Goal: Check status: Check status

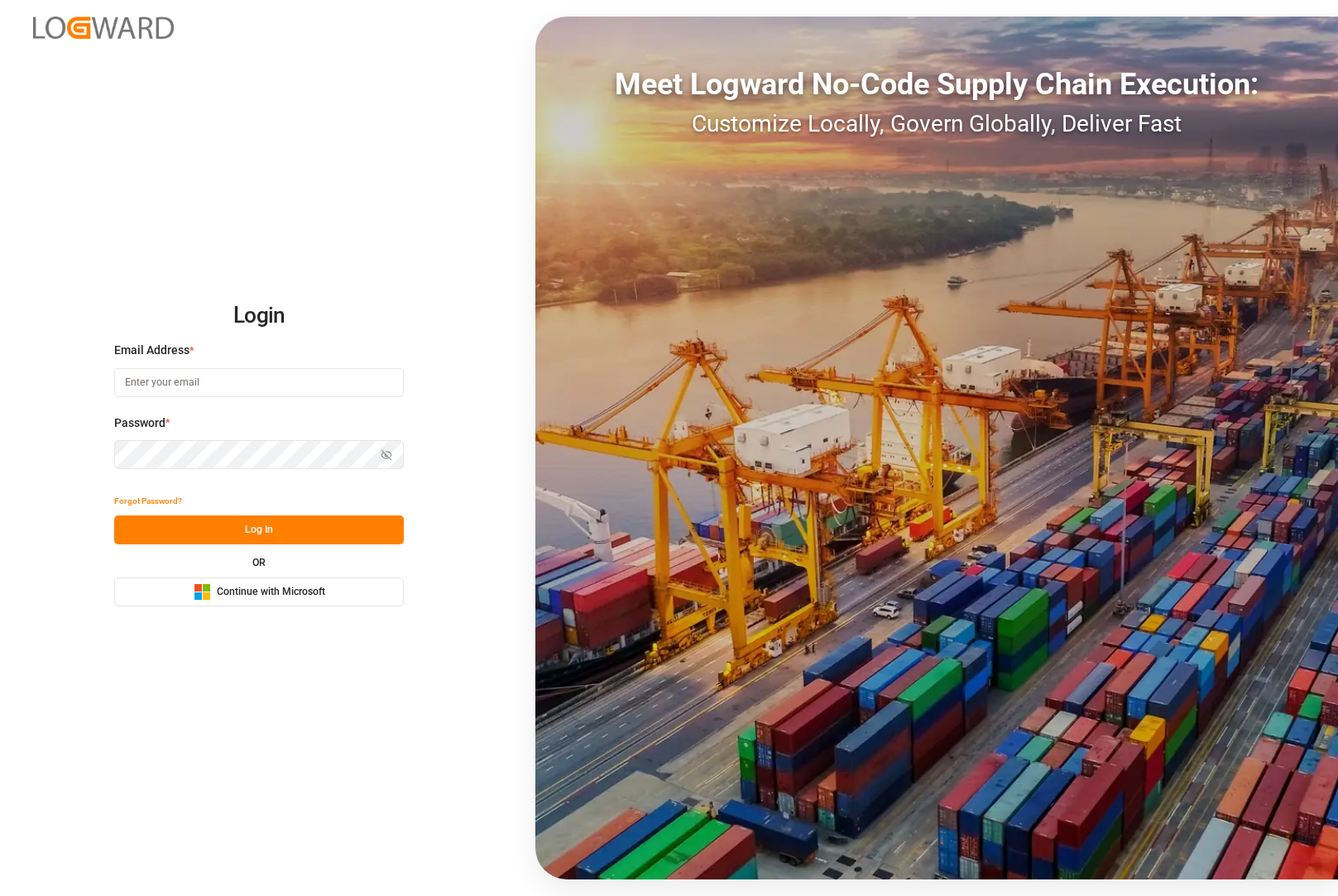
click at [228, 579] on button "Microsoft Logo Continue with Microsoft" at bounding box center [259, 591] width 290 height 29
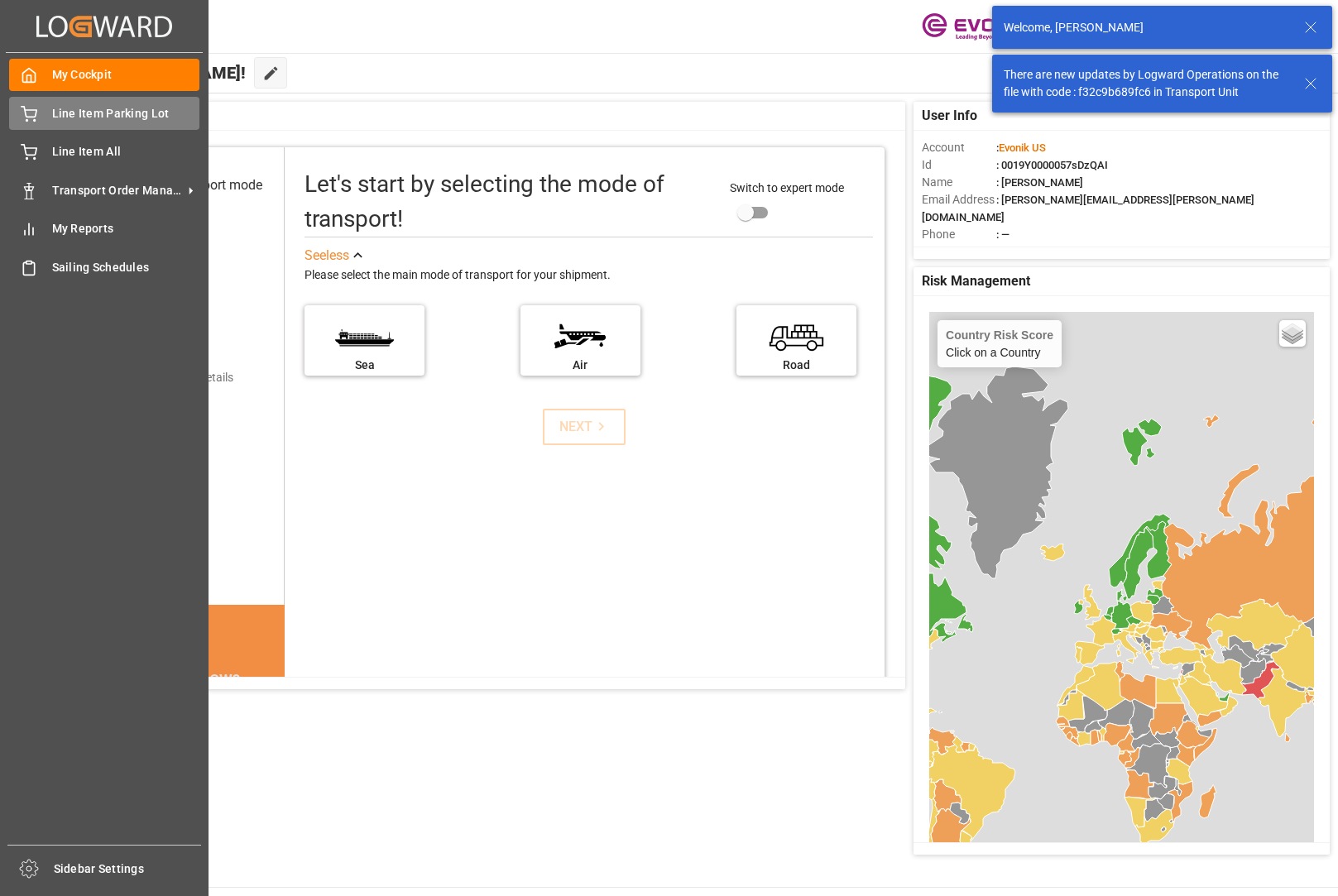
click at [42, 120] on div "Line Item Parking Lot Line Item Parking Lot" at bounding box center [104, 112] width 190 height 32
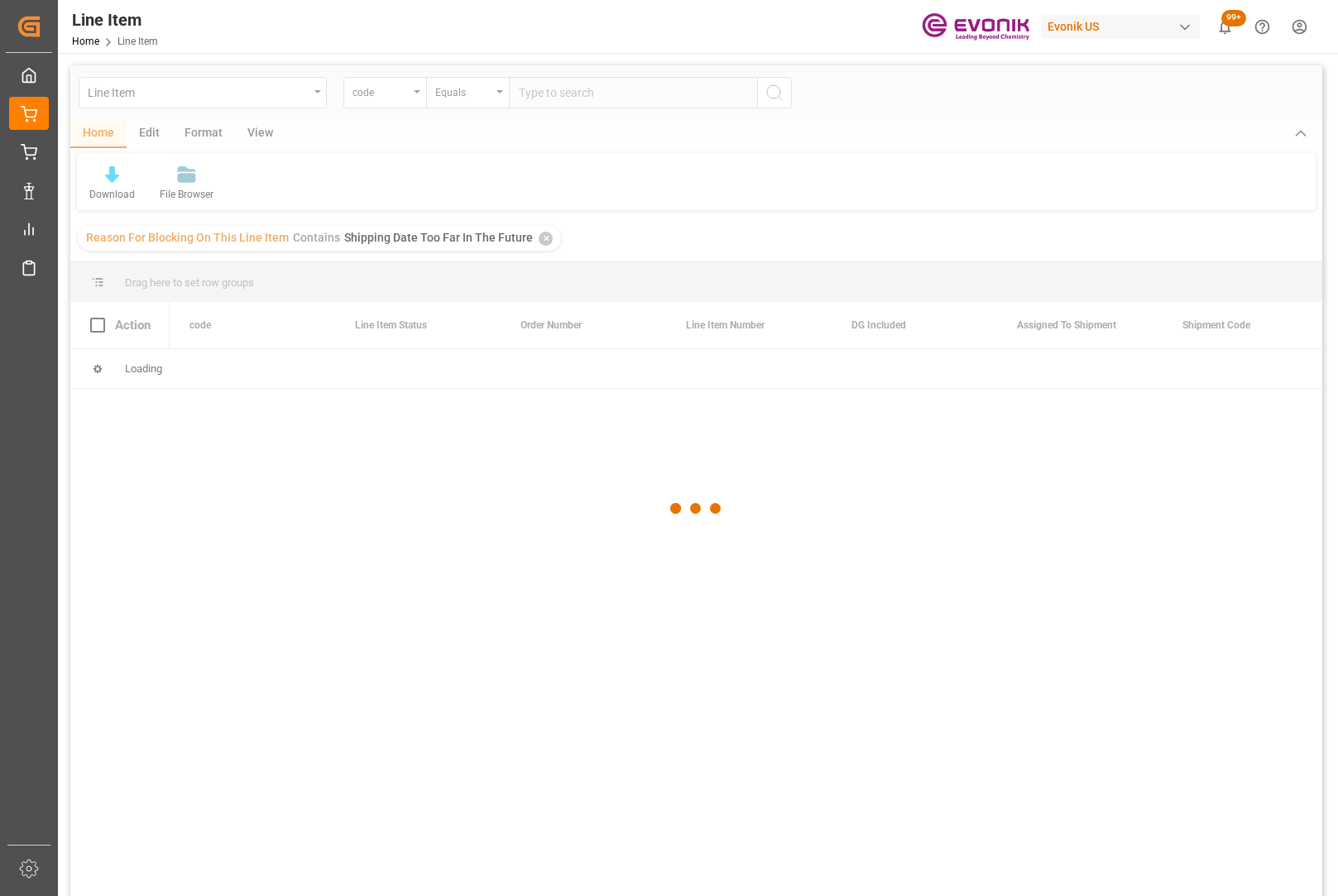
click at [538, 236] on div at bounding box center [697, 509] width 1252 height 886
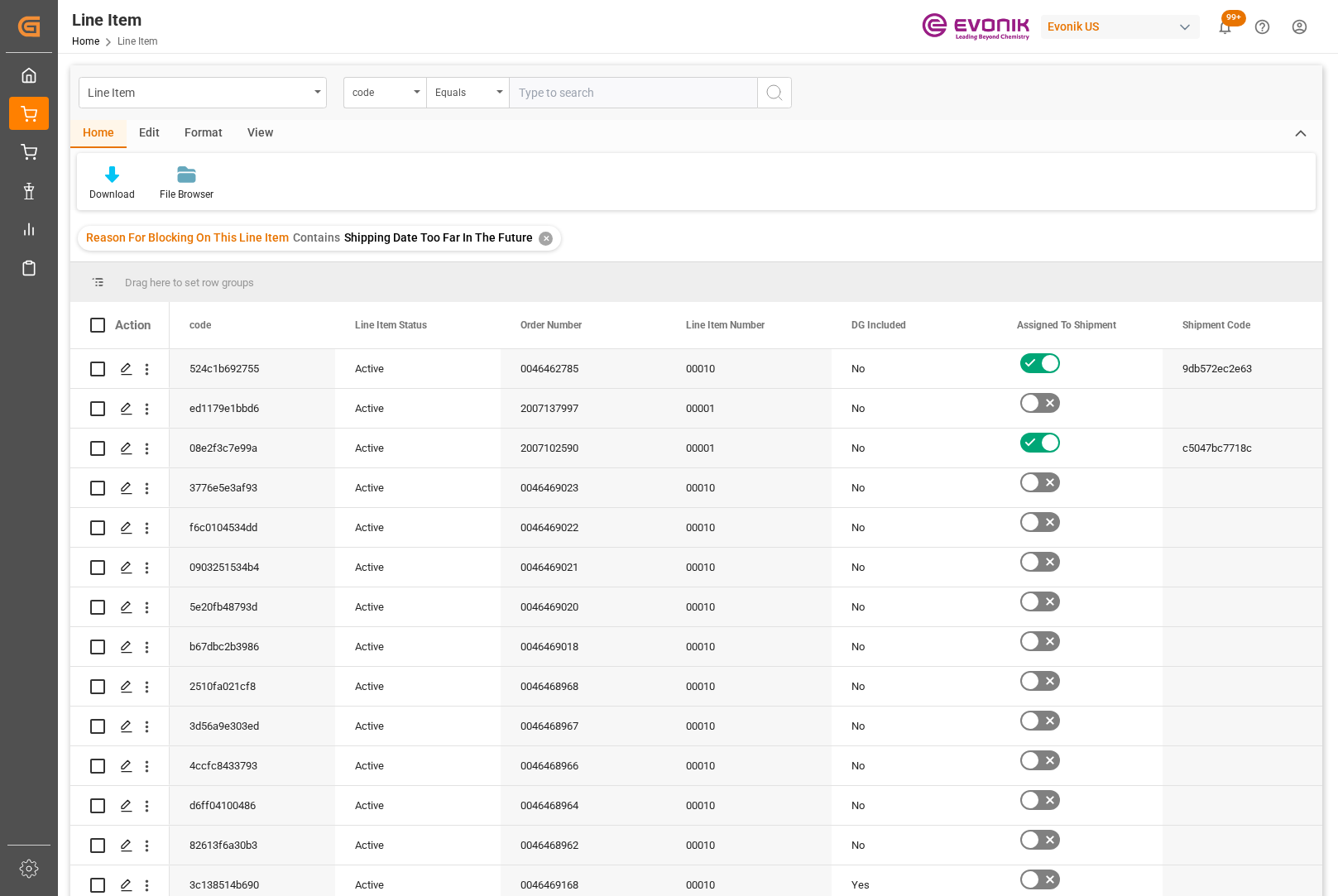
click at [539, 243] on div "✕" at bounding box center [546, 239] width 14 height 14
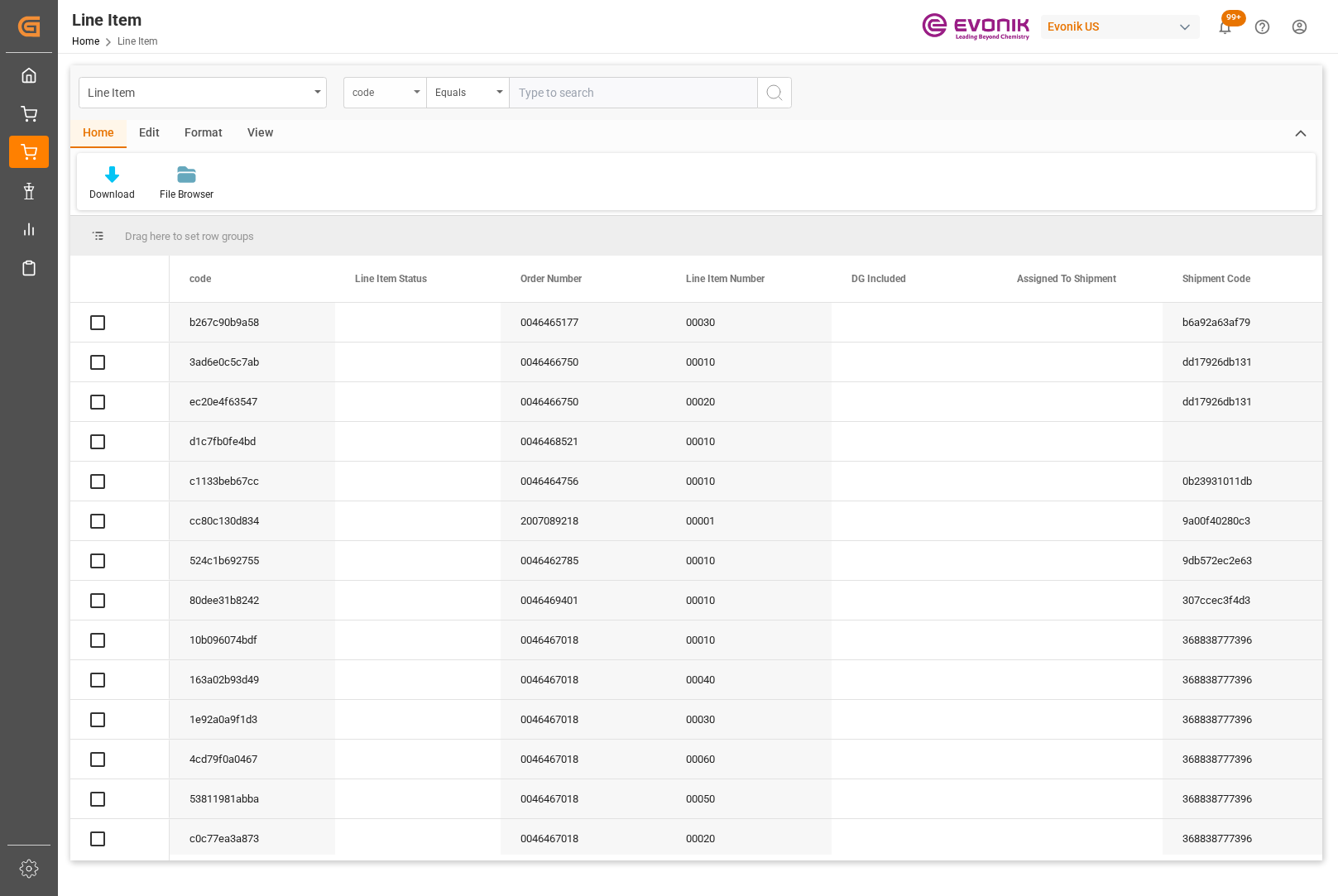
click at [416, 106] on div "code" at bounding box center [384, 93] width 83 height 32
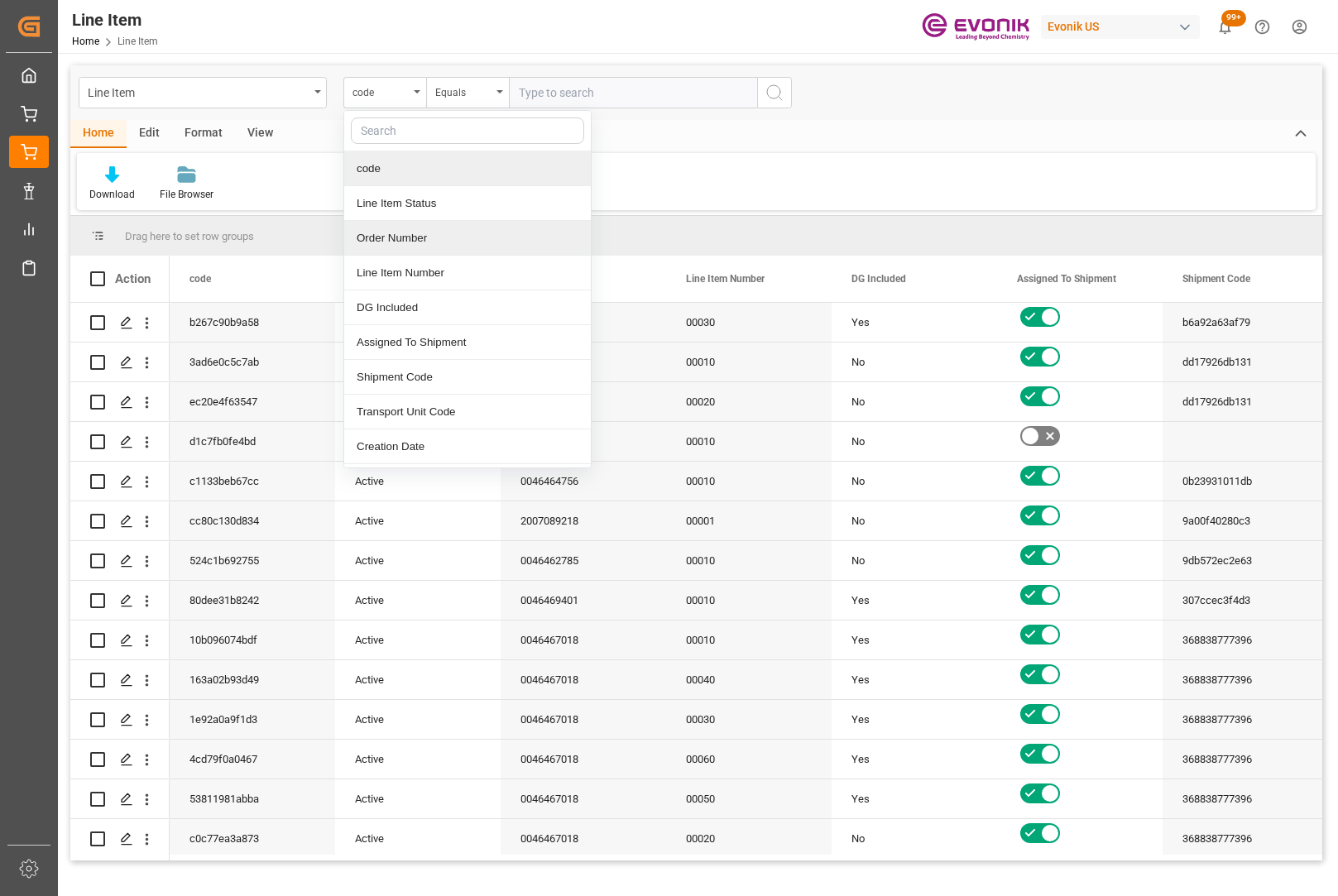
click at [410, 224] on div "Order Number" at bounding box center [468, 238] width 247 height 35
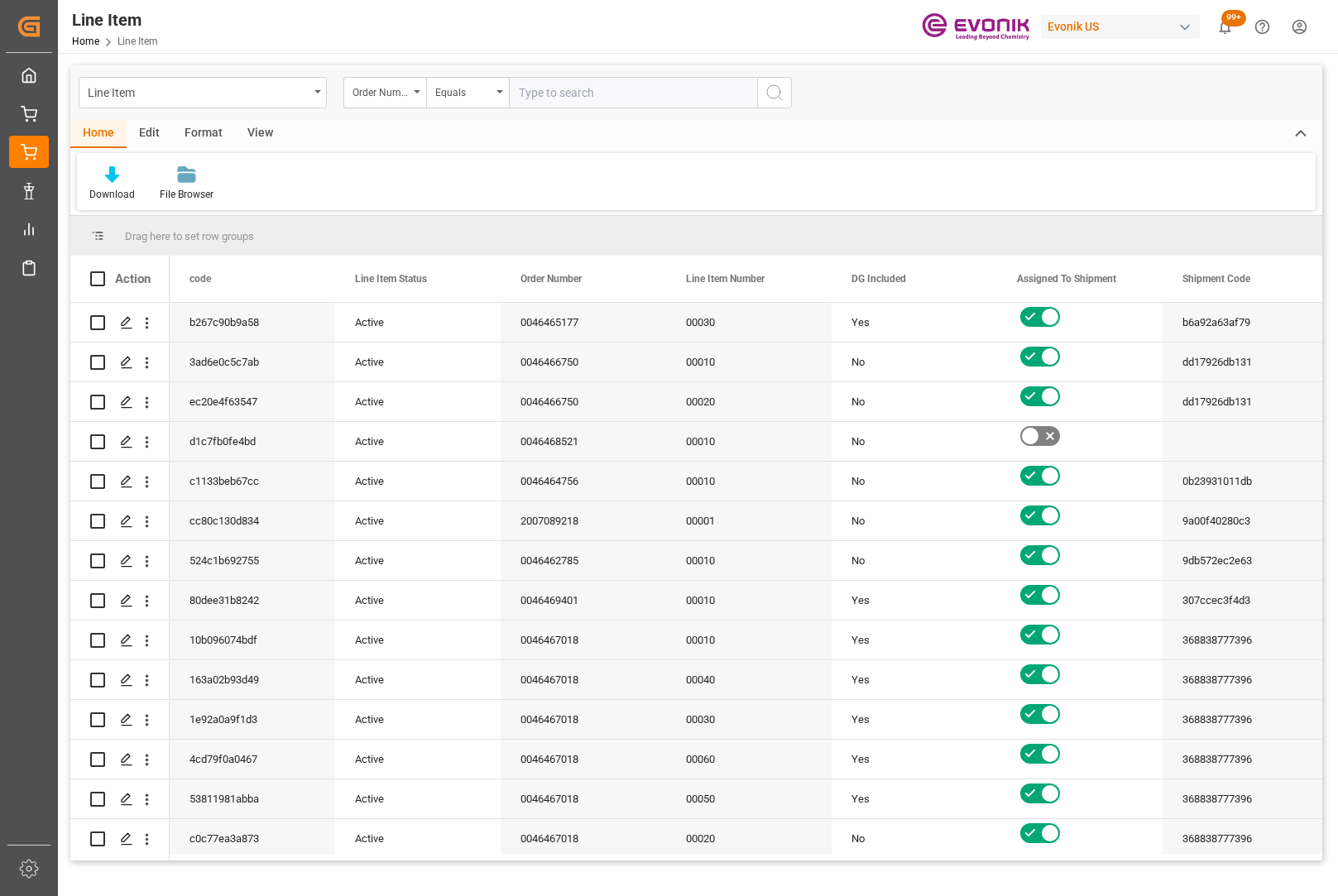
click at [537, 101] on input "text" at bounding box center [632, 93] width 248 height 32
type input "0046467084"
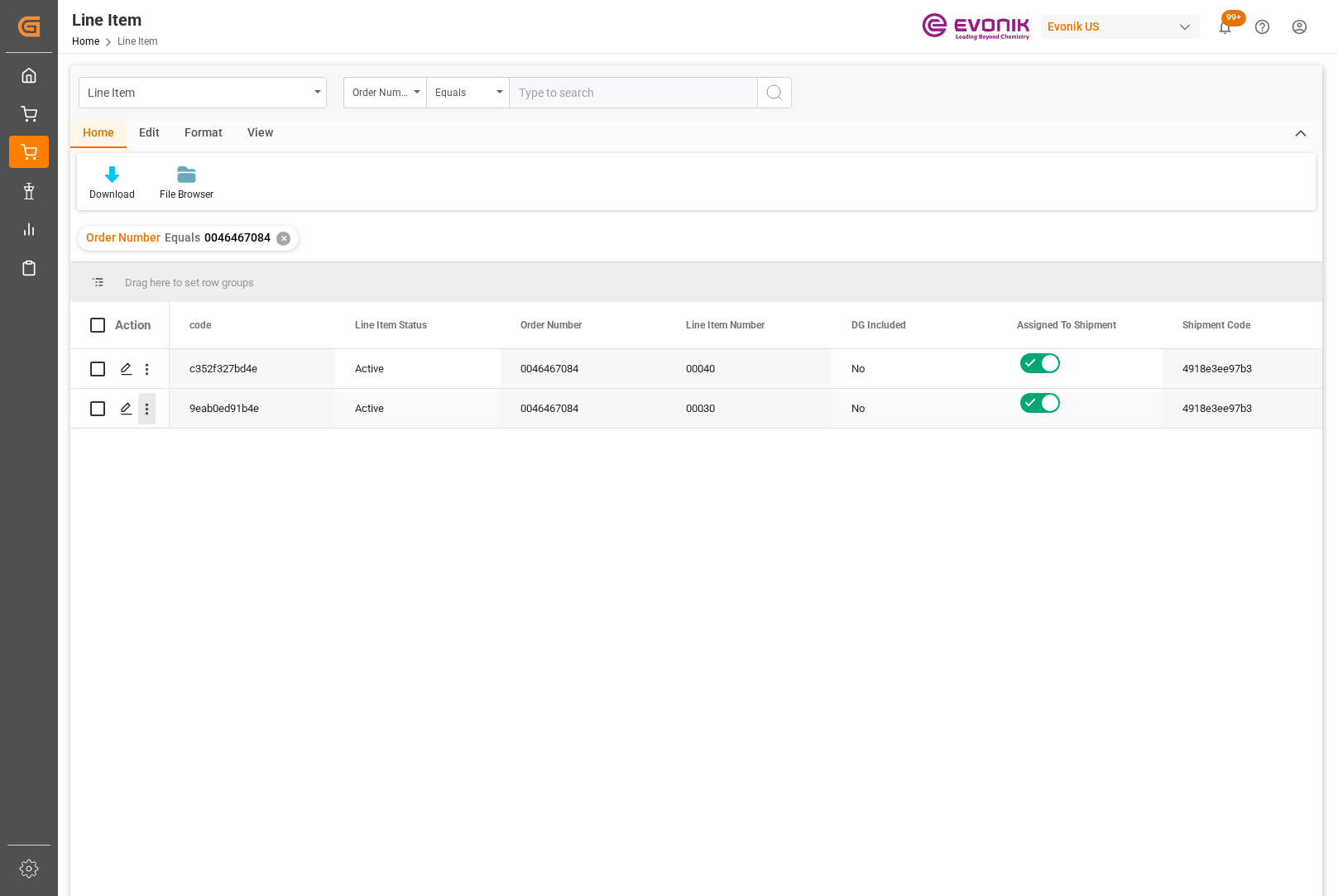
click at [141, 411] on icon "open menu" at bounding box center [146, 408] width 17 height 17
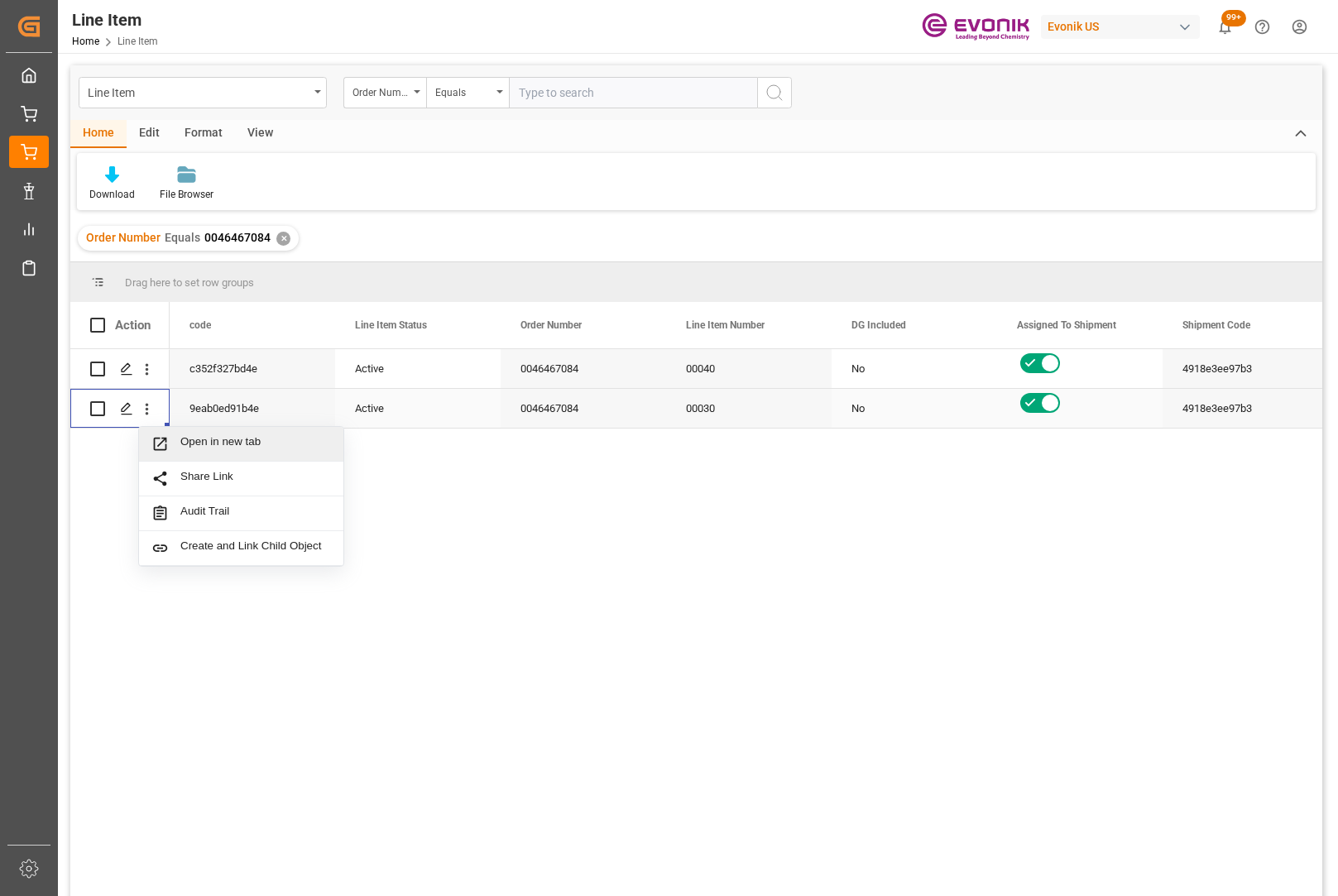
click at [203, 439] on span "Open in new tab" at bounding box center [255, 443] width 150 height 17
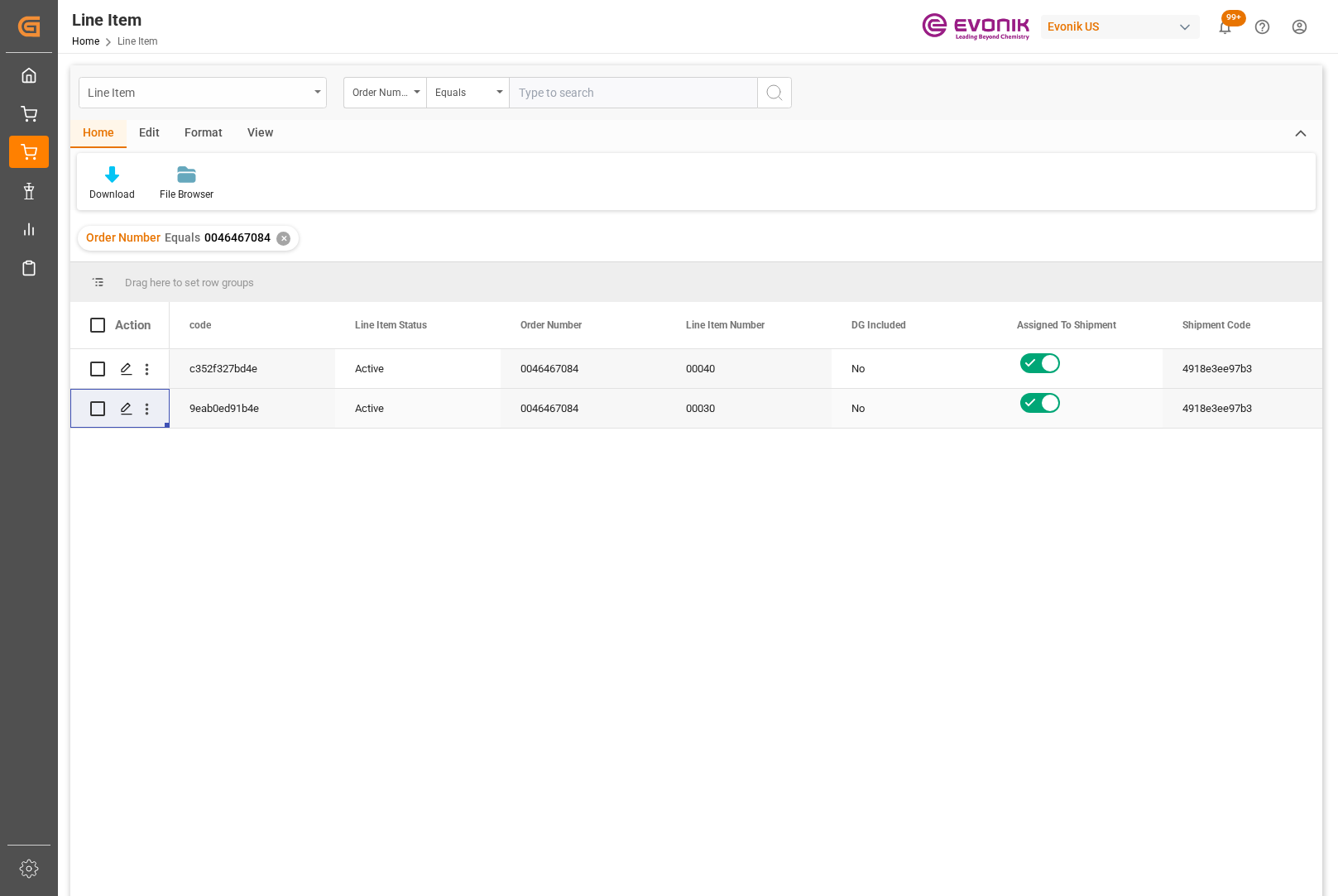
click at [298, 96] on div "Line Item" at bounding box center [198, 91] width 221 height 21
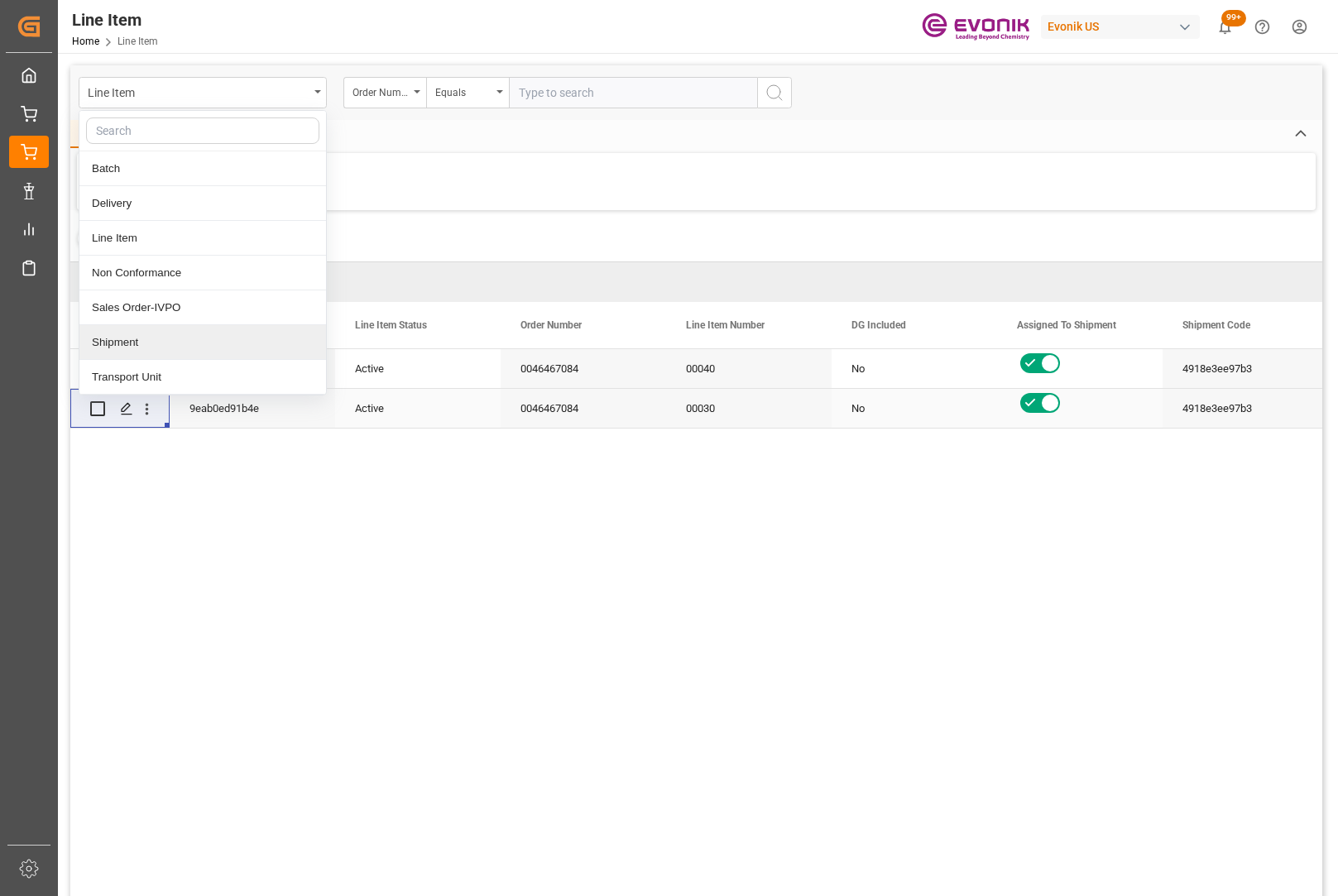
click at [151, 350] on div "Shipment" at bounding box center [203, 342] width 247 height 35
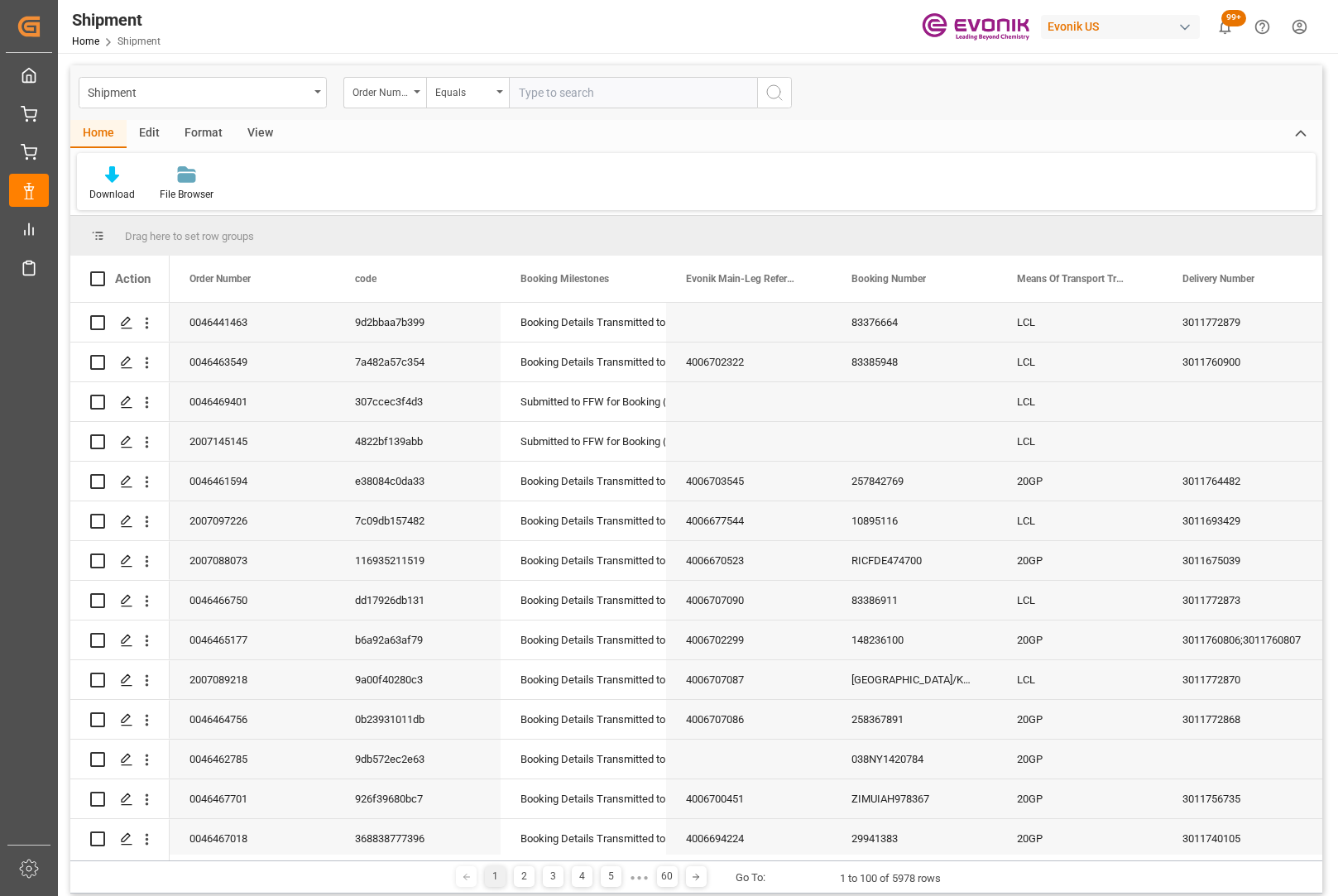
click at [569, 92] on input "text" at bounding box center [632, 93] width 248 height 32
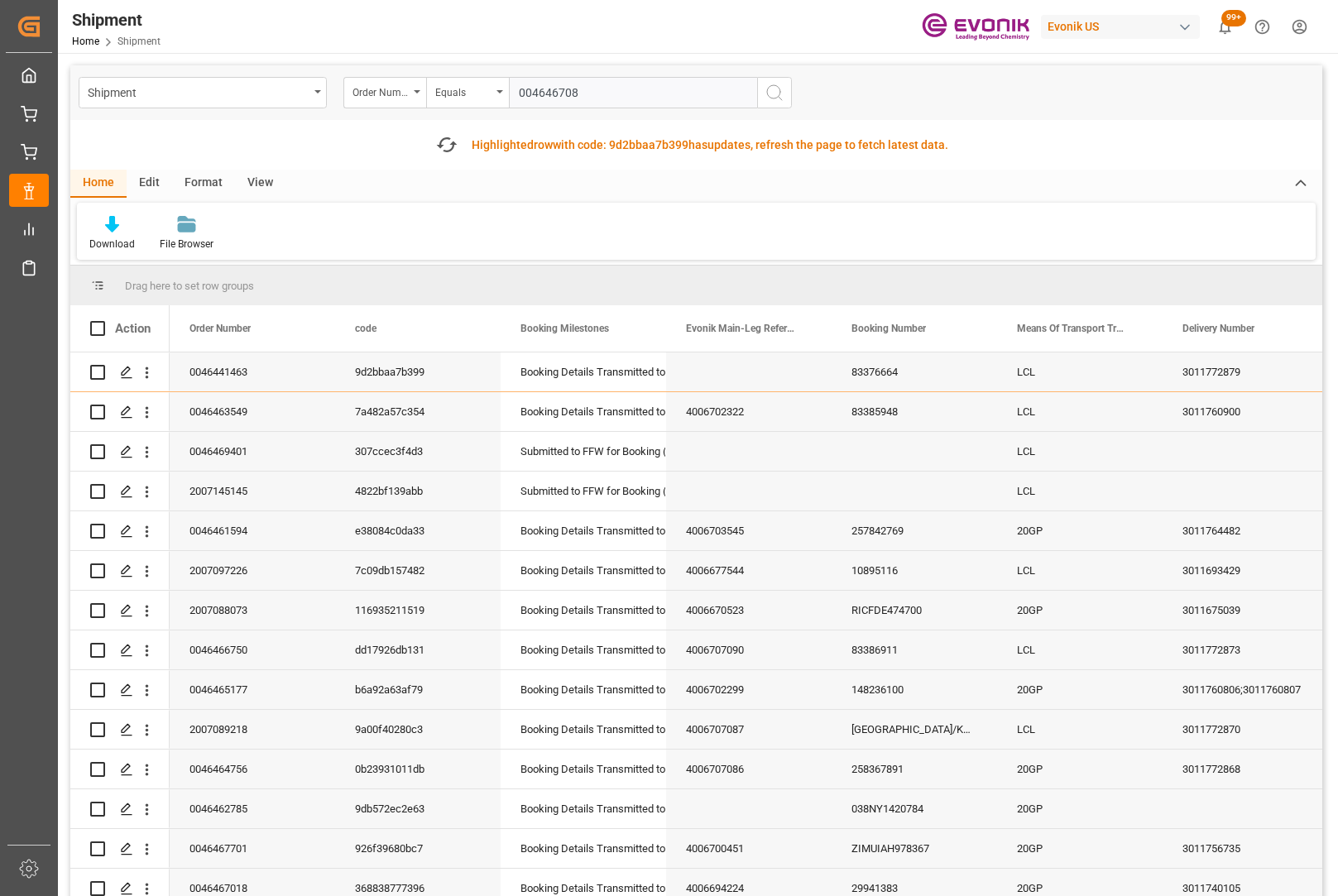
type input "0046467084"
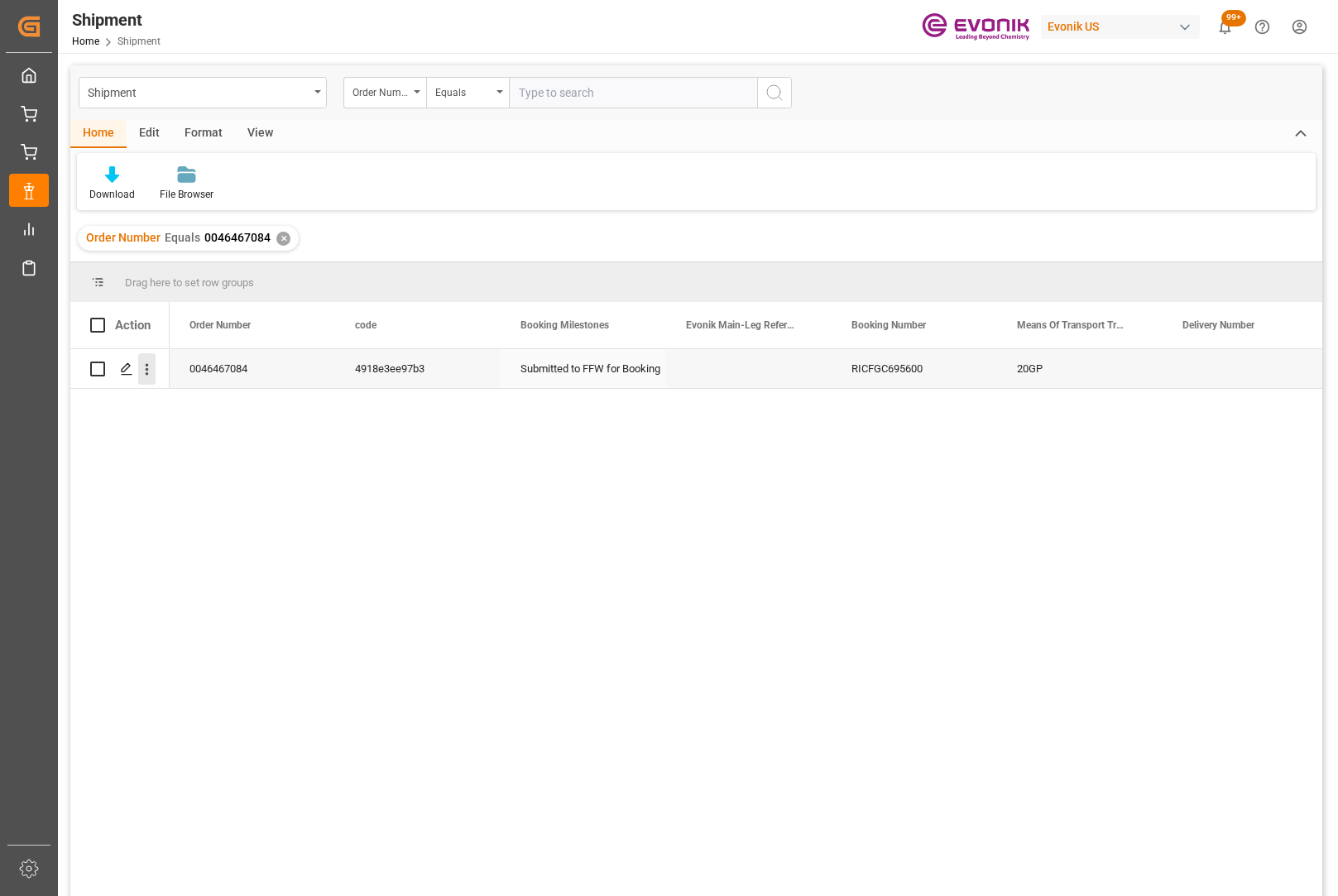
click at [149, 378] on icon "open menu" at bounding box center [146, 368] width 17 height 17
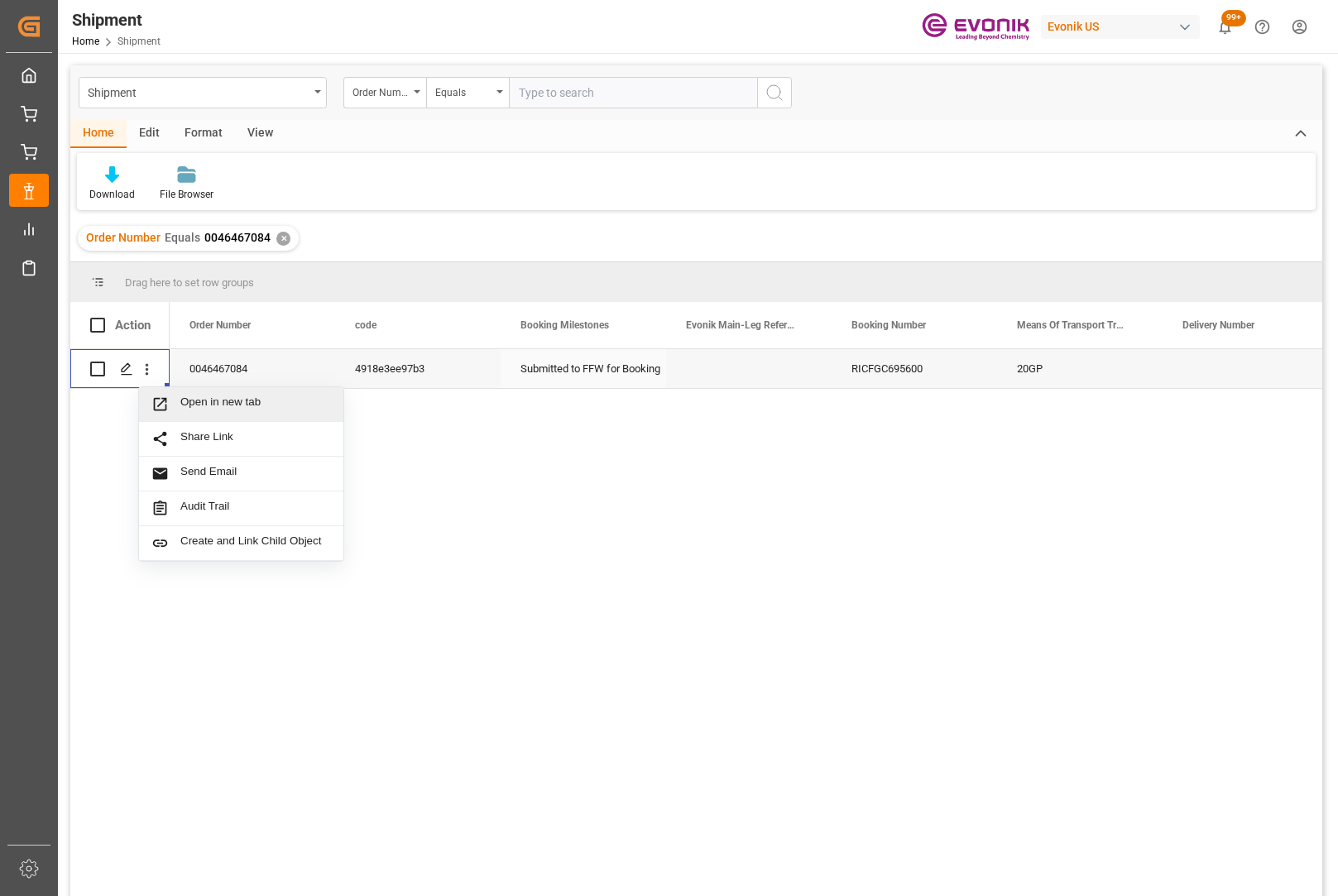
click at [211, 397] on span "Open in new tab" at bounding box center [255, 403] width 150 height 17
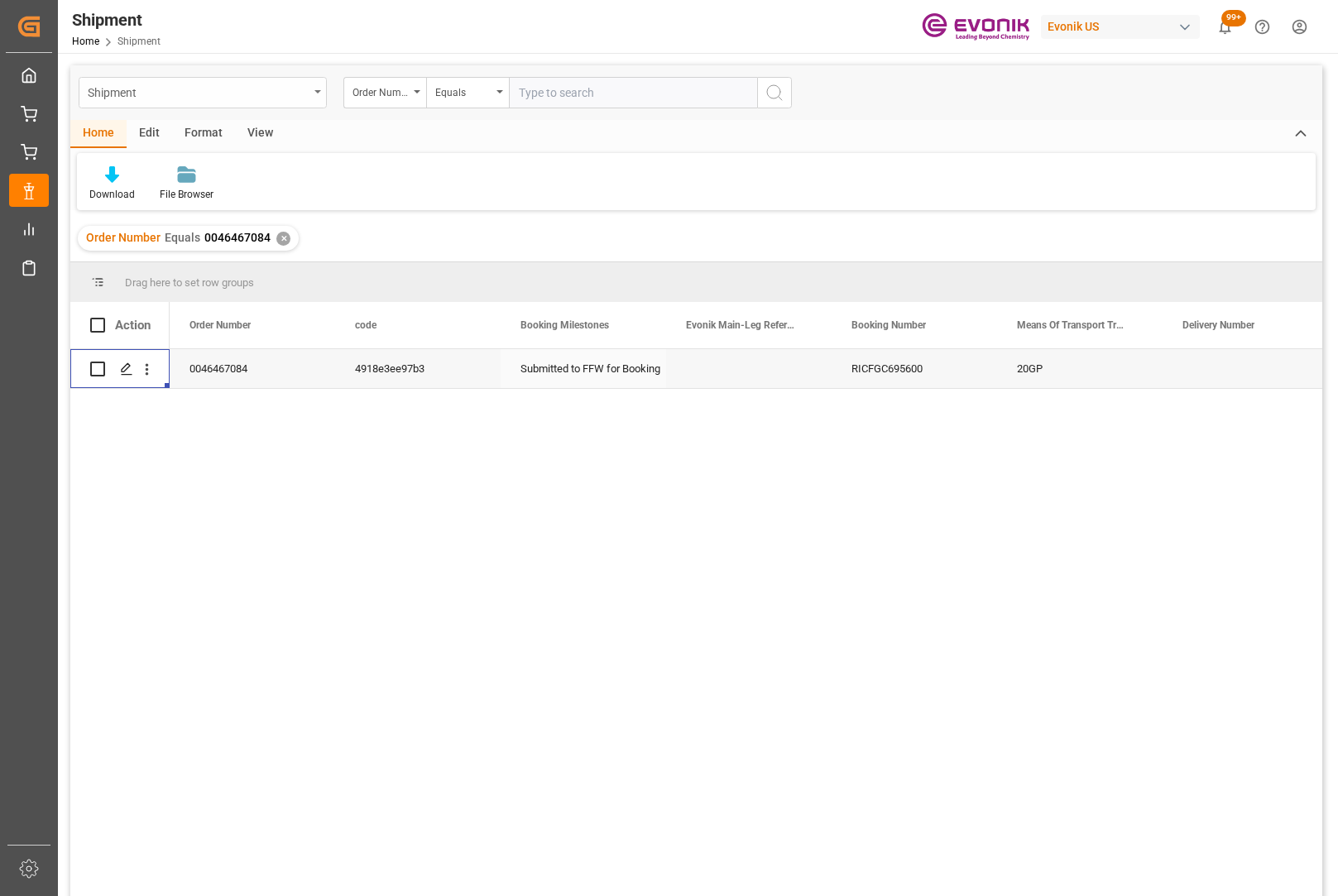
click at [286, 86] on div "Shipment" at bounding box center [198, 91] width 221 height 21
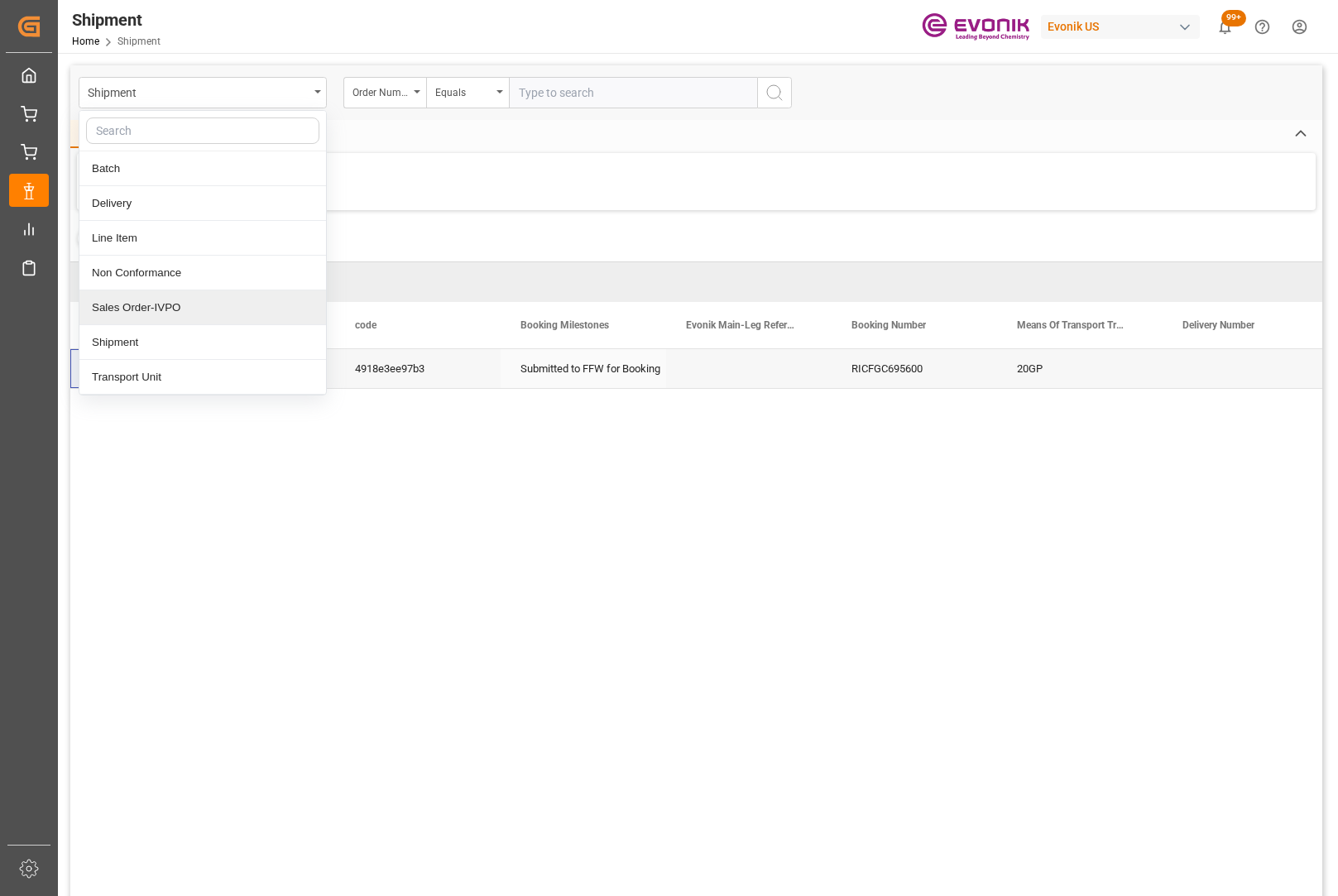
click at [205, 303] on div "Sales Order-IVPO" at bounding box center [203, 308] width 247 height 35
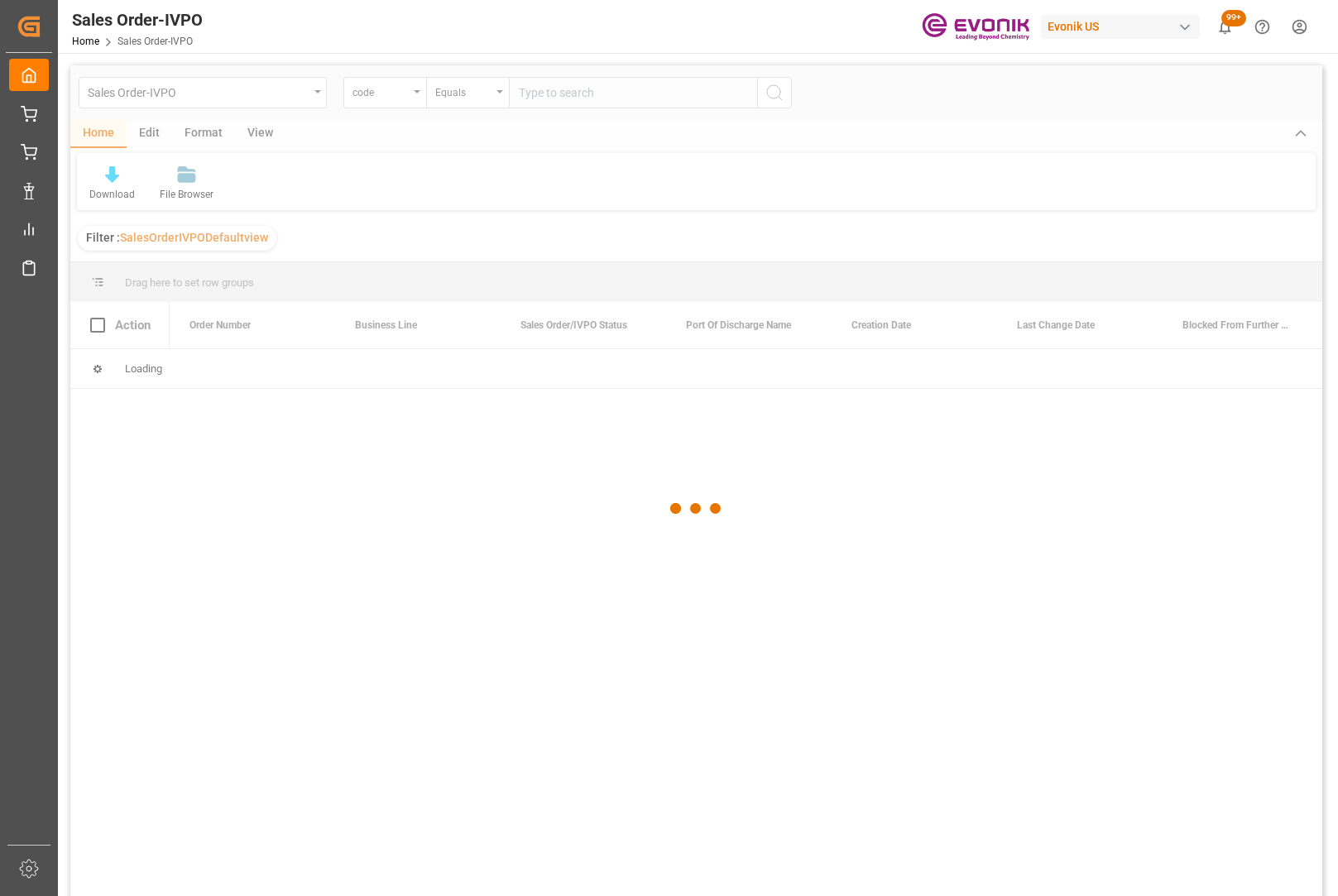
click at [411, 97] on div at bounding box center [697, 509] width 1252 height 886
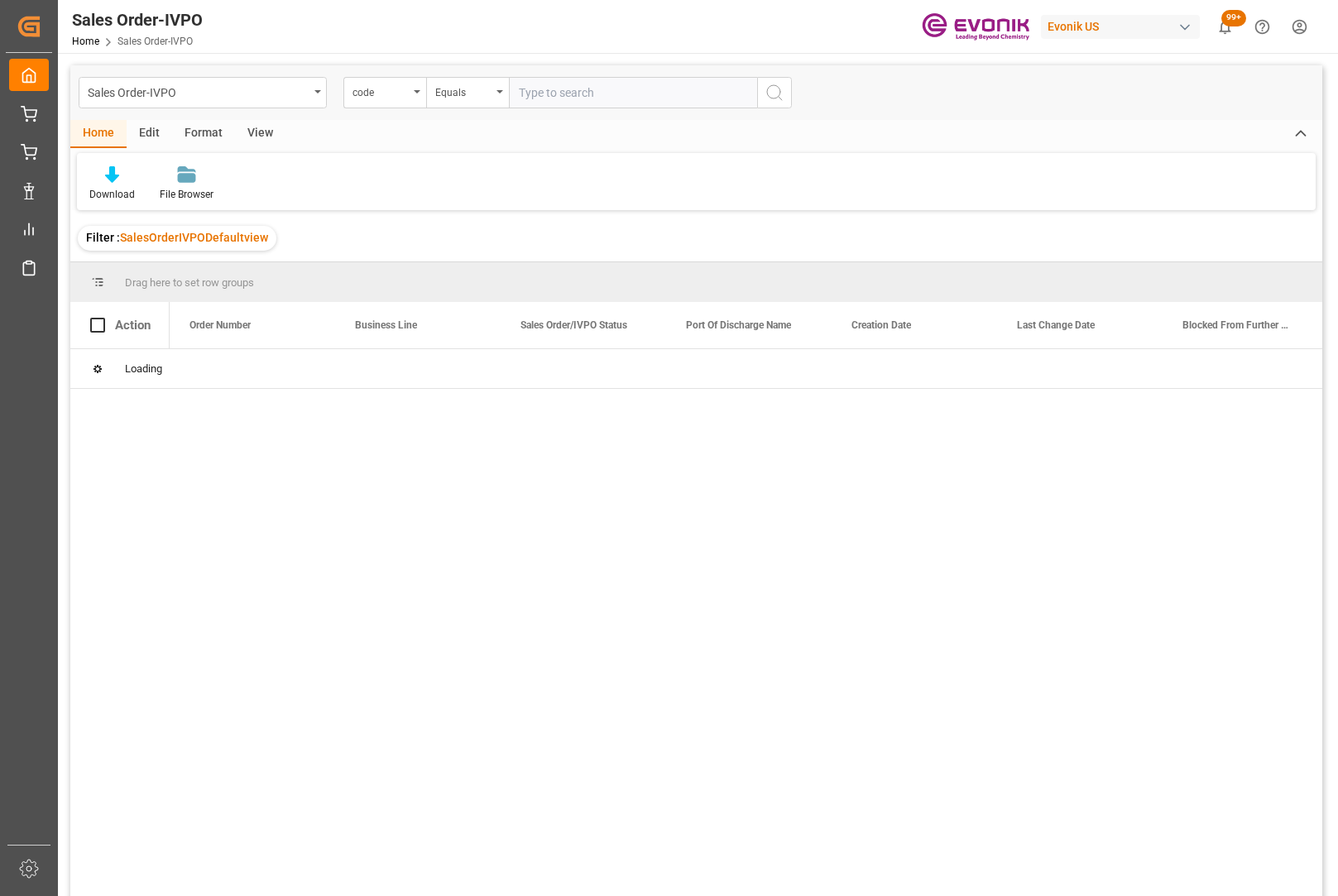
click at [416, 94] on div "code" at bounding box center [384, 93] width 83 height 32
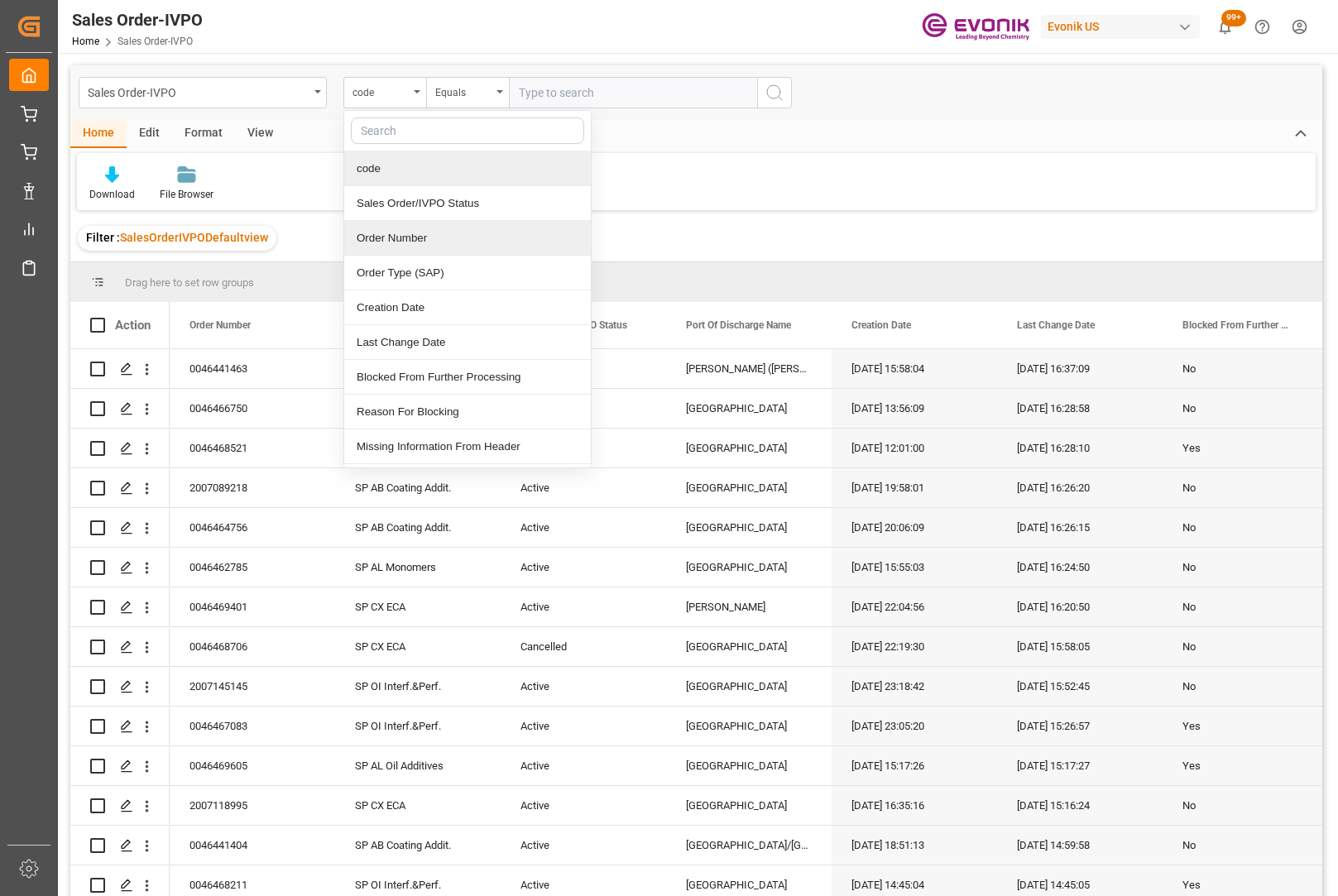
click at [414, 251] on div "Order Number" at bounding box center [468, 238] width 247 height 35
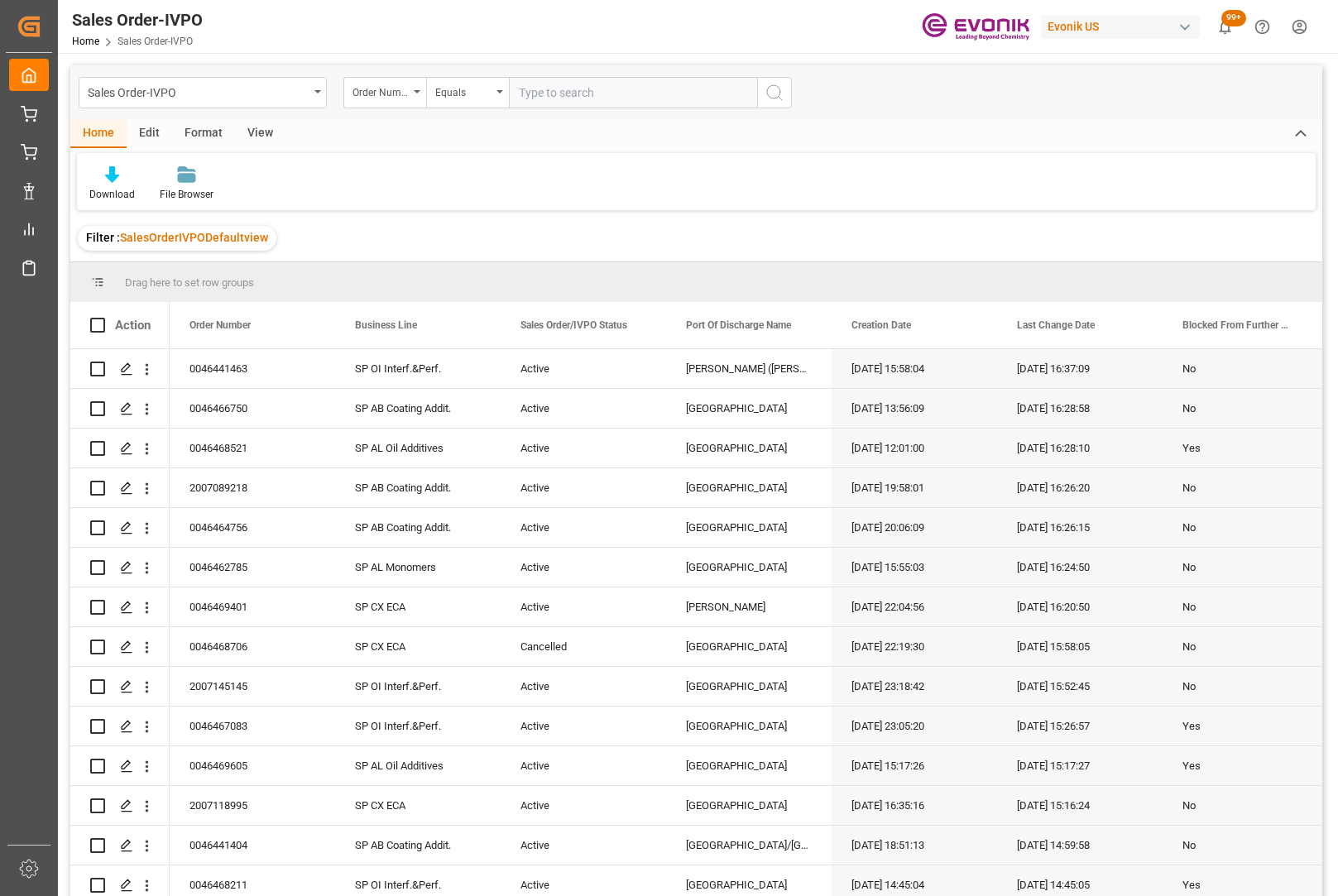
click at [561, 96] on input "text" at bounding box center [632, 93] width 248 height 32
click at [576, 87] on input "00464" at bounding box center [632, 93] width 248 height 32
type input "0046467084"
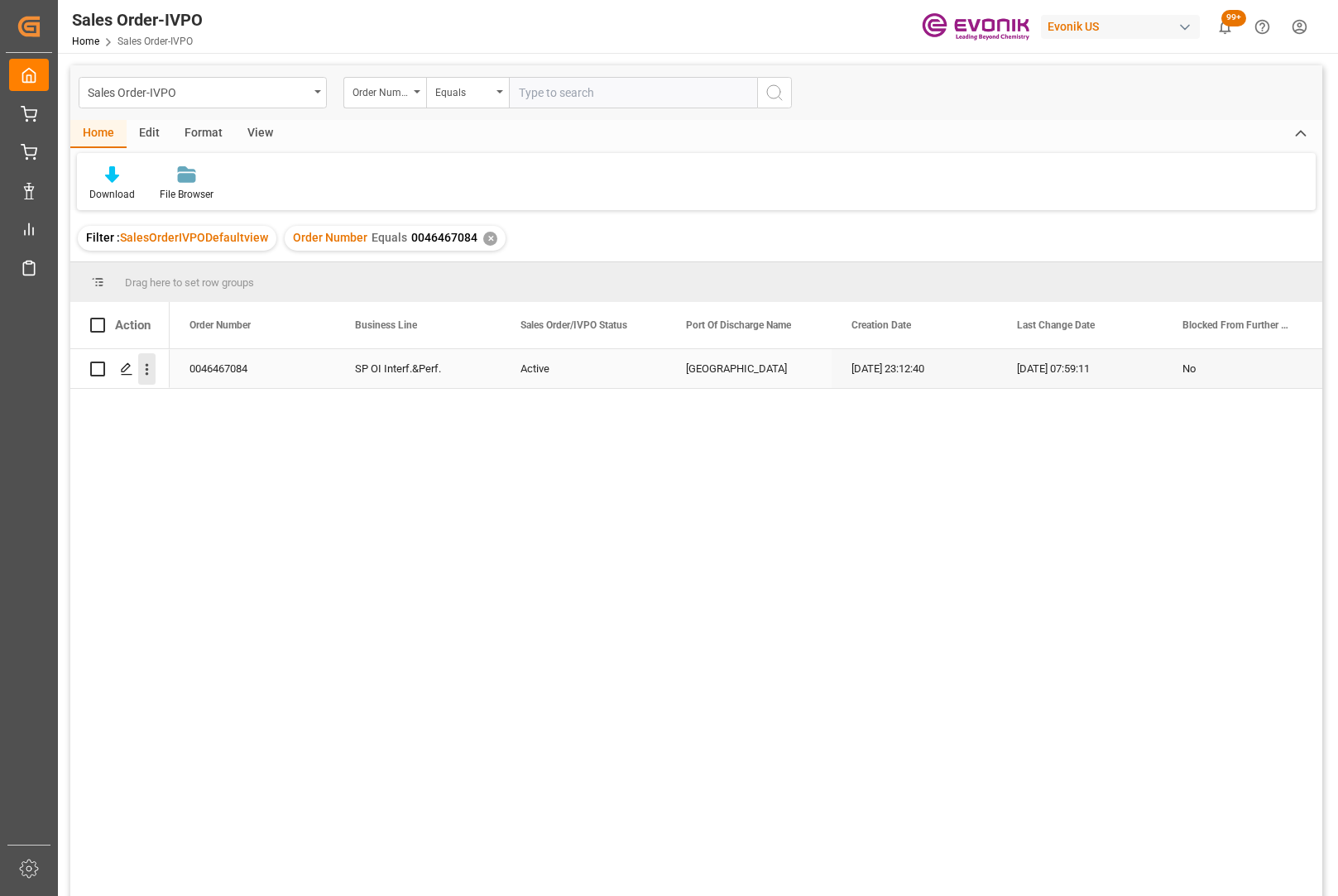
click at [146, 368] on icon "open menu" at bounding box center [146, 368] width 17 height 17
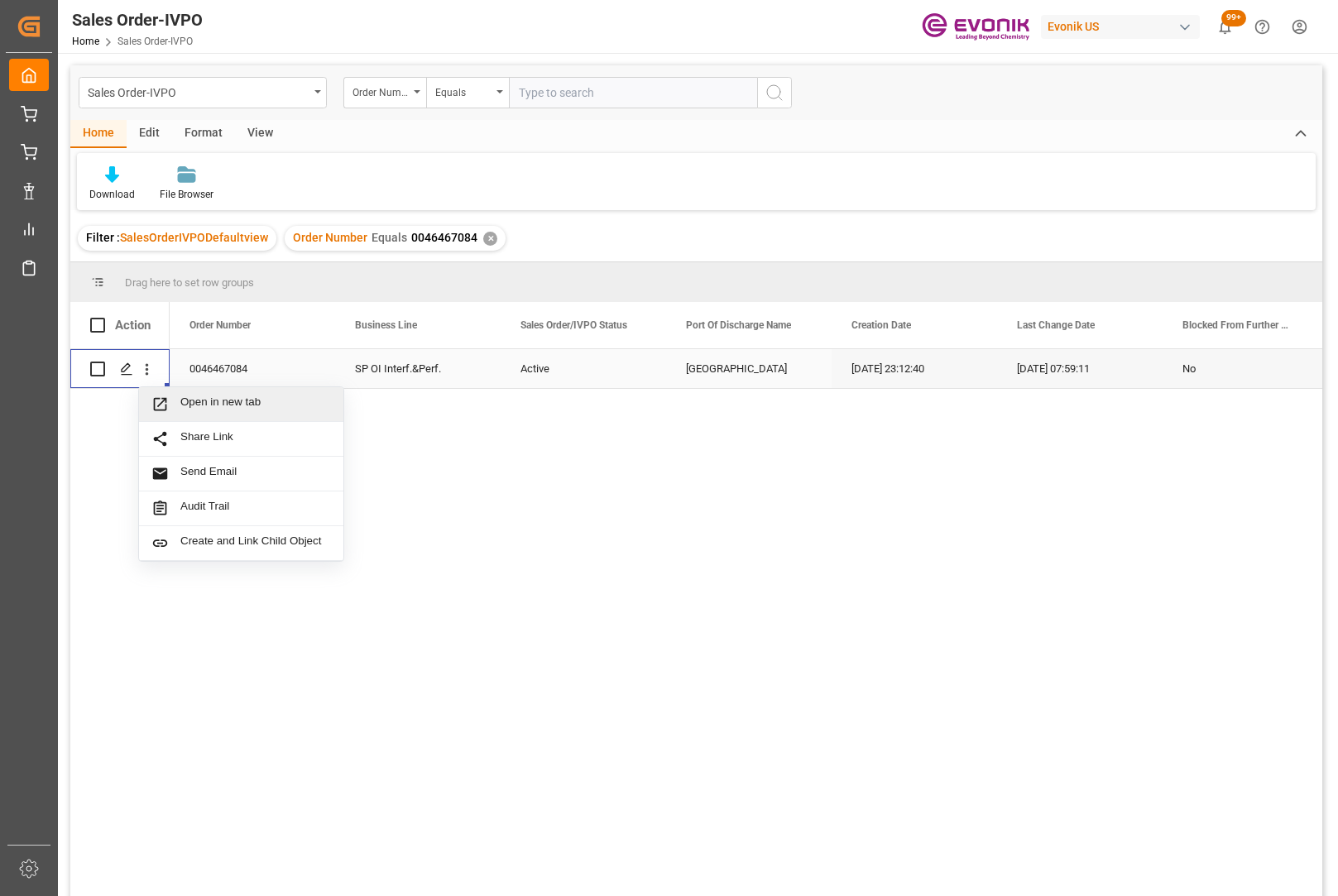
click at [206, 410] on span "Open in new tab" at bounding box center [255, 403] width 150 height 17
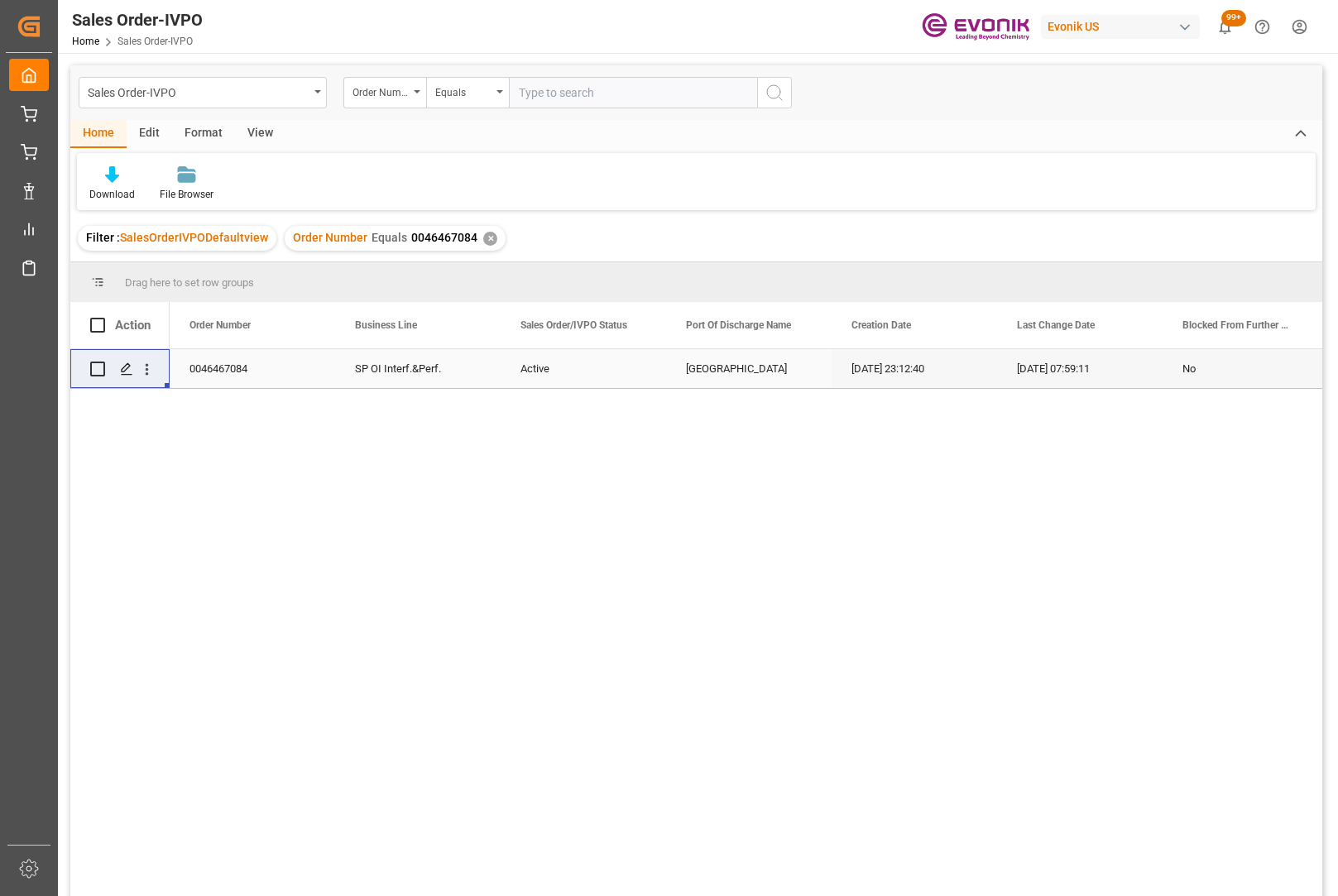
click at [486, 241] on div "✕" at bounding box center [491, 239] width 14 height 14
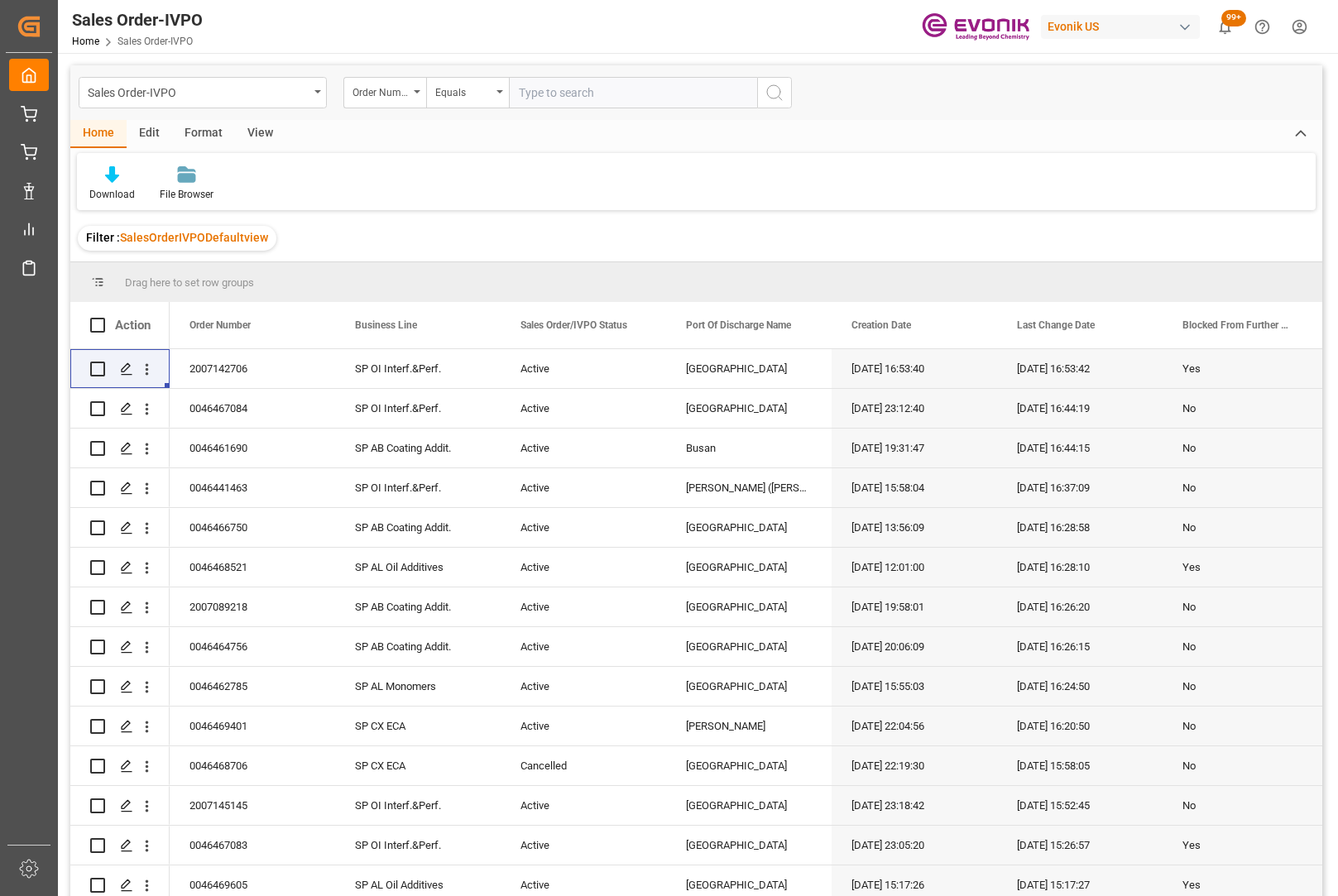
click at [566, 92] on input "text" at bounding box center [632, 93] width 248 height 32
click at [585, 95] on input "text" at bounding box center [632, 93] width 248 height 32
click at [560, 95] on input "text" at bounding box center [632, 93] width 248 height 32
type input "0046466103"
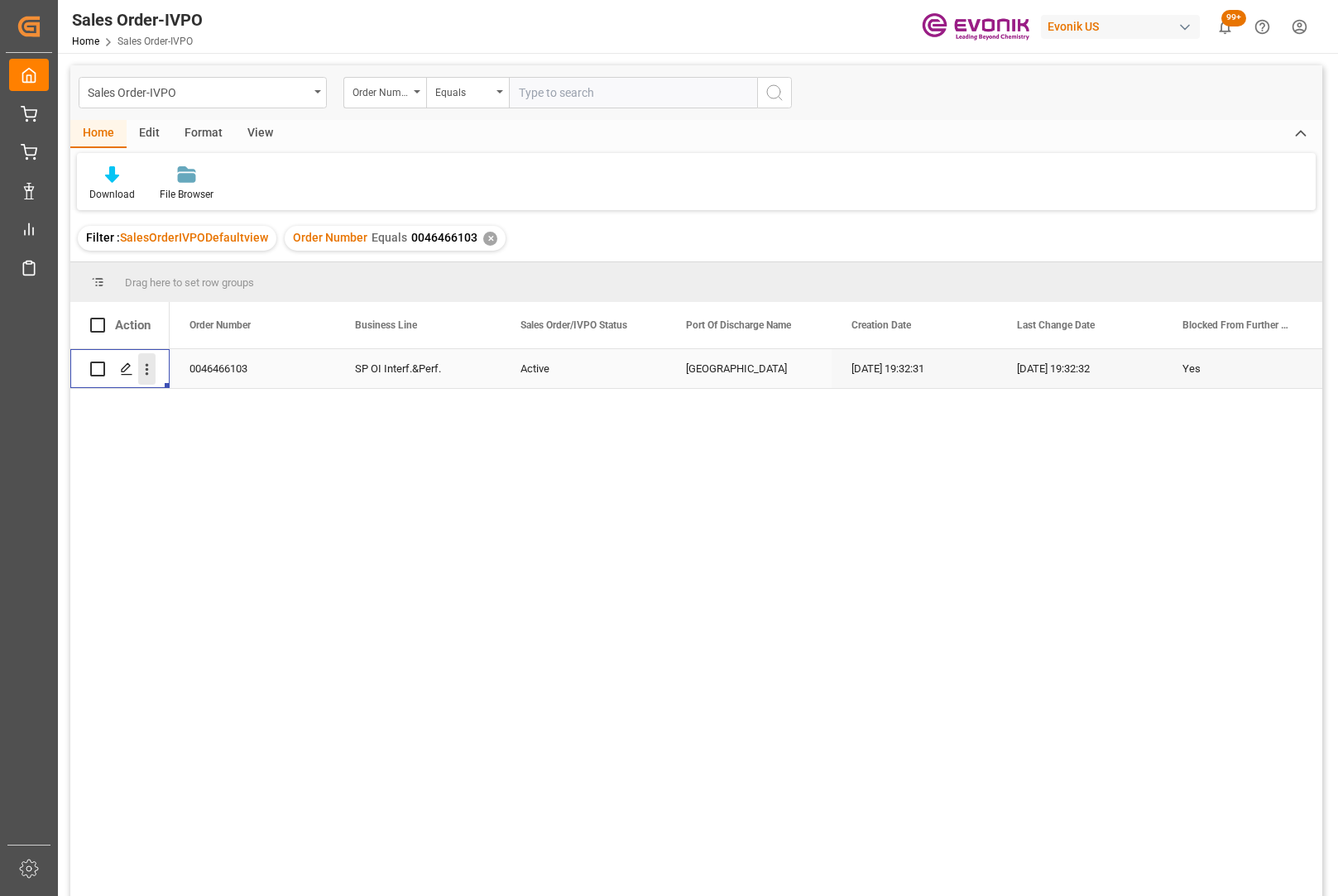
click at [150, 372] on icon "open menu" at bounding box center [146, 368] width 17 height 17
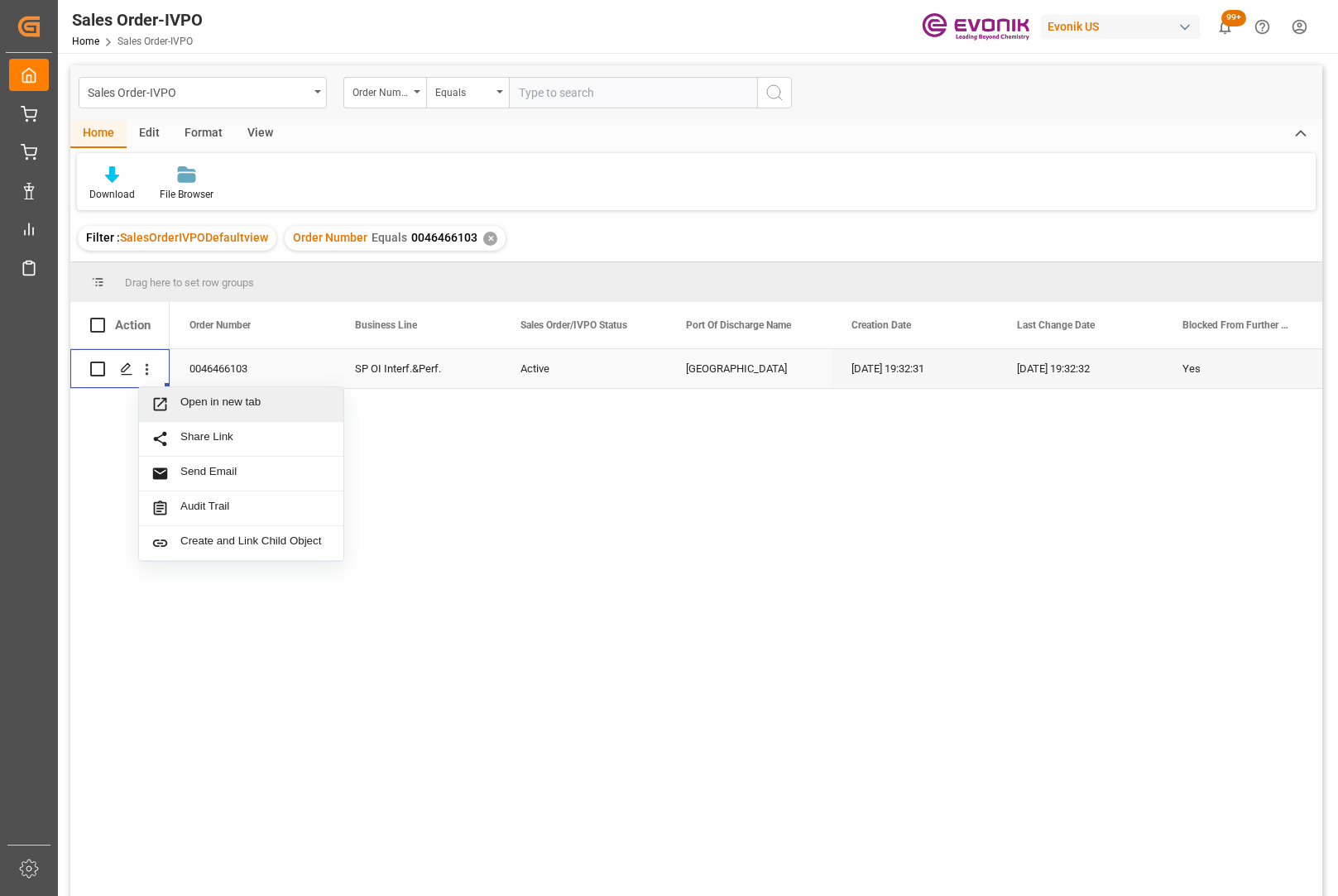
click at [234, 409] on span "Open in new tab" at bounding box center [255, 403] width 150 height 17
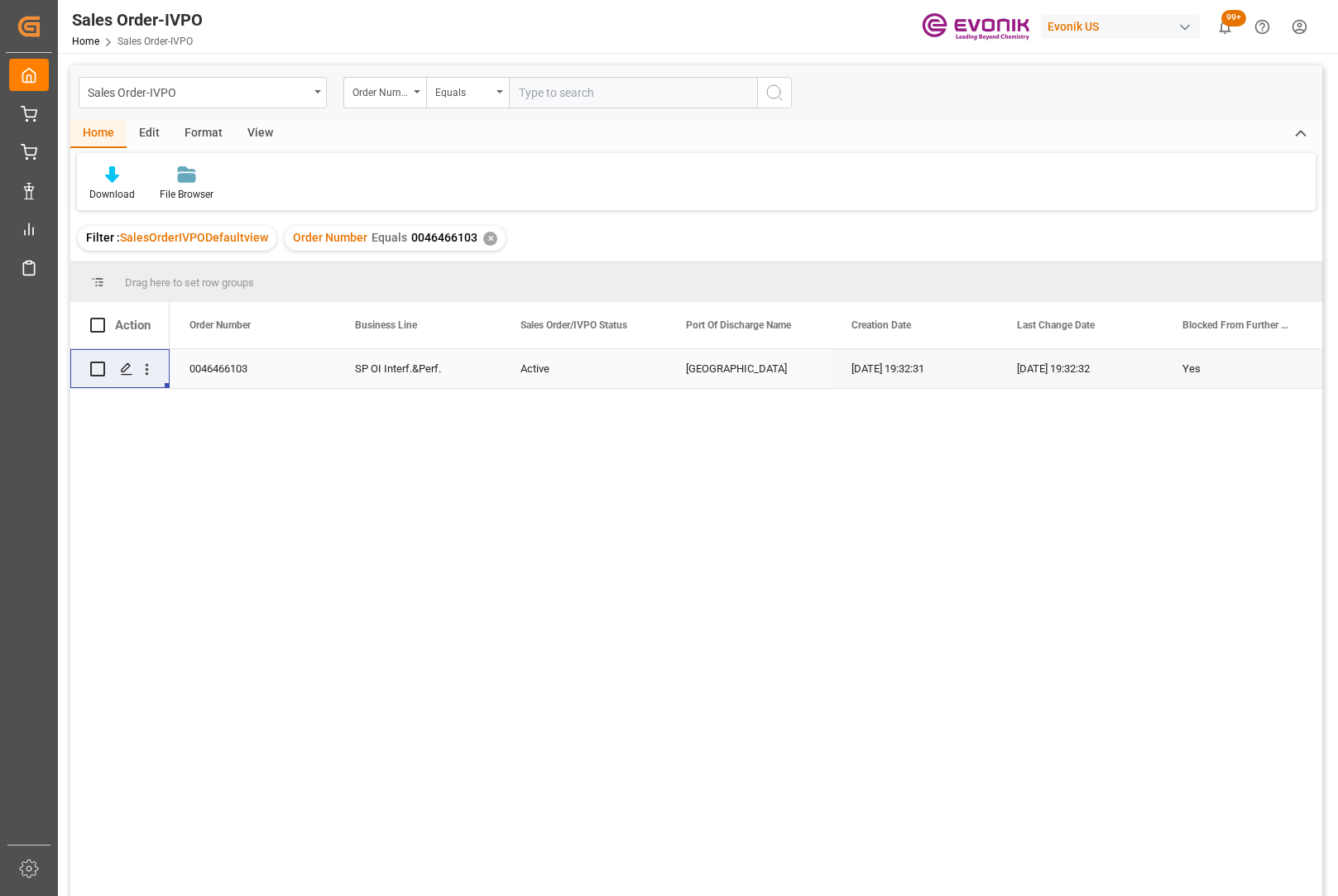
click at [488, 238] on div "✕" at bounding box center [491, 239] width 14 height 14
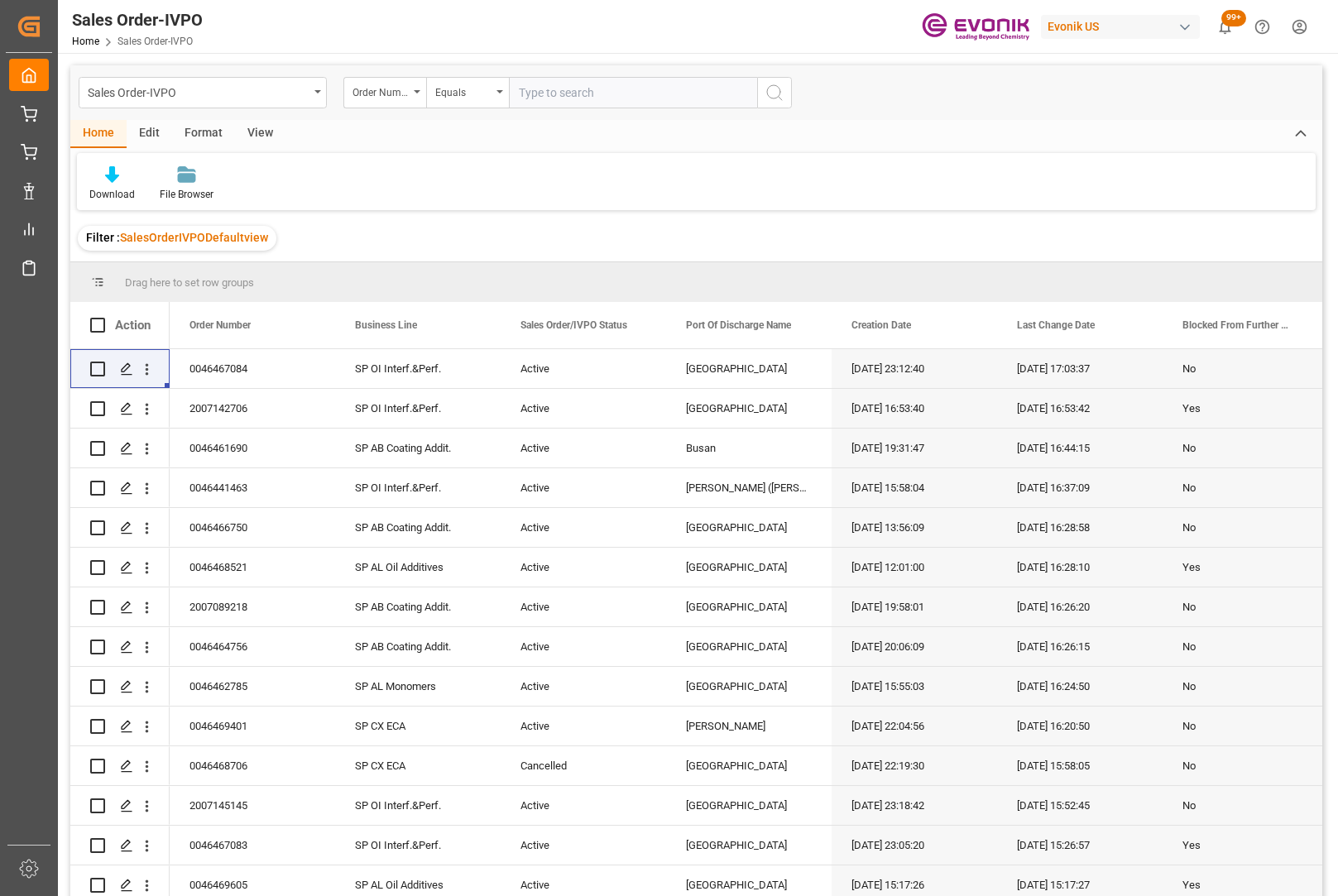
click at [599, 99] on input "text" at bounding box center [632, 93] width 248 height 32
click at [600, 99] on input "text" at bounding box center [632, 93] width 248 height 32
click at [621, 92] on input "00464" at bounding box center [632, 93] width 248 height 32
click at [605, 90] on input "00464" at bounding box center [632, 93] width 248 height 32
type input "0046466103"
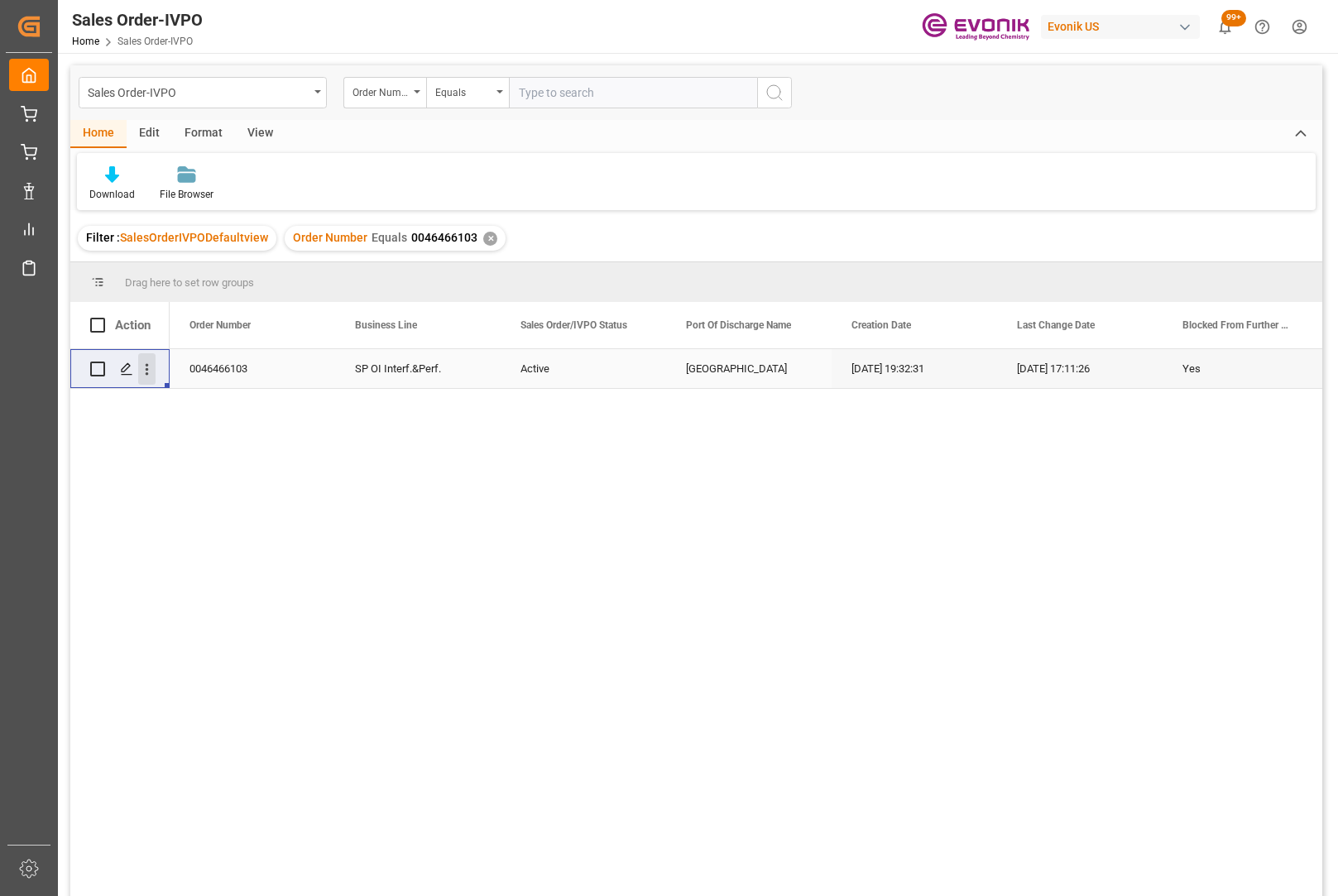
click at [147, 370] on icon "open menu" at bounding box center [146, 370] width 3 height 12
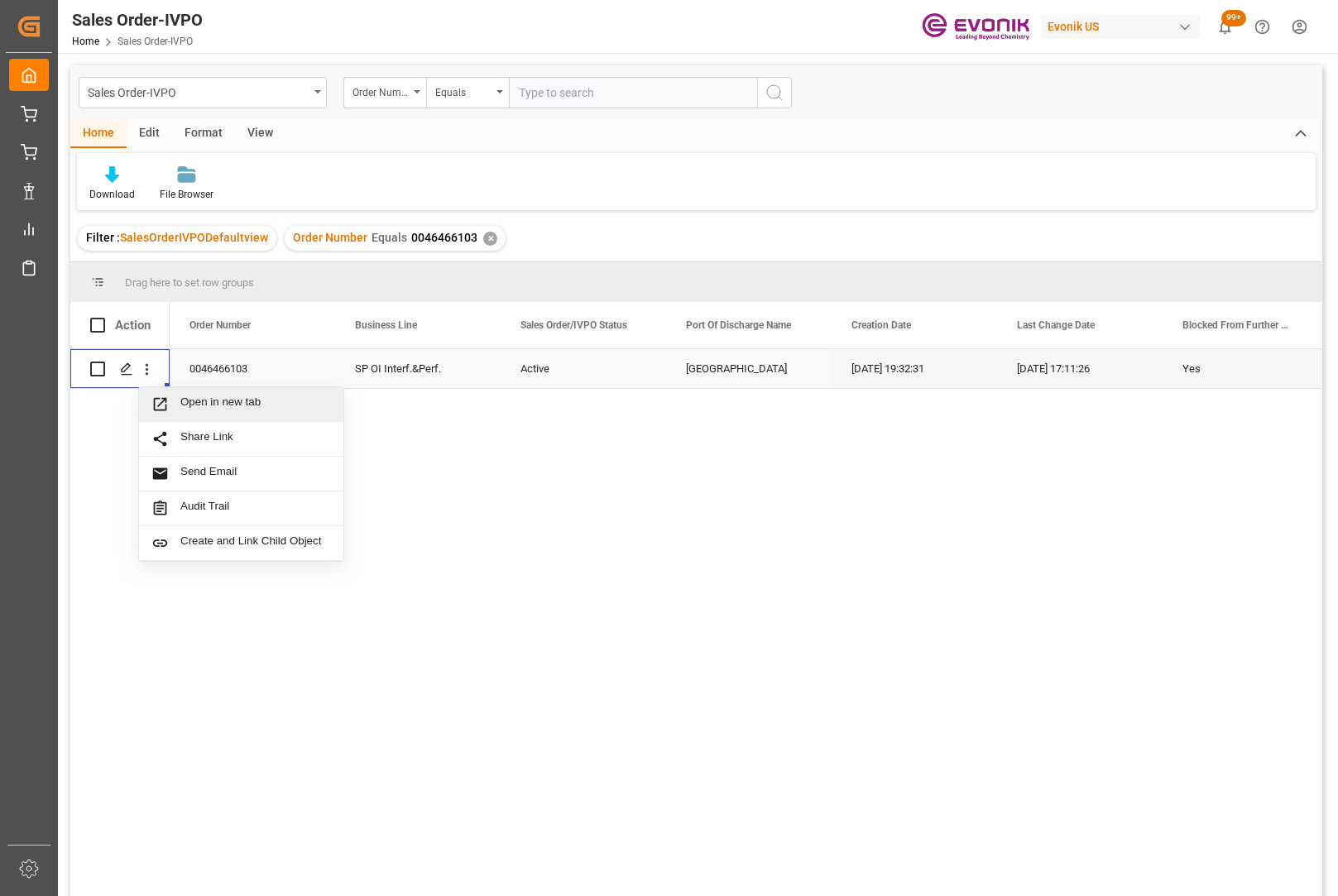
click at [253, 413] on span "Open in new tab" at bounding box center [255, 403] width 150 height 17
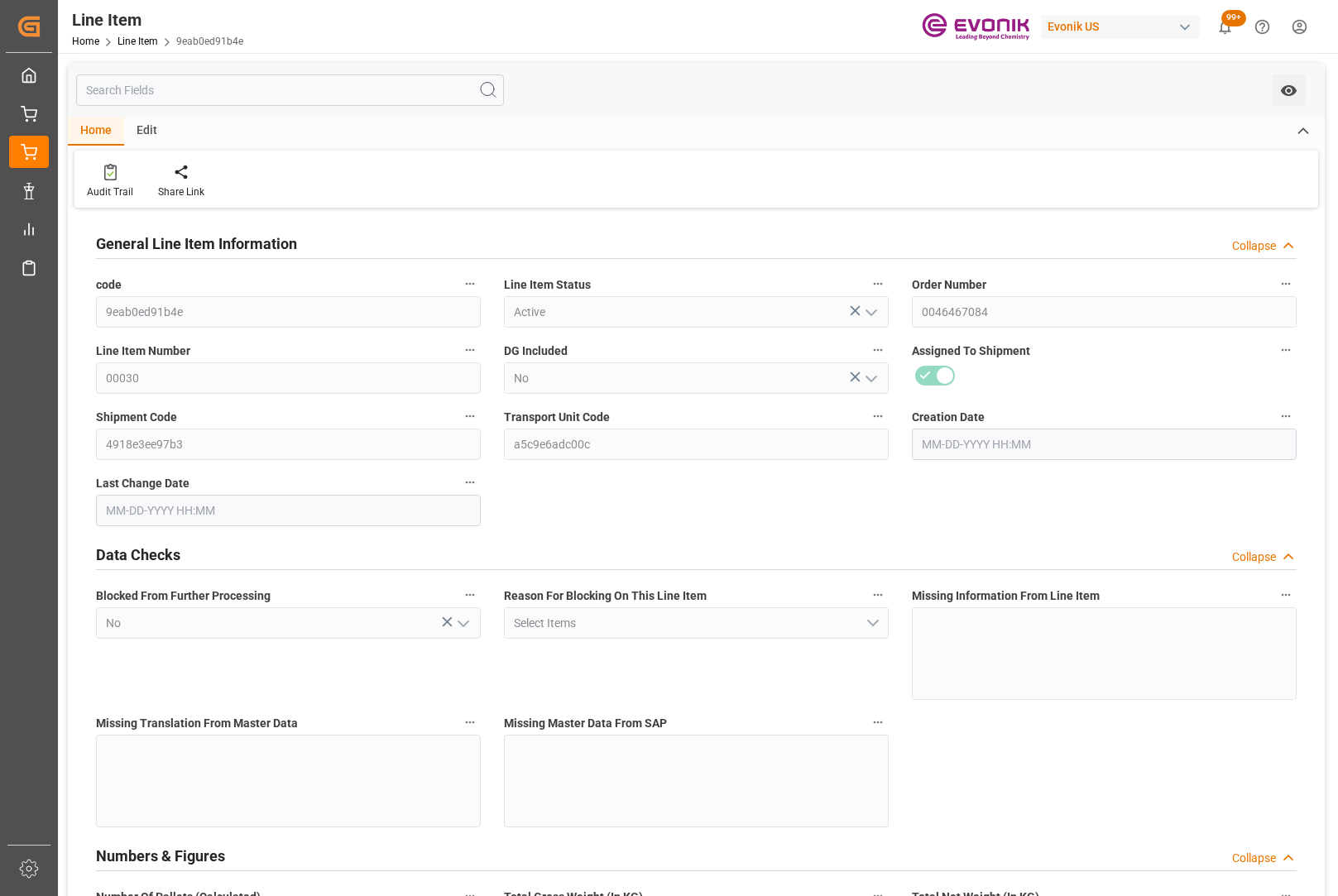
type input "20"
type input "17256"
type input "15968"
type input "26.1529"
type input "80"
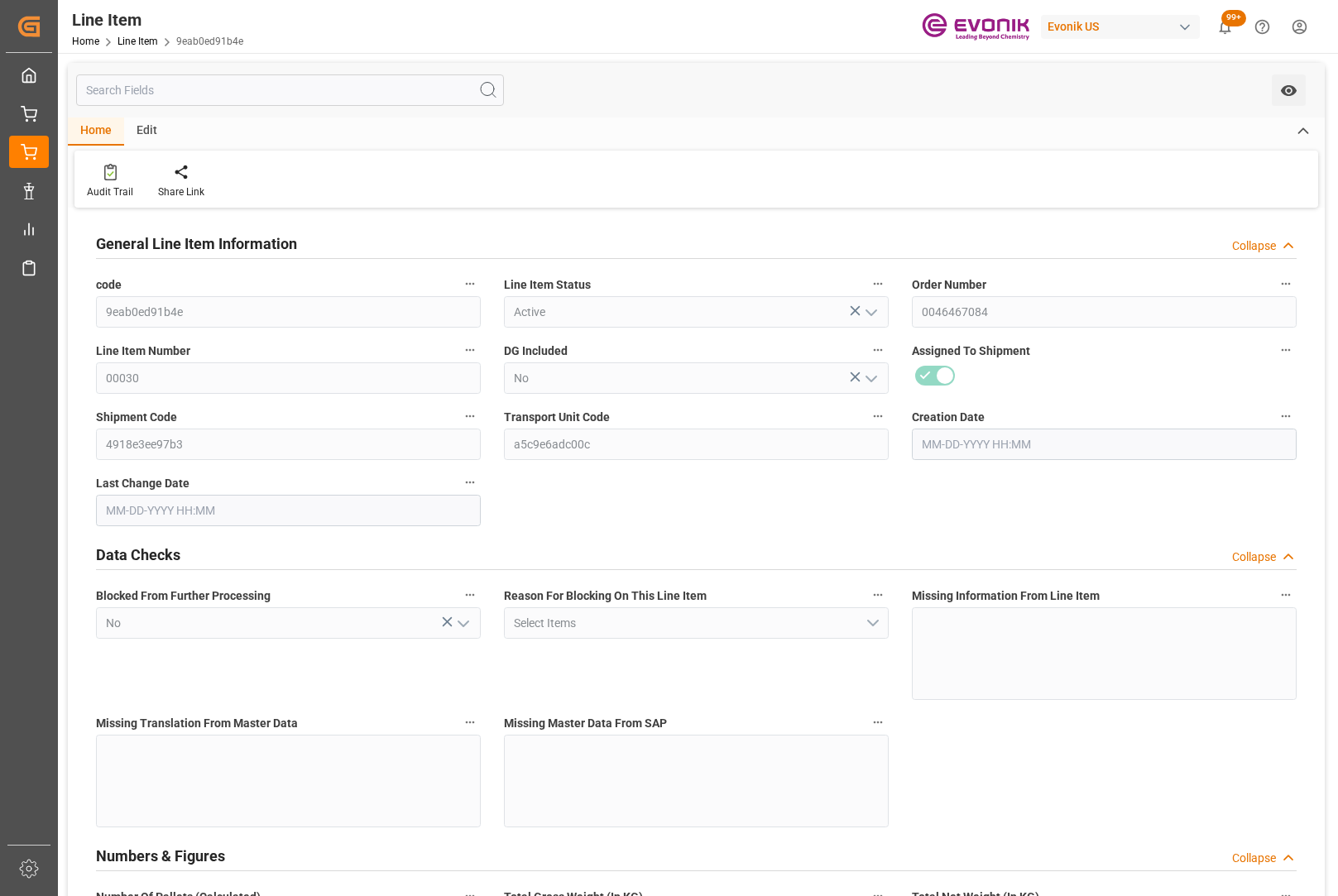
type input "94051.52"
type input "80"
type input "17256"
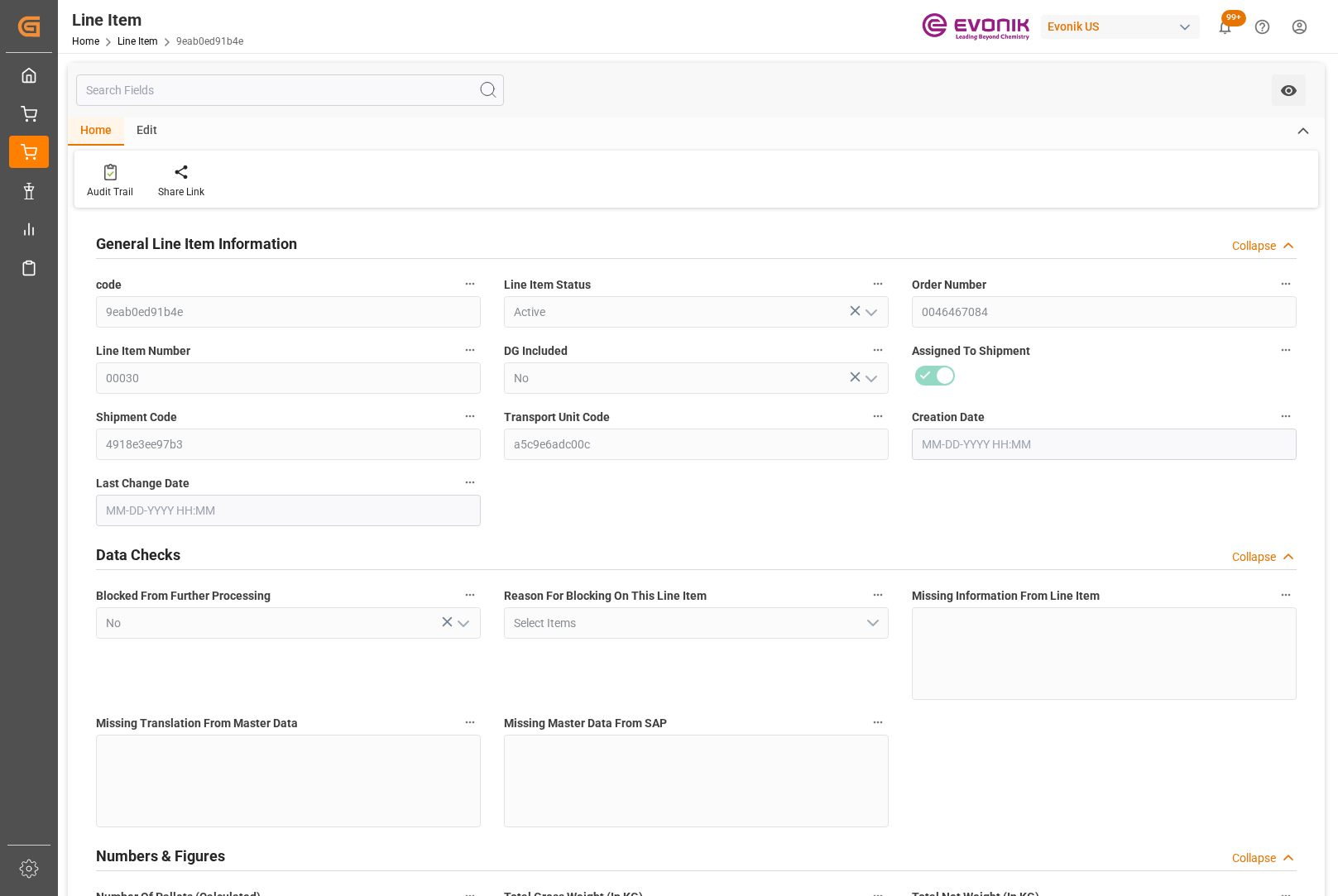
type input "17756"
type input "15968"
type input "26.1529"
type input "26152.88"
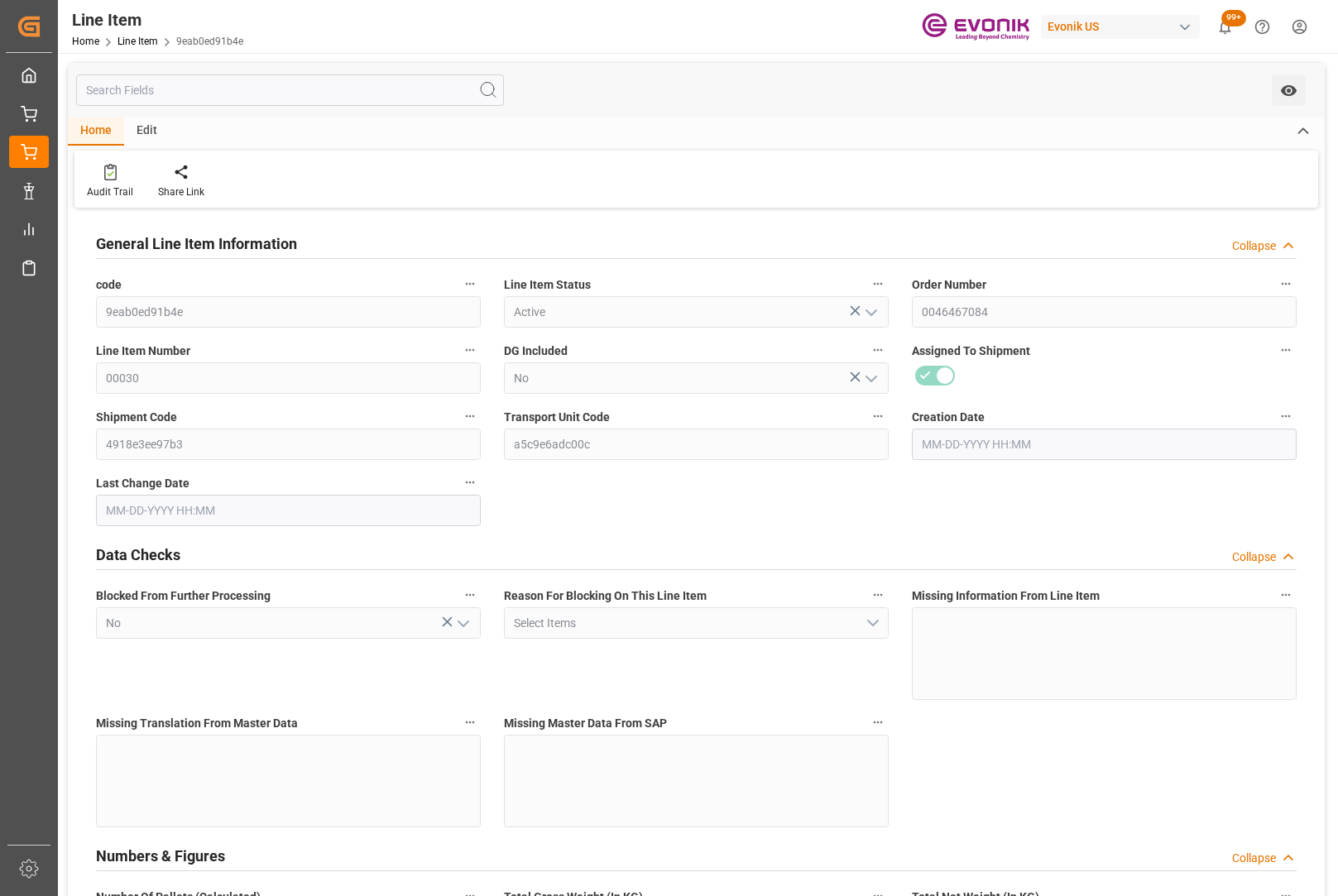
type input "0"
type input "[DATE] 23:12"
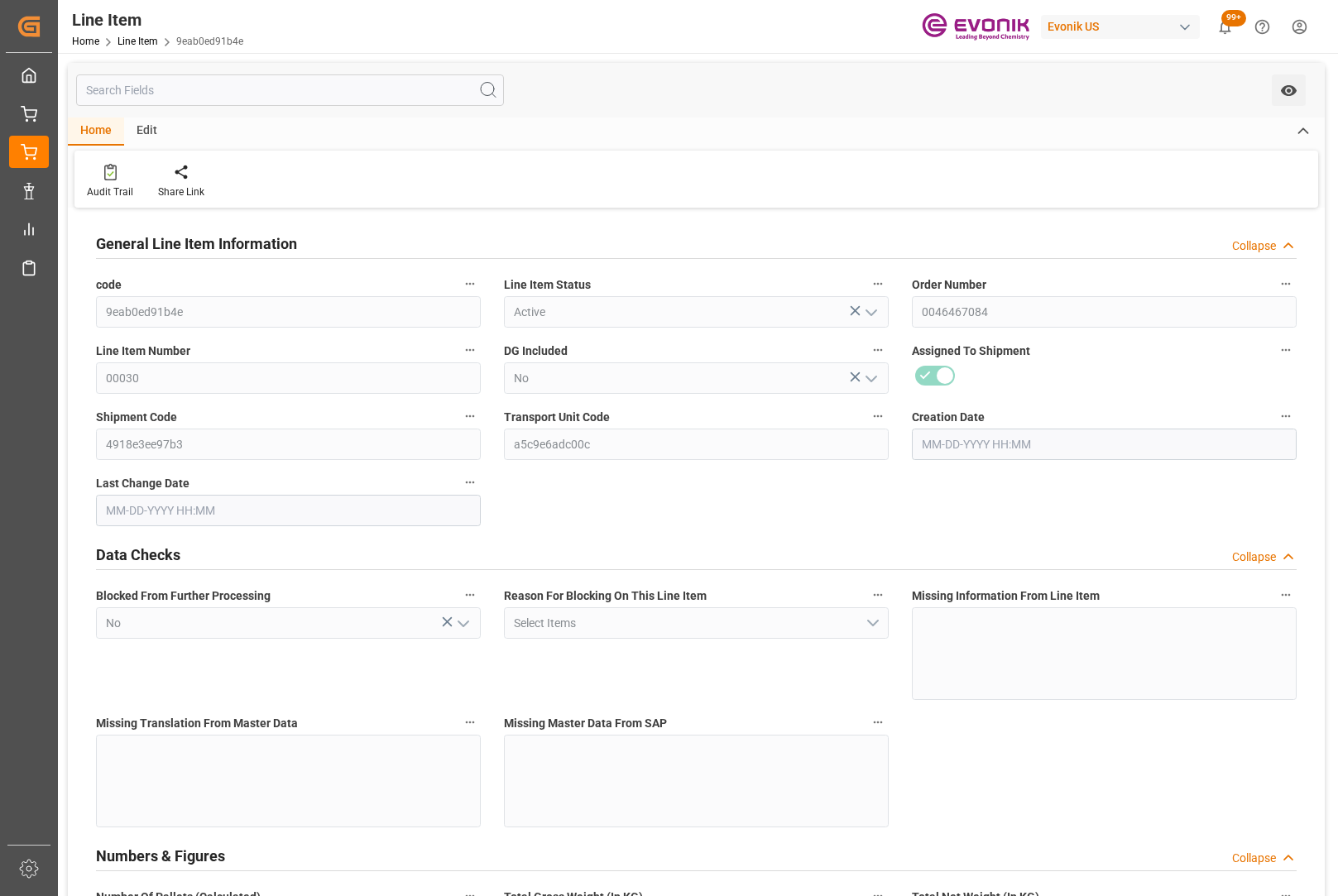
type input "08-21-2025 08:37"
type input "10-26-2025"
type input "08-29-2025"
type input "08-21-2025"
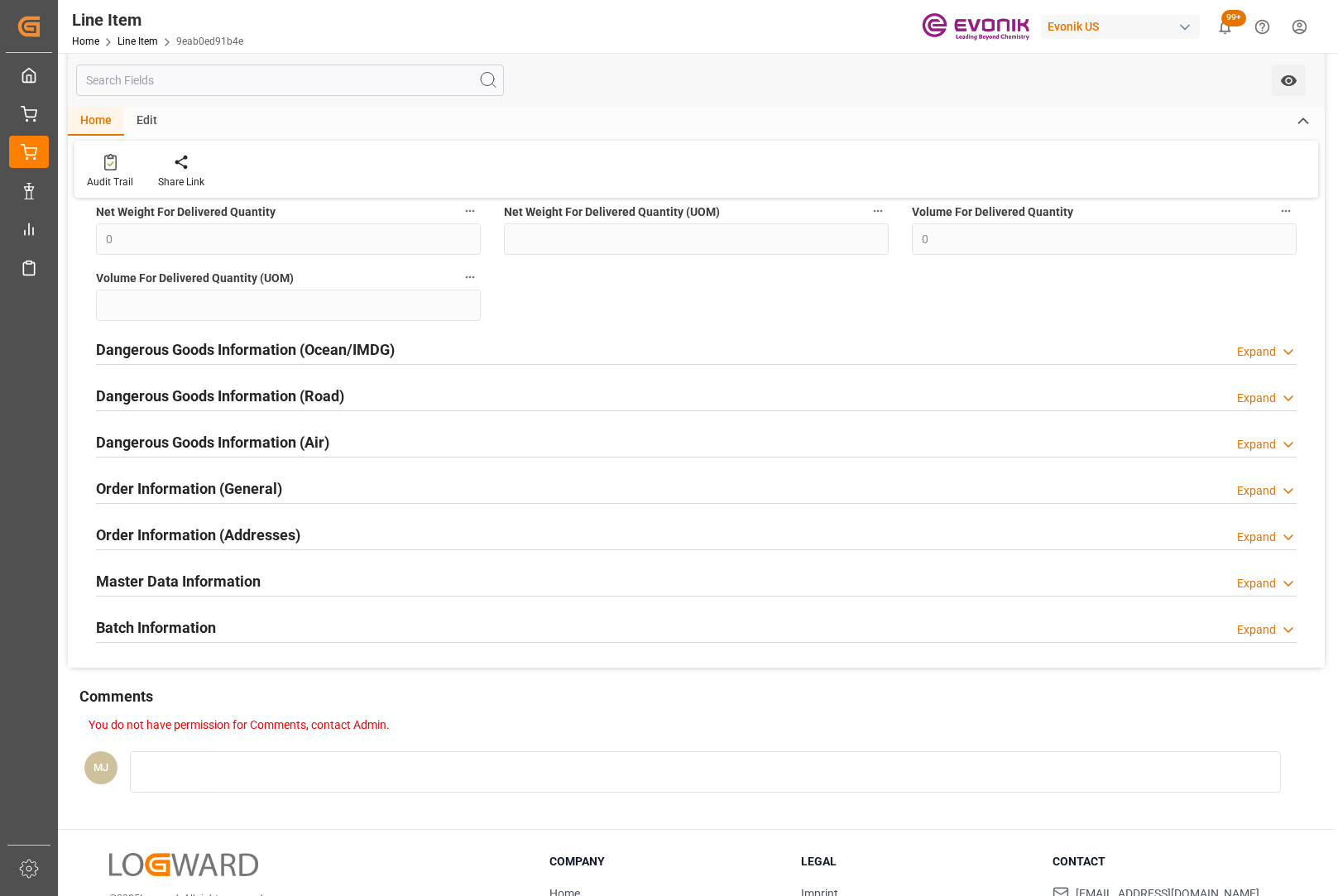
scroll to position [1986, 0]
drag, startPoint x: 1275, startPoint y: 492, endPoint x: 1168, endPoint y: 548, distance: 120.8
click at [1275, 493] on div "Expand" at bounding box center [1256, 489] width 39 height 17
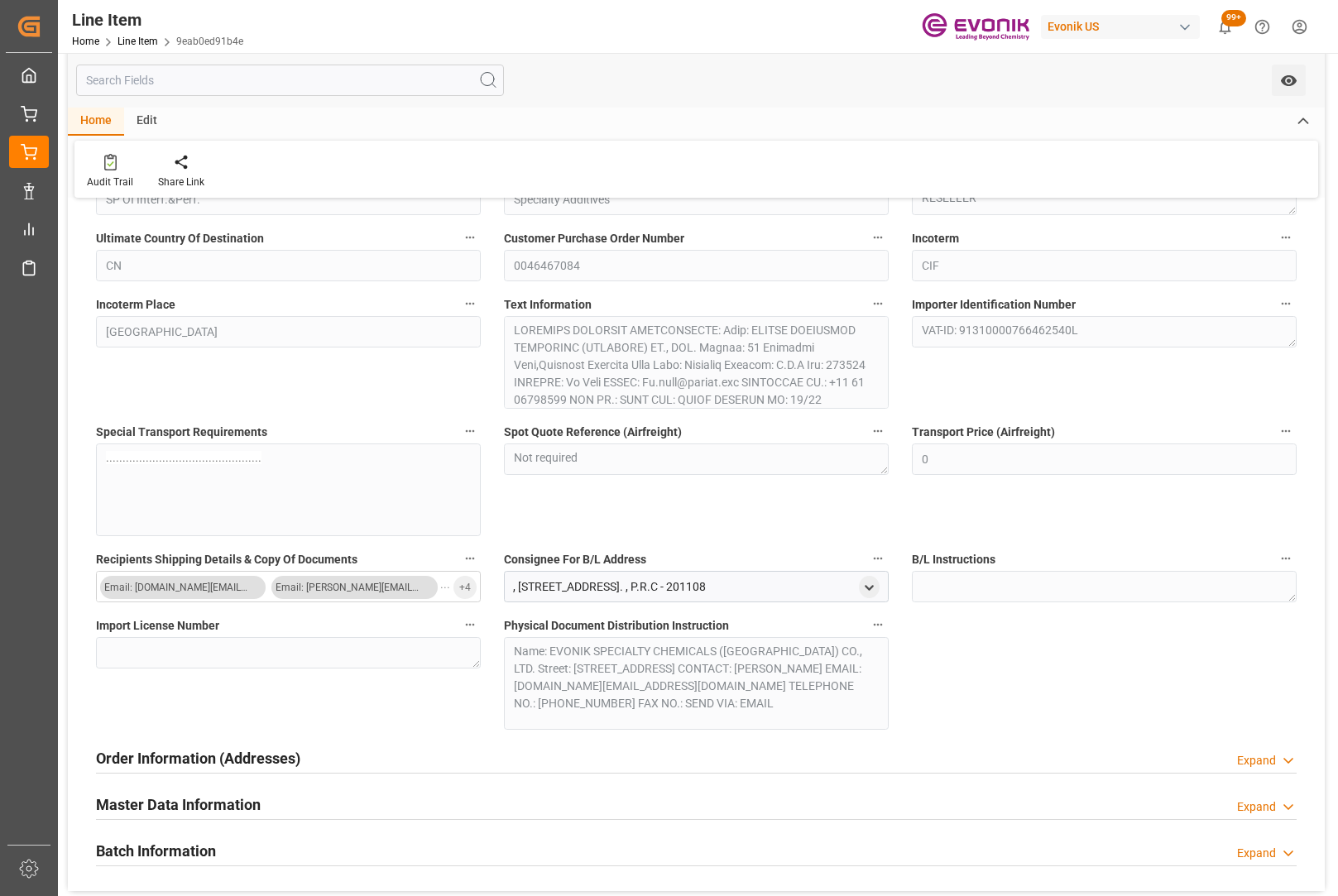
scroll to position [2566, 0]
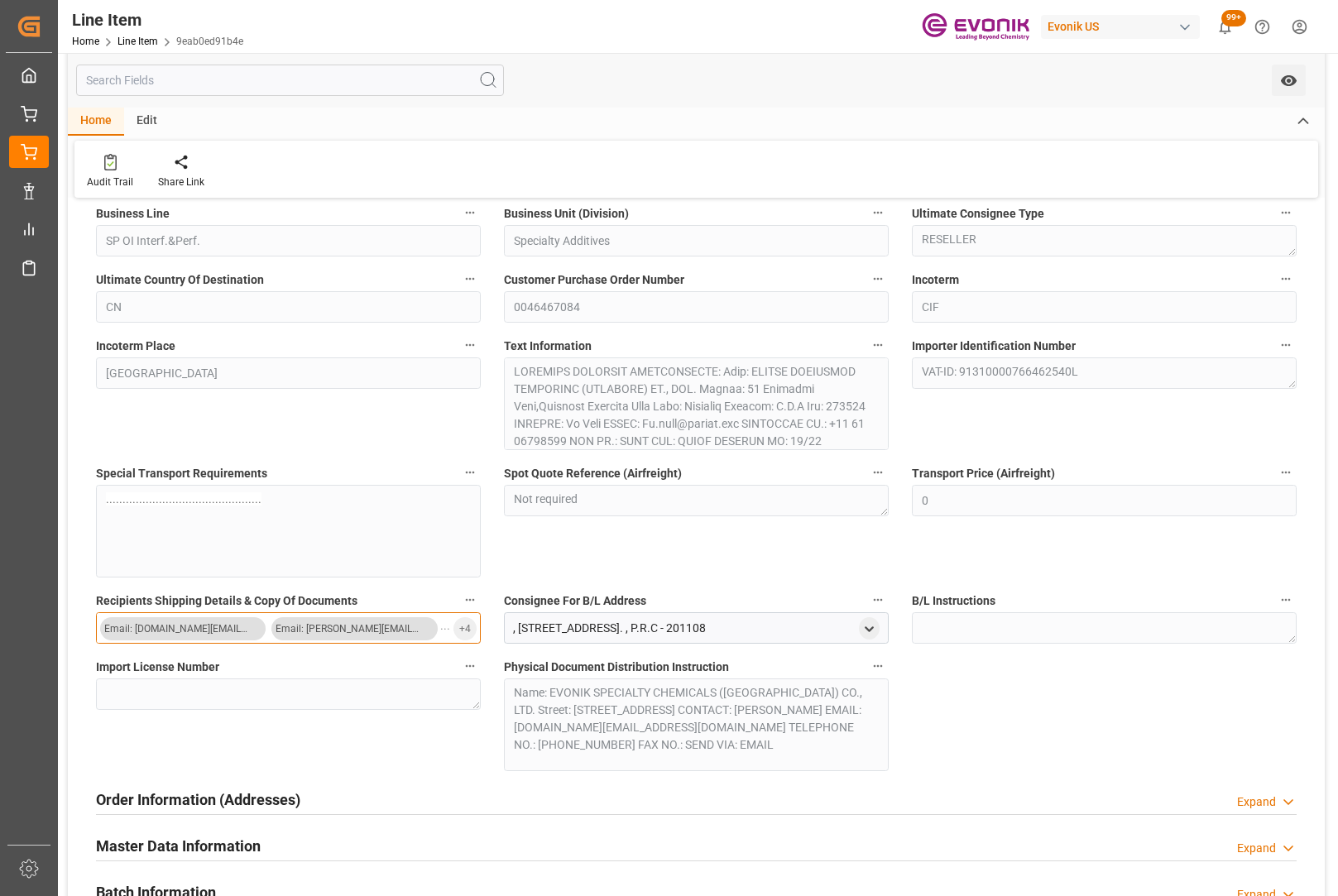
click at [454, 623] on button "Email: Ya.wang@evonik.com Email: Aida.zhou@evonik.com ... + 4" at bounding box center [288, 628] width 385 height 32
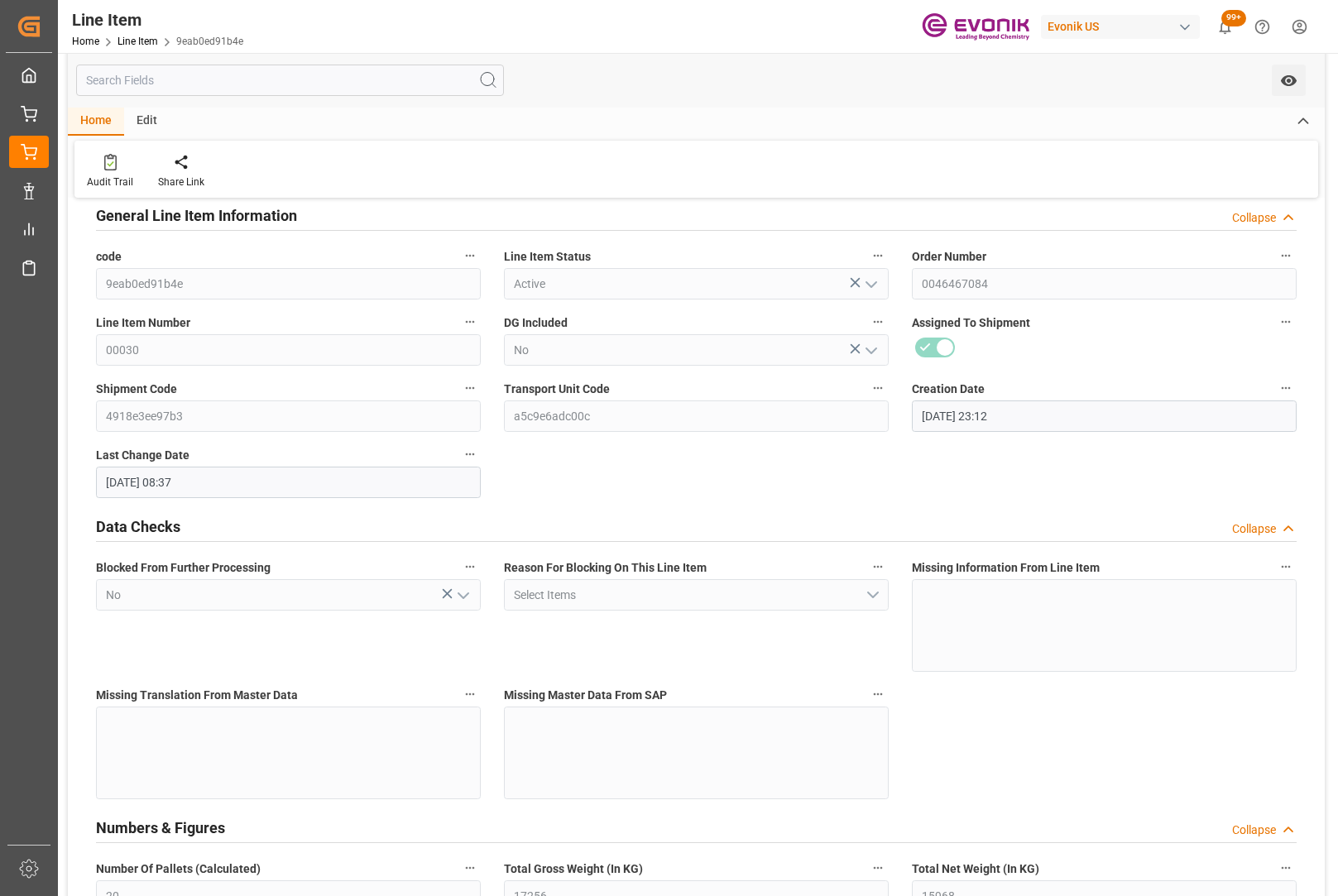
scroll to position [0, 0]
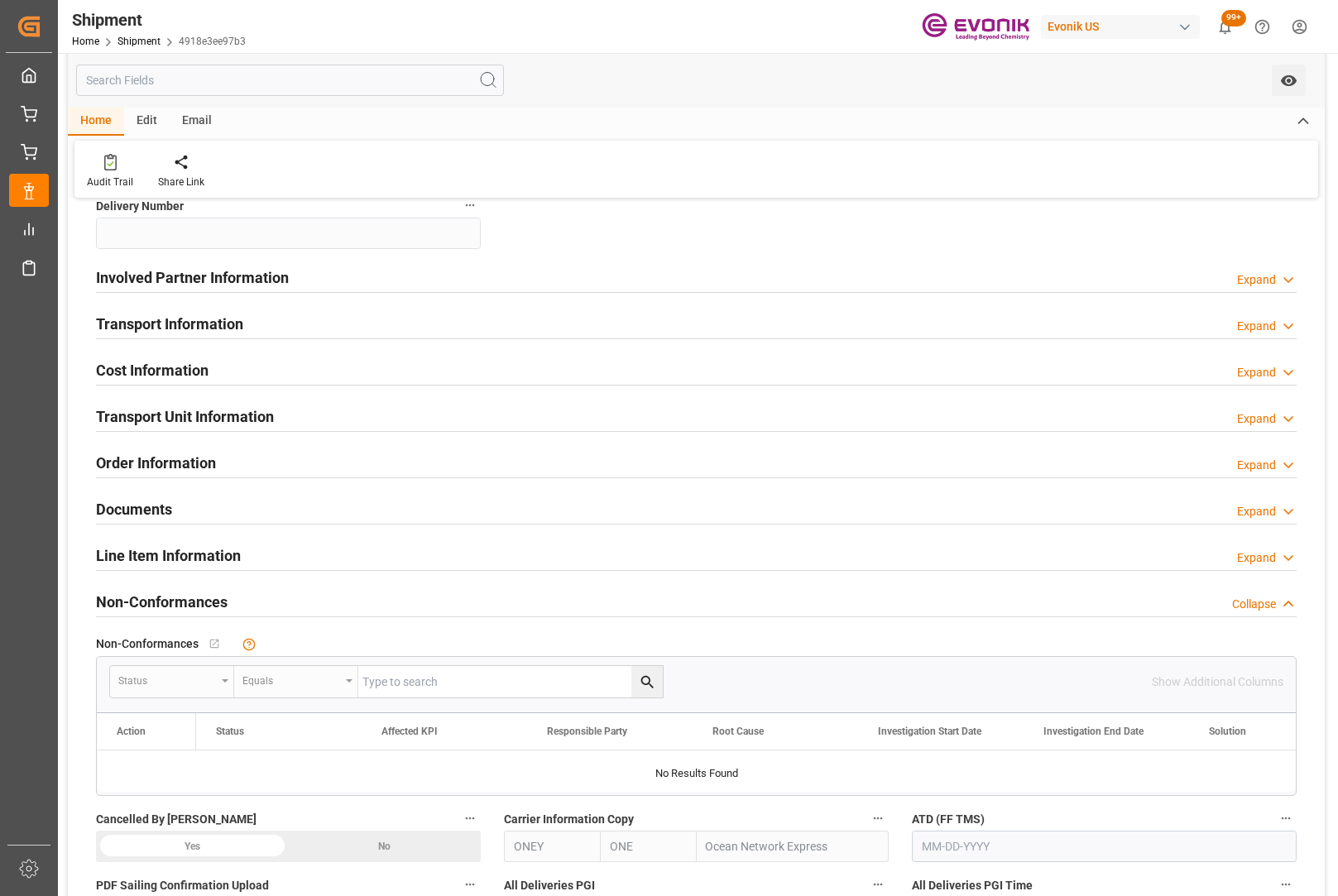
scroll to position [414, 0]
click at [1256, 464] on div "Expand" at bounding box center [1256, 467] width 39 height 17
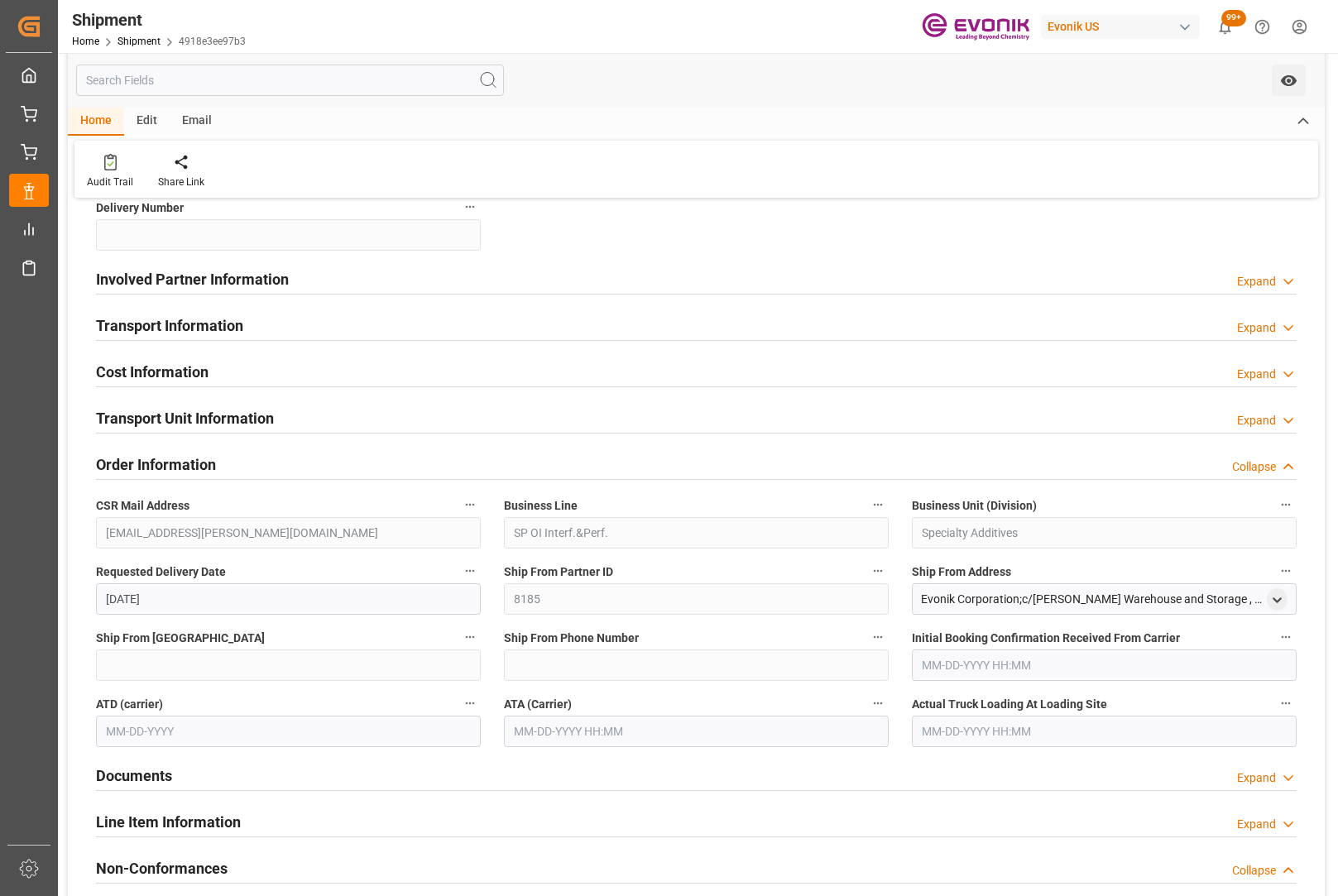
click at [1239, 410] on div "Transport Unit Information Expand" at bounding box center [696, 417] width 1201 height 32
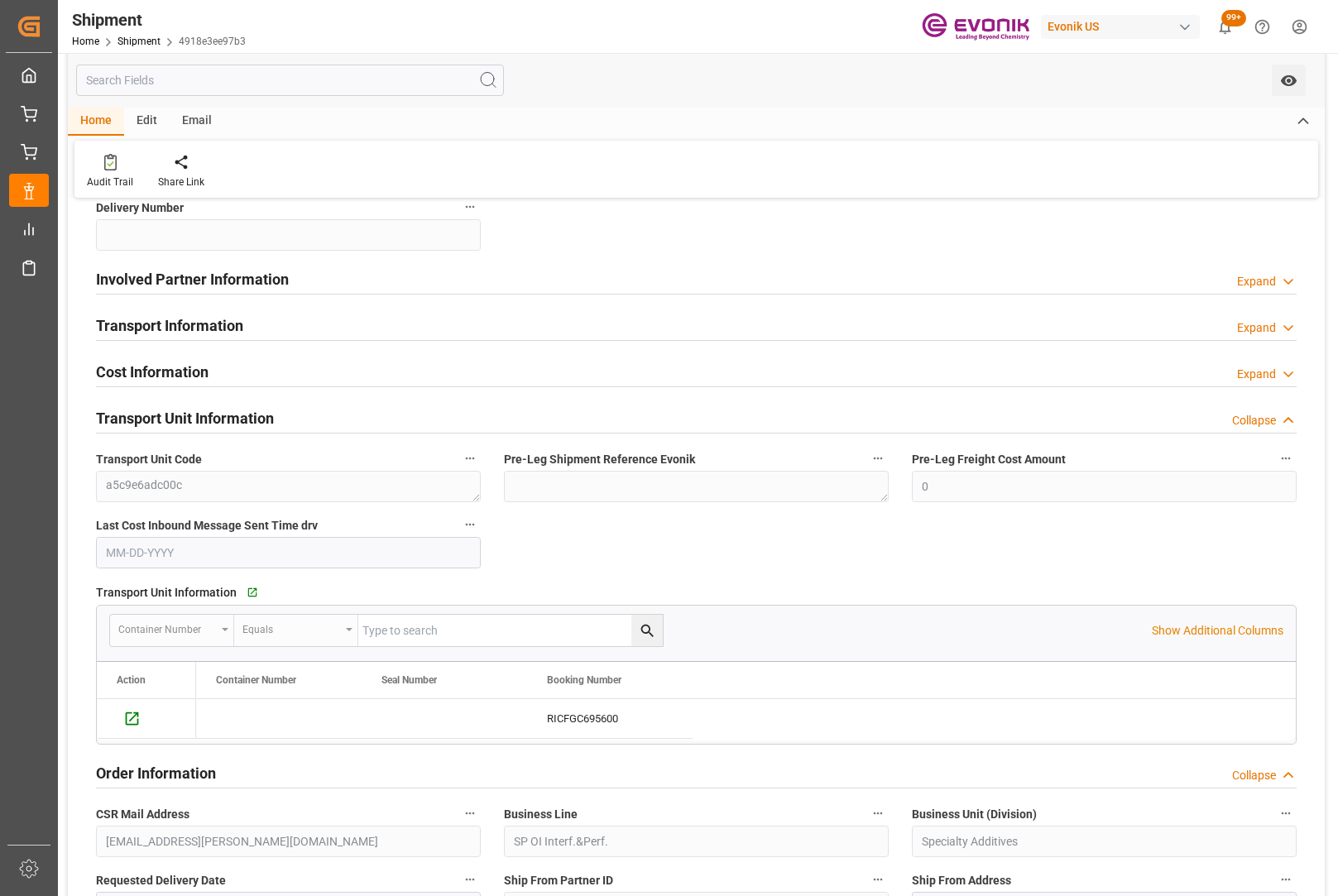
click at [1274, 336] on div "Expand" at bounding box center [1256, 328] width 39 height 17
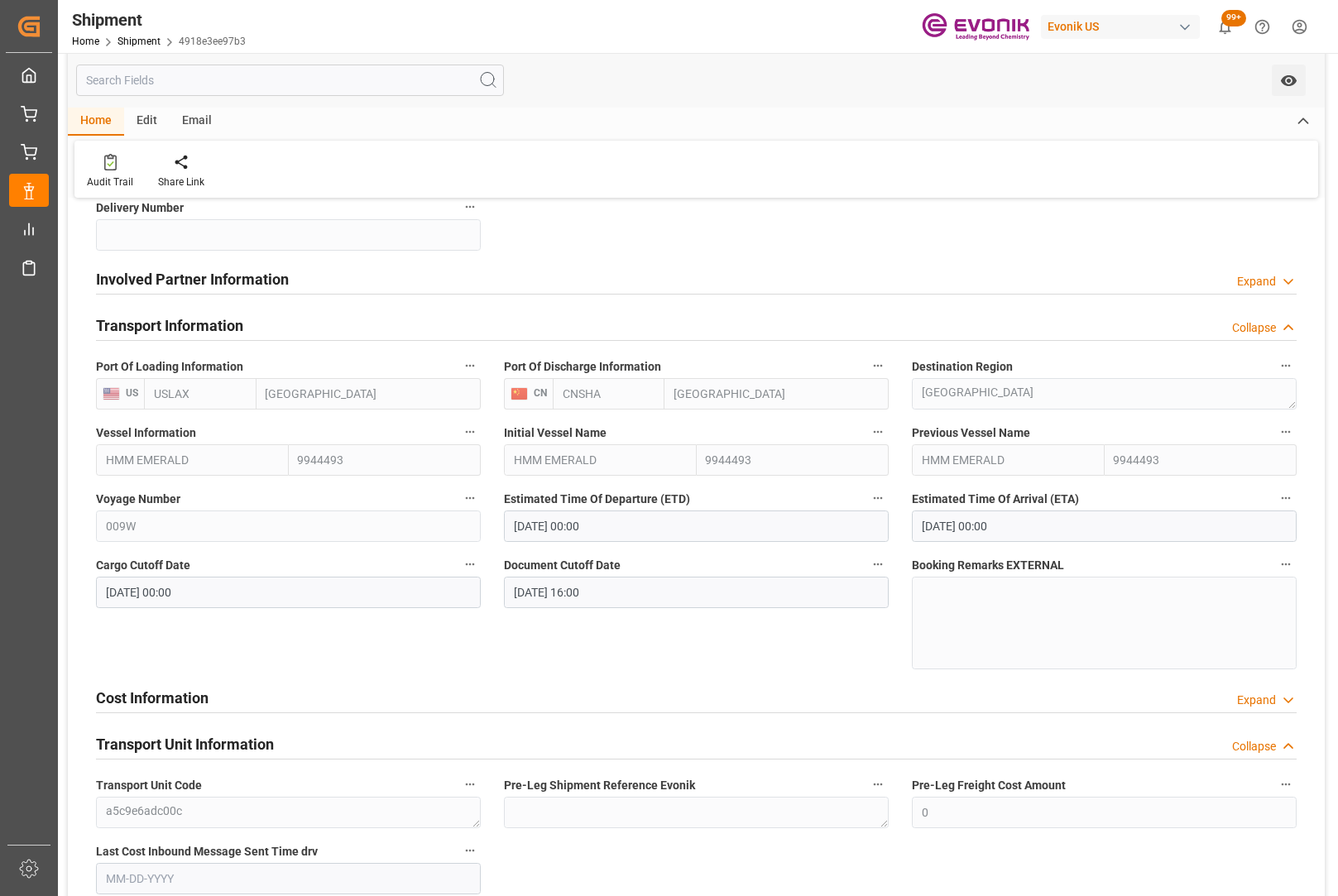
click at [1274, 336] on div "Collapse" at bounding box center [1254, 328] width 44 height 17
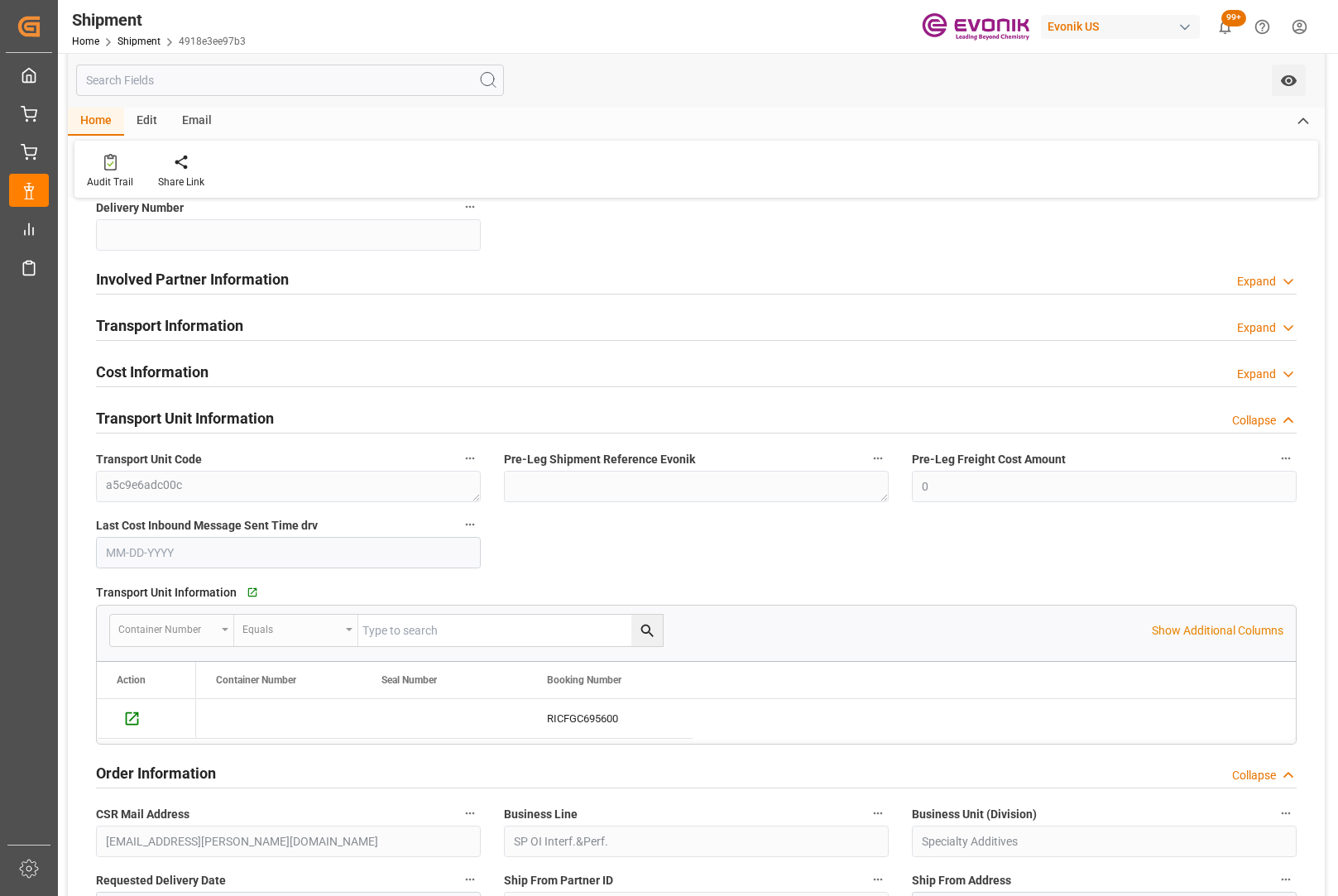
click at [1270, 286] on div "Expand" at bounding box center [1256, 281] width 39 height 17
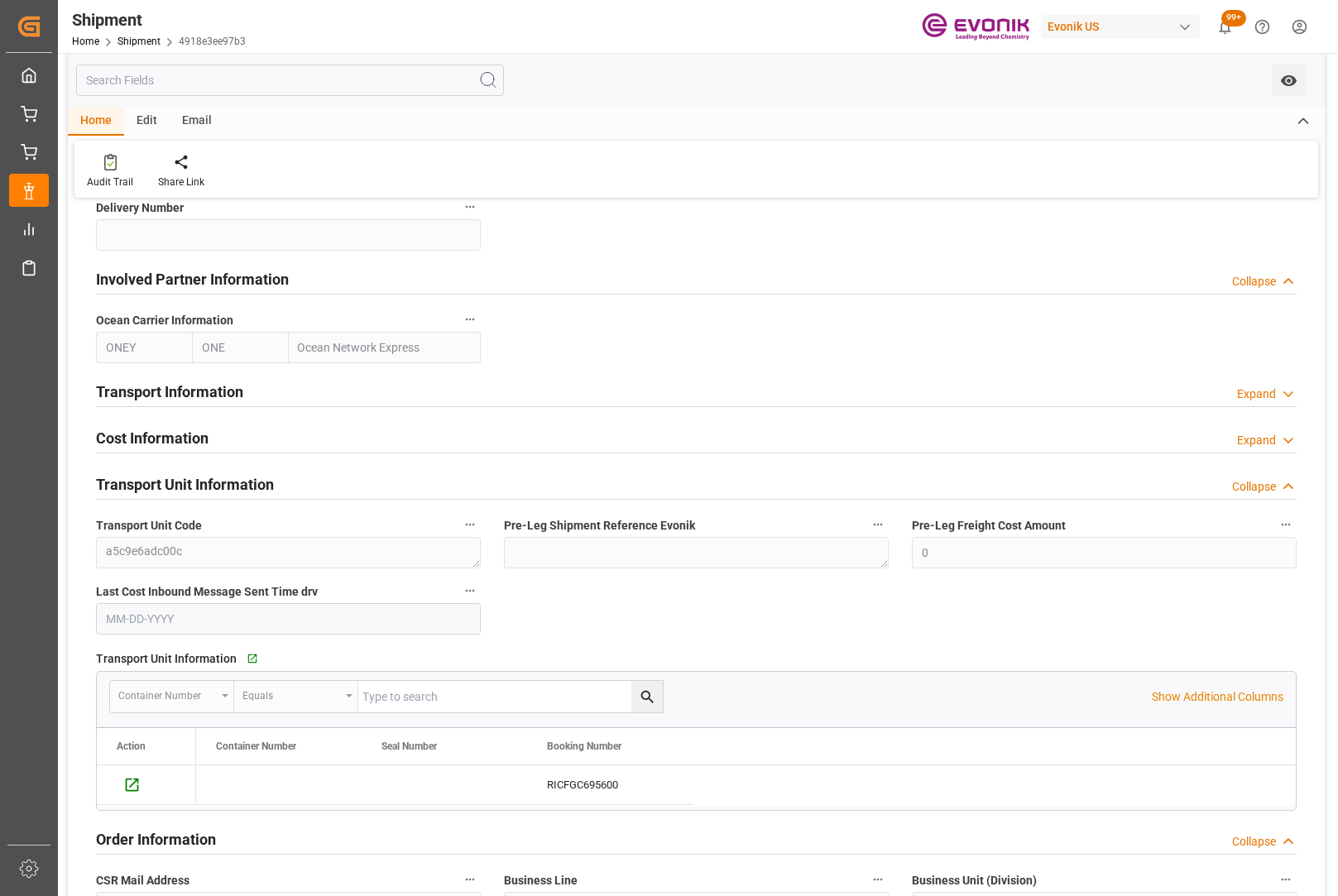
click at [1270, 286] on div "Collapse" at bounding box center [1254, 281] width 44 height 17
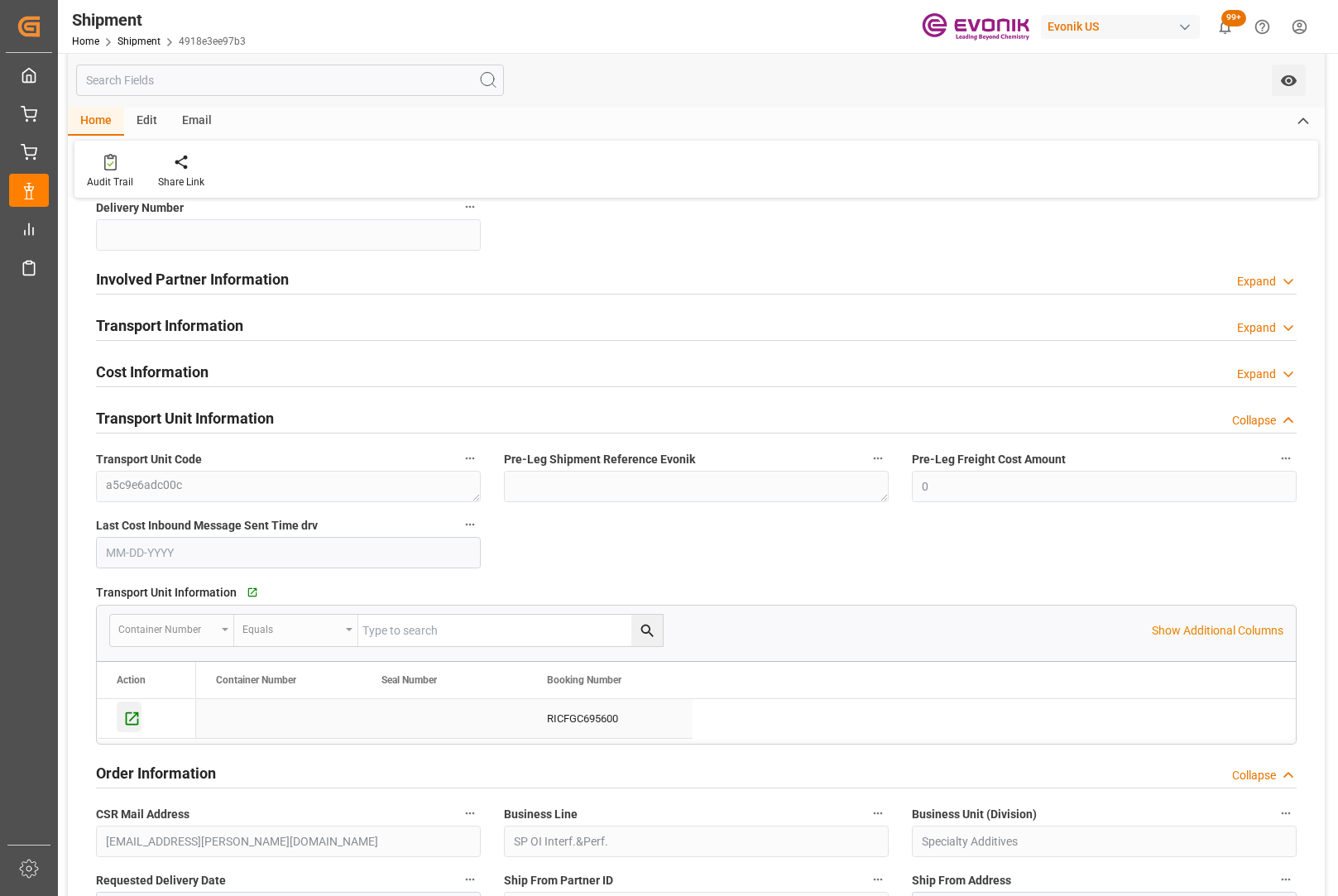
click at [131, 716] on icon "Press SPACE to select this row." at bounding box center [131, 718] width 17 height 17
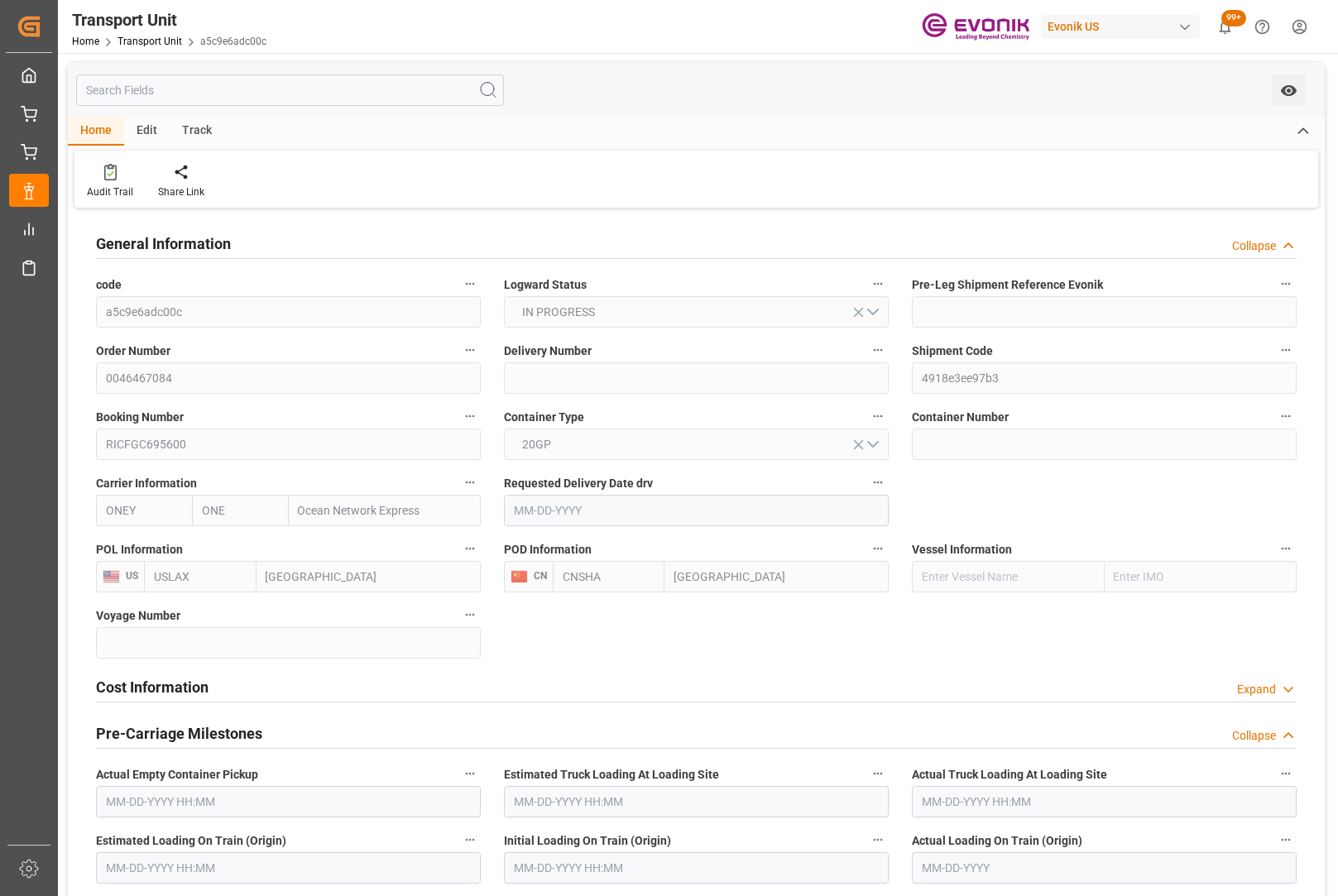
type input "ONE"
type input "Ocean Network Express"
type input "USLAX"
type input "CNSHA"
type input "35512"
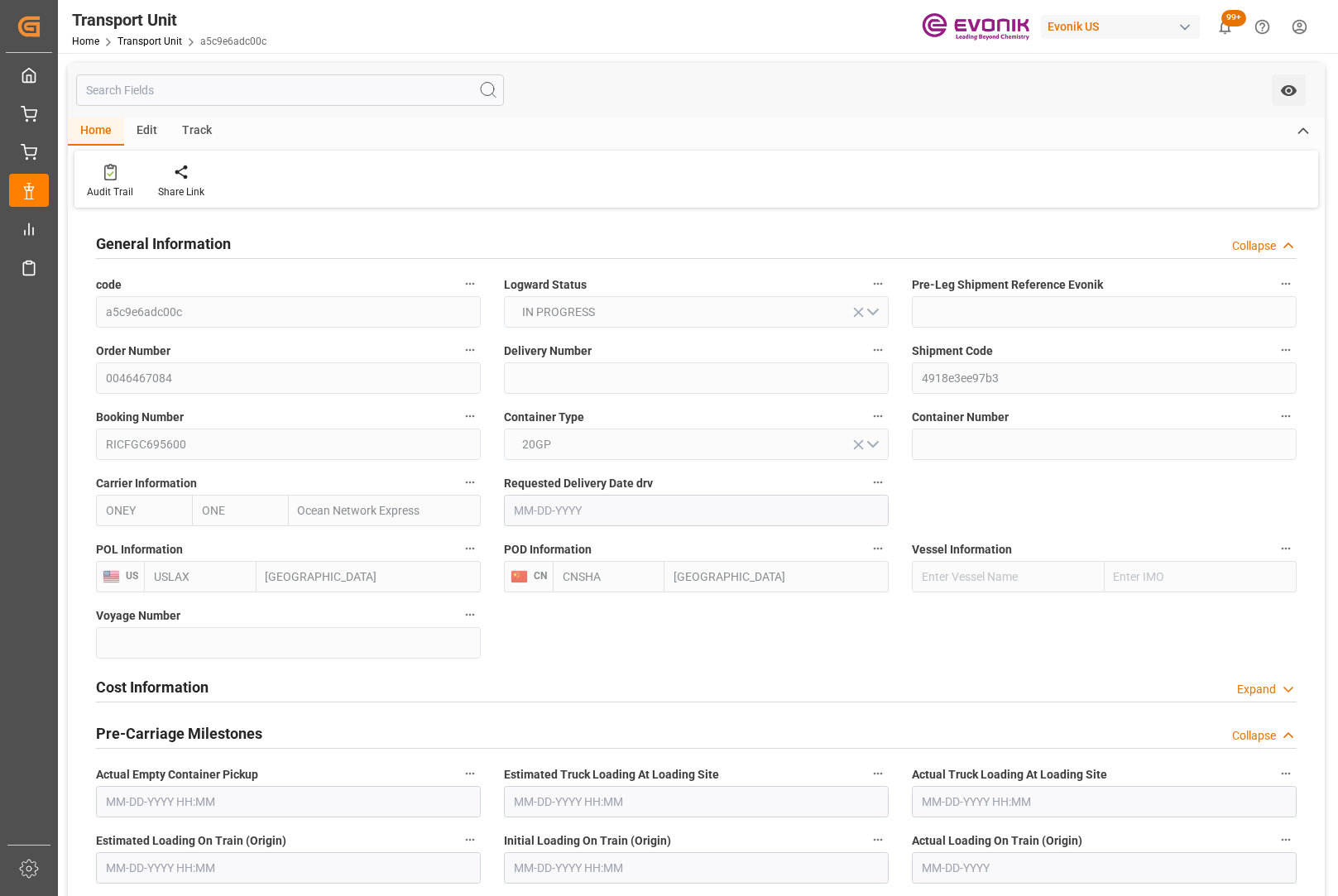
type input "10-26-2025"
type input "09-17-2025 00:00"
type input "10-17-2025 00:00"
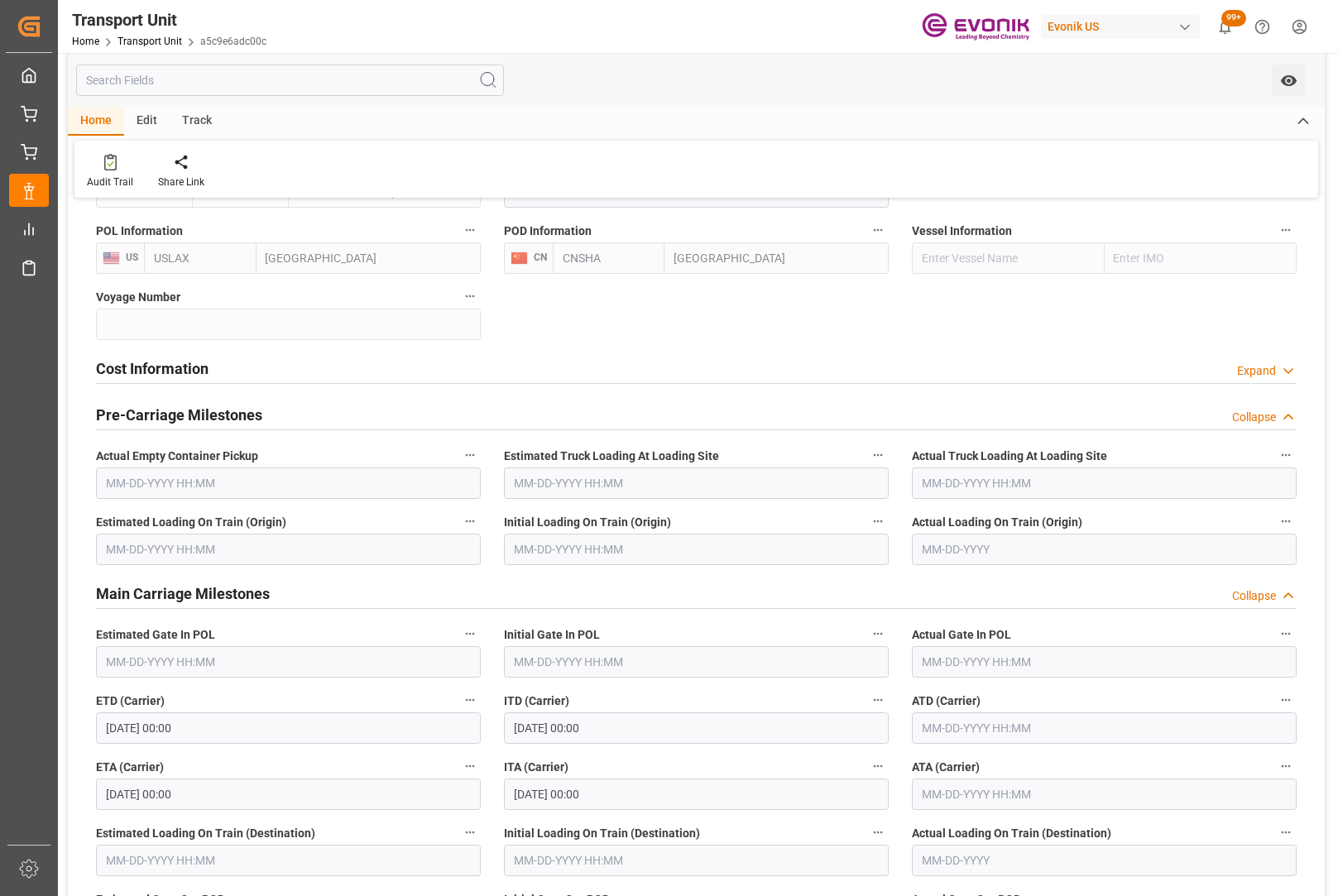
scroll to position [66, 0]
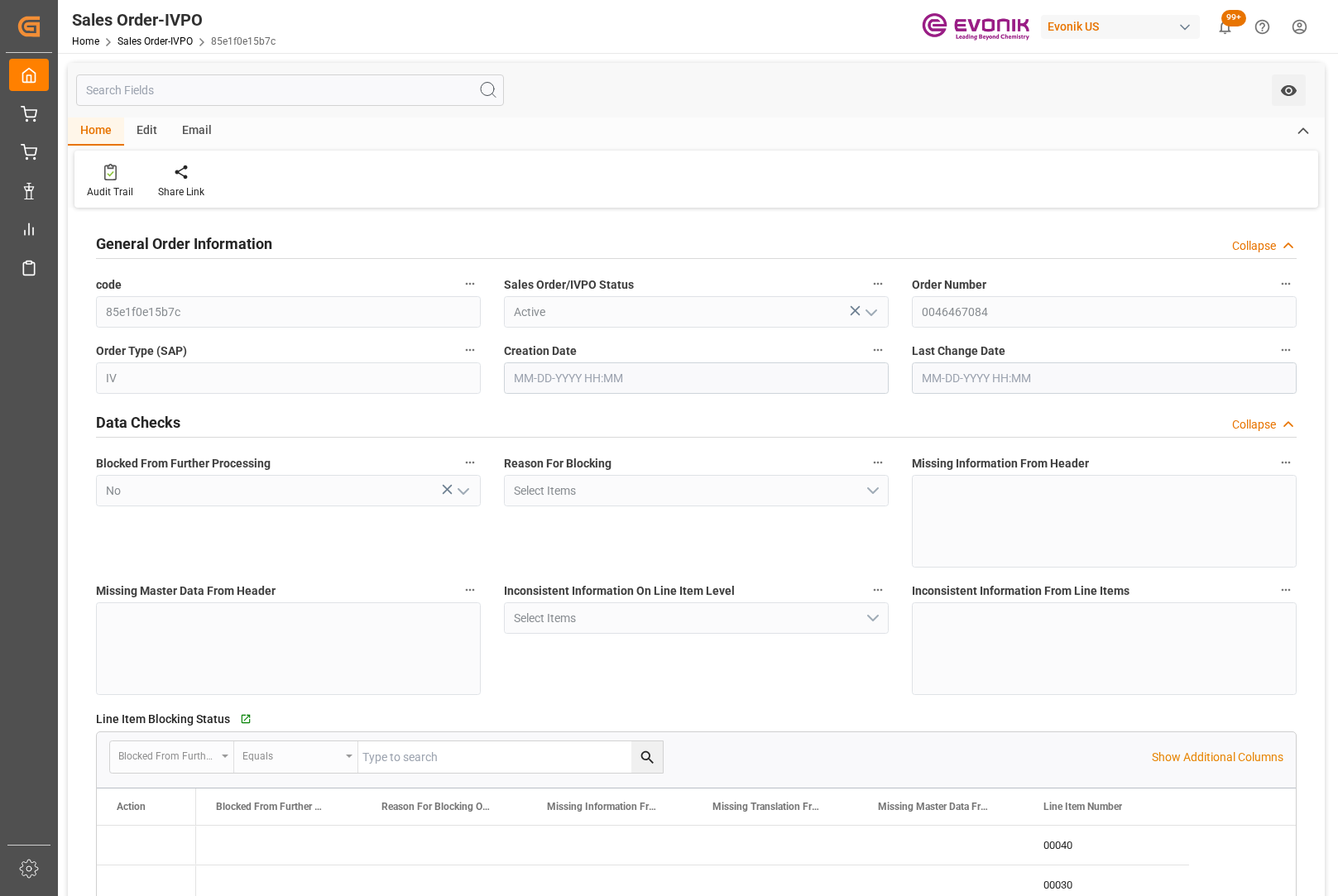
type input "CNSHA"
type input "0"
type input "1"
type input "3"
type input "4"
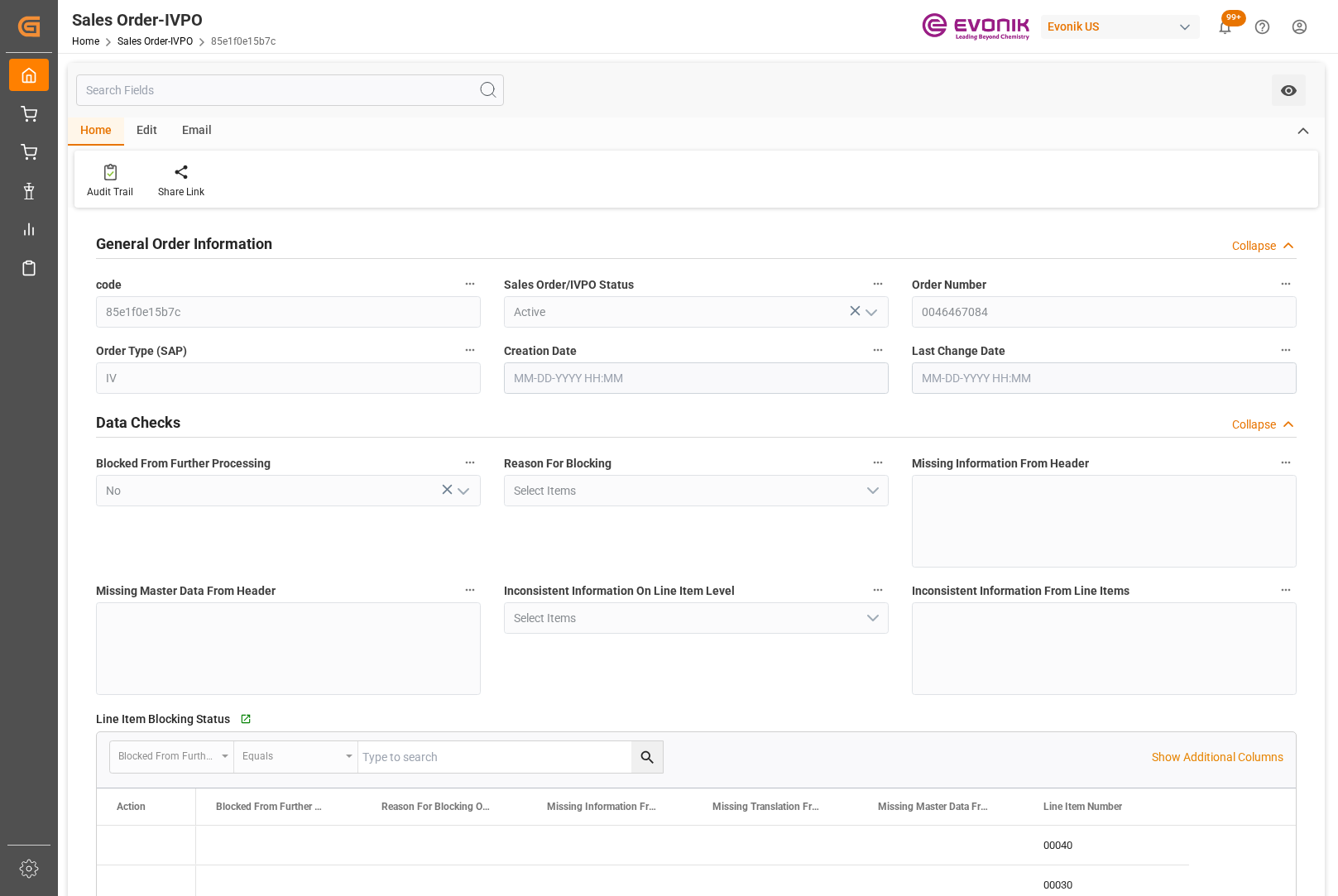
type input "35512"
type input "104.6116"
type input "17000"
type input "30"
type input "[DATE] 23:12"
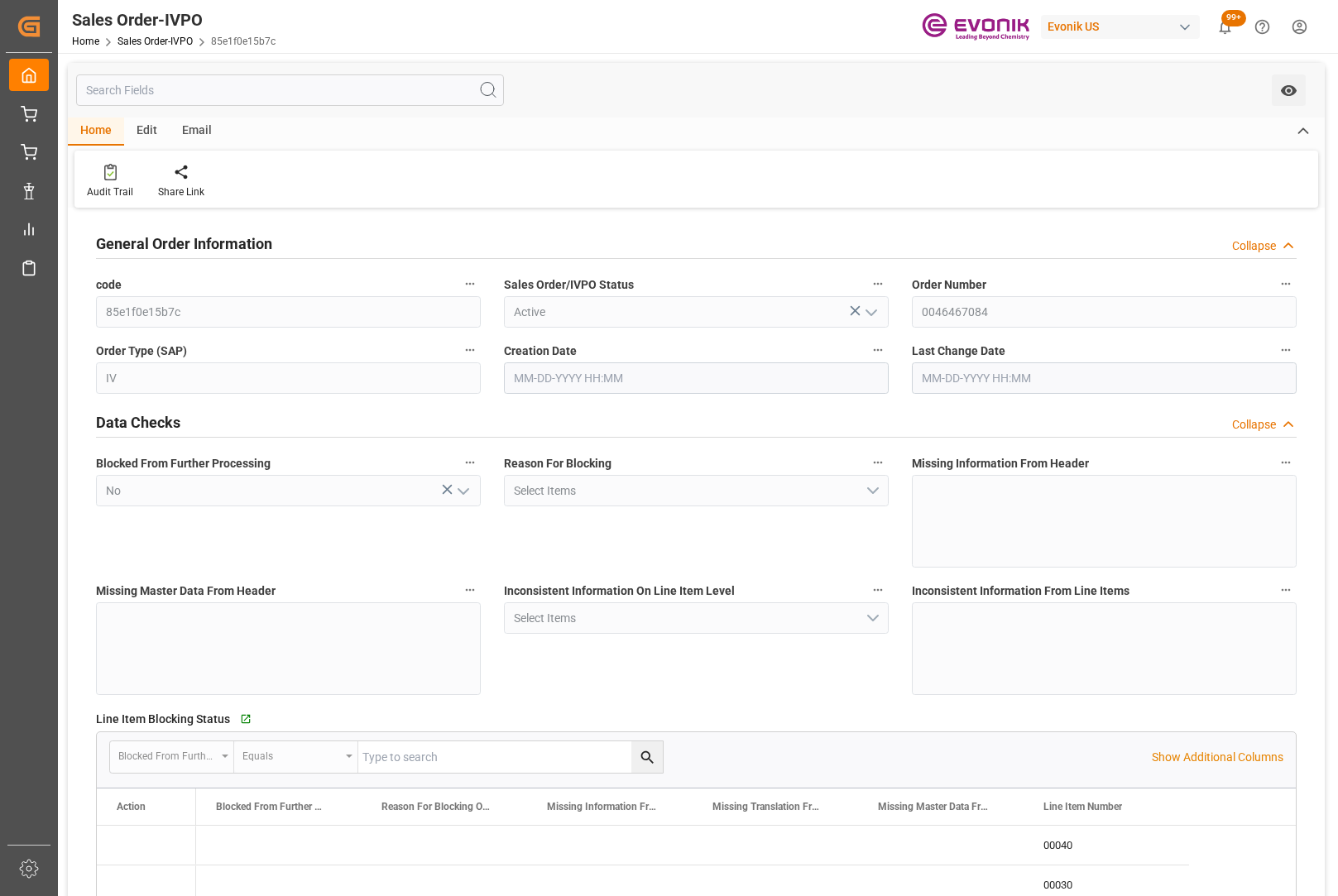
type input "[DATE] 07:59"
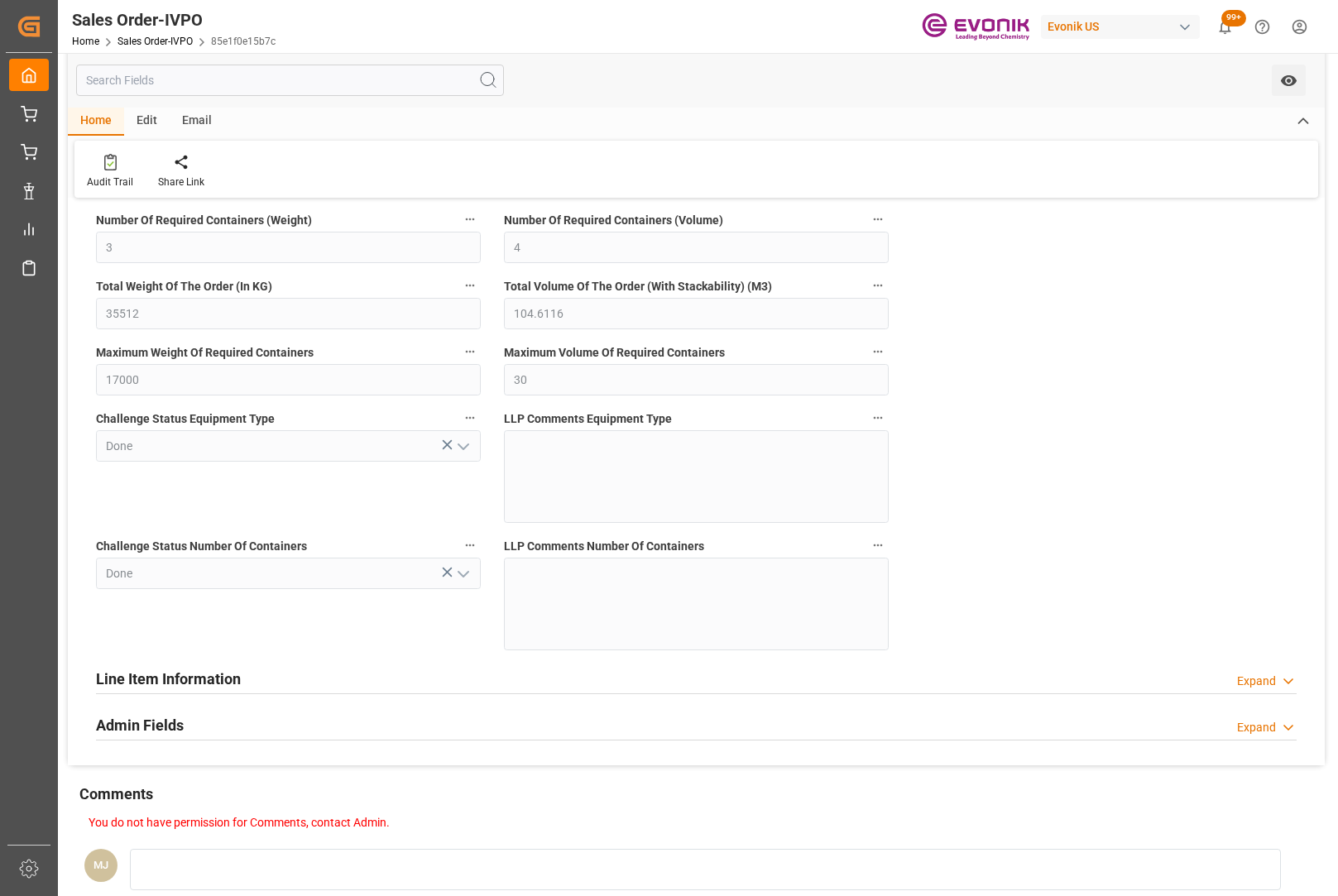
scroll to position [3559, 0]
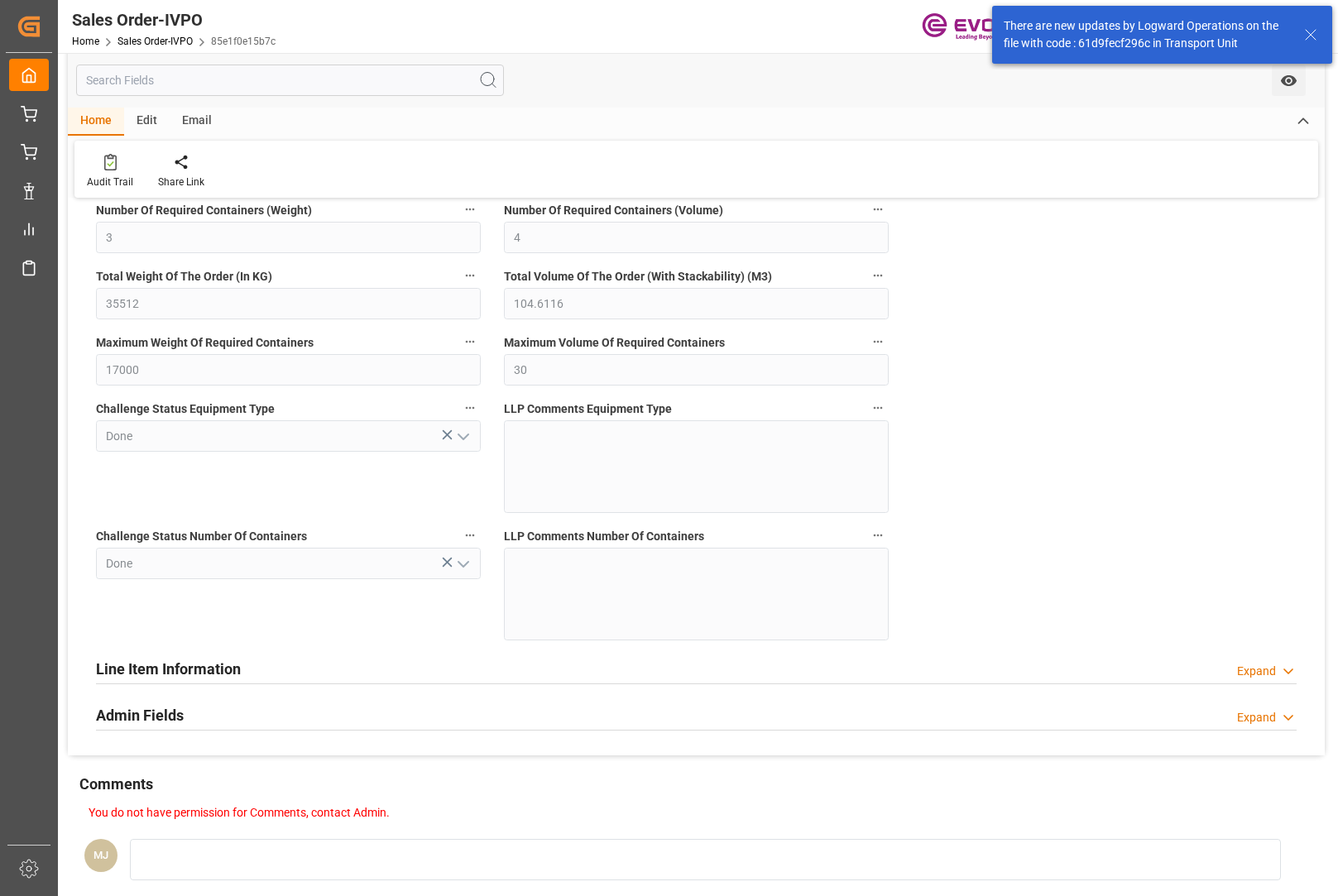
click at [471, 536] on icon "button" at bounding box center [470, 536] width 9 height 2
click at [480, 541] on icon at bounding box center [481, 536] width 17 height 17
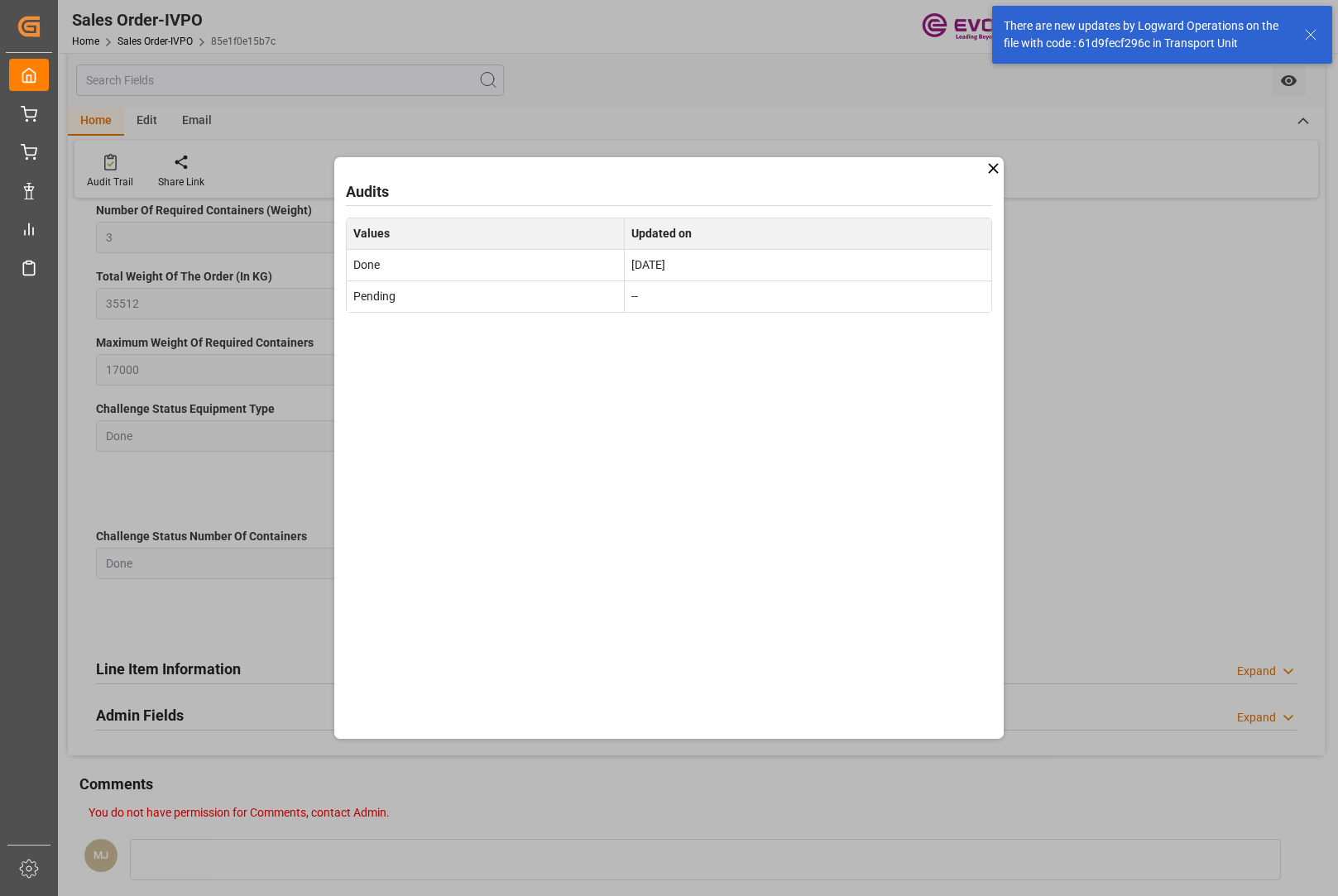
click at [994, 172] on icon at bounding box center [993, 167] width 17 height 17
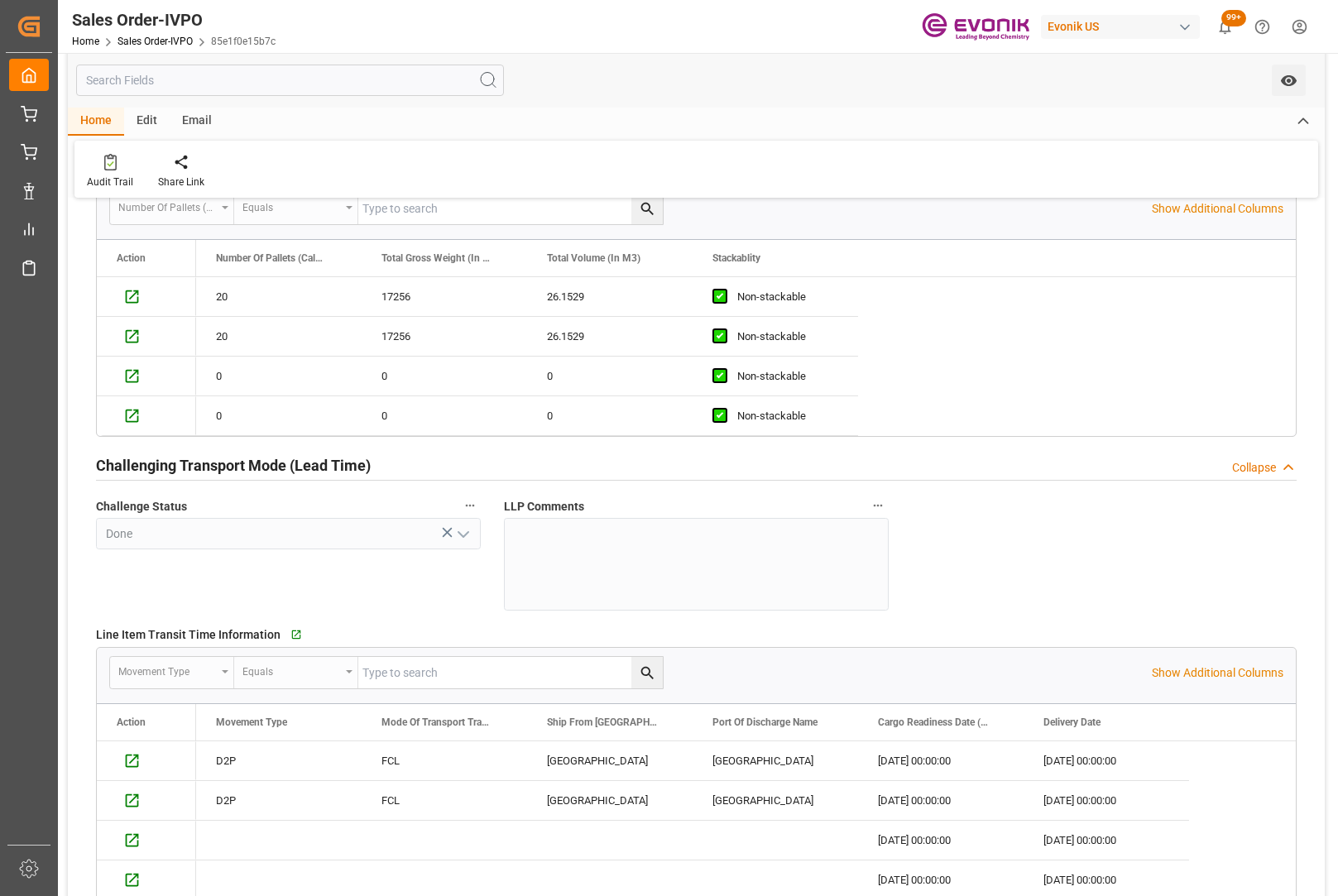
scroll to position [2732, 0]
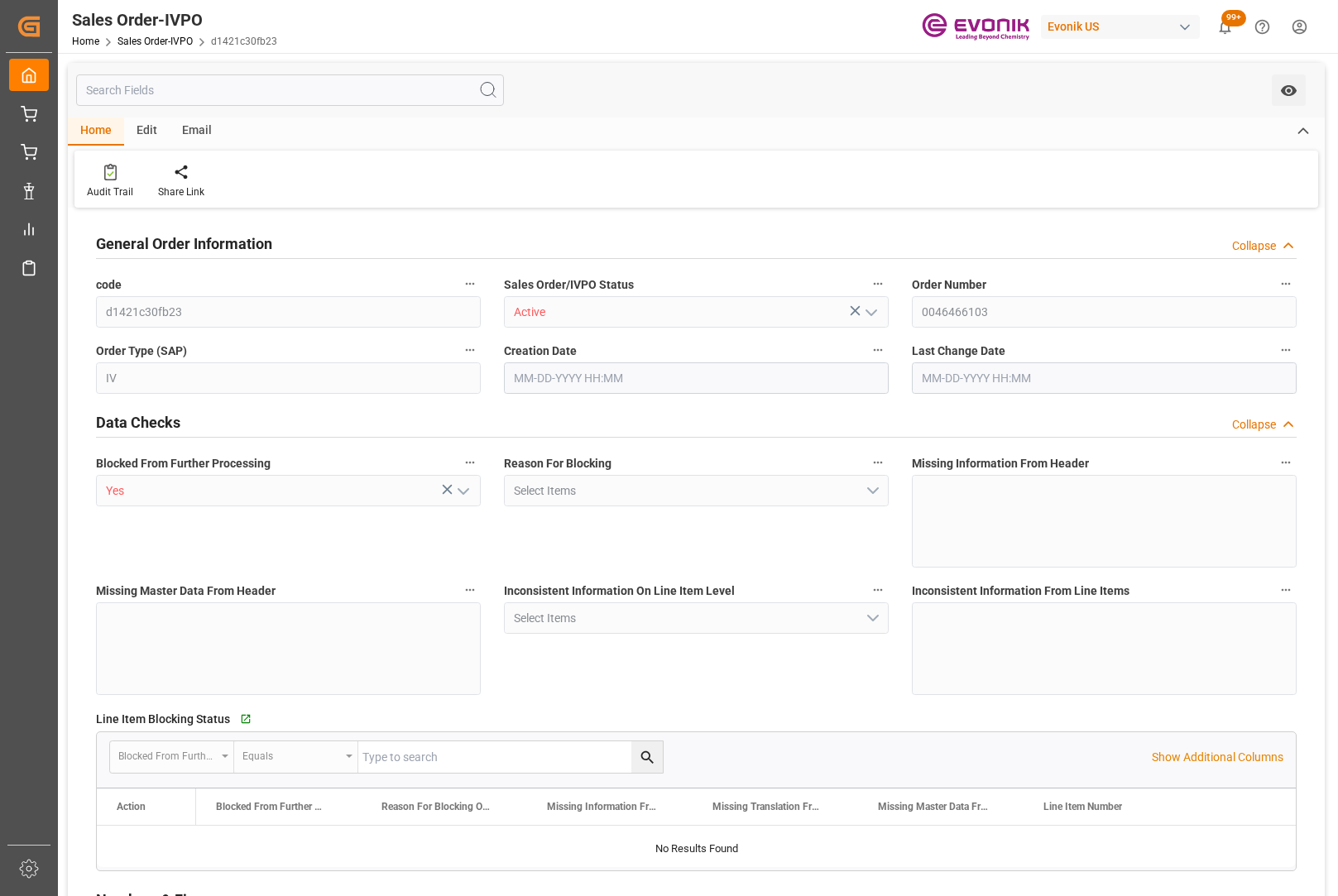
type input "DEHAM"
type input "0"
type input "1"
type input "1059"
type input "[DATE] 19:32"
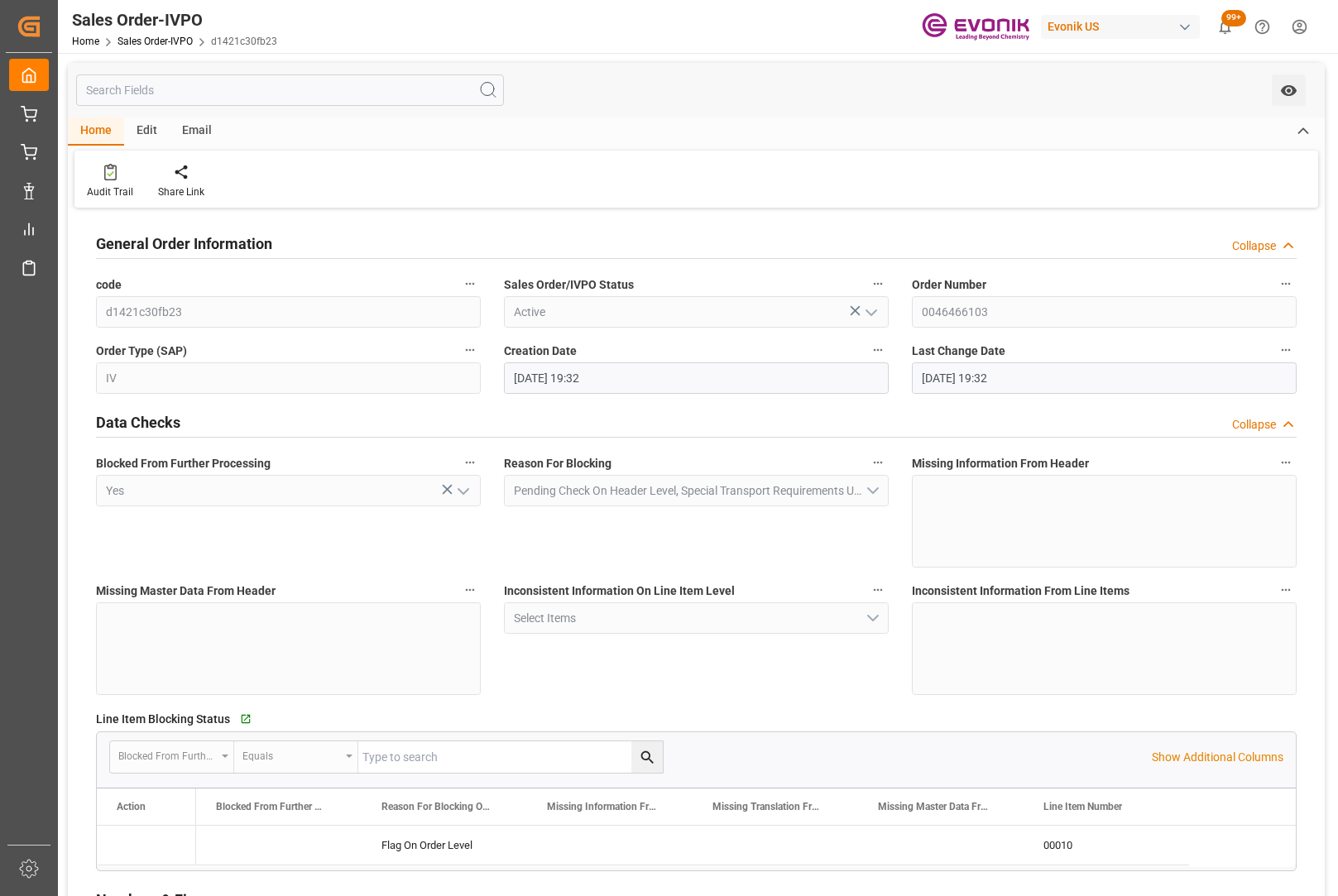
type input "[DATE] 19:32"
click at [162, 443] on div "Data Checks Collapse" at bounding box center [697, 423] width 1225 height 47
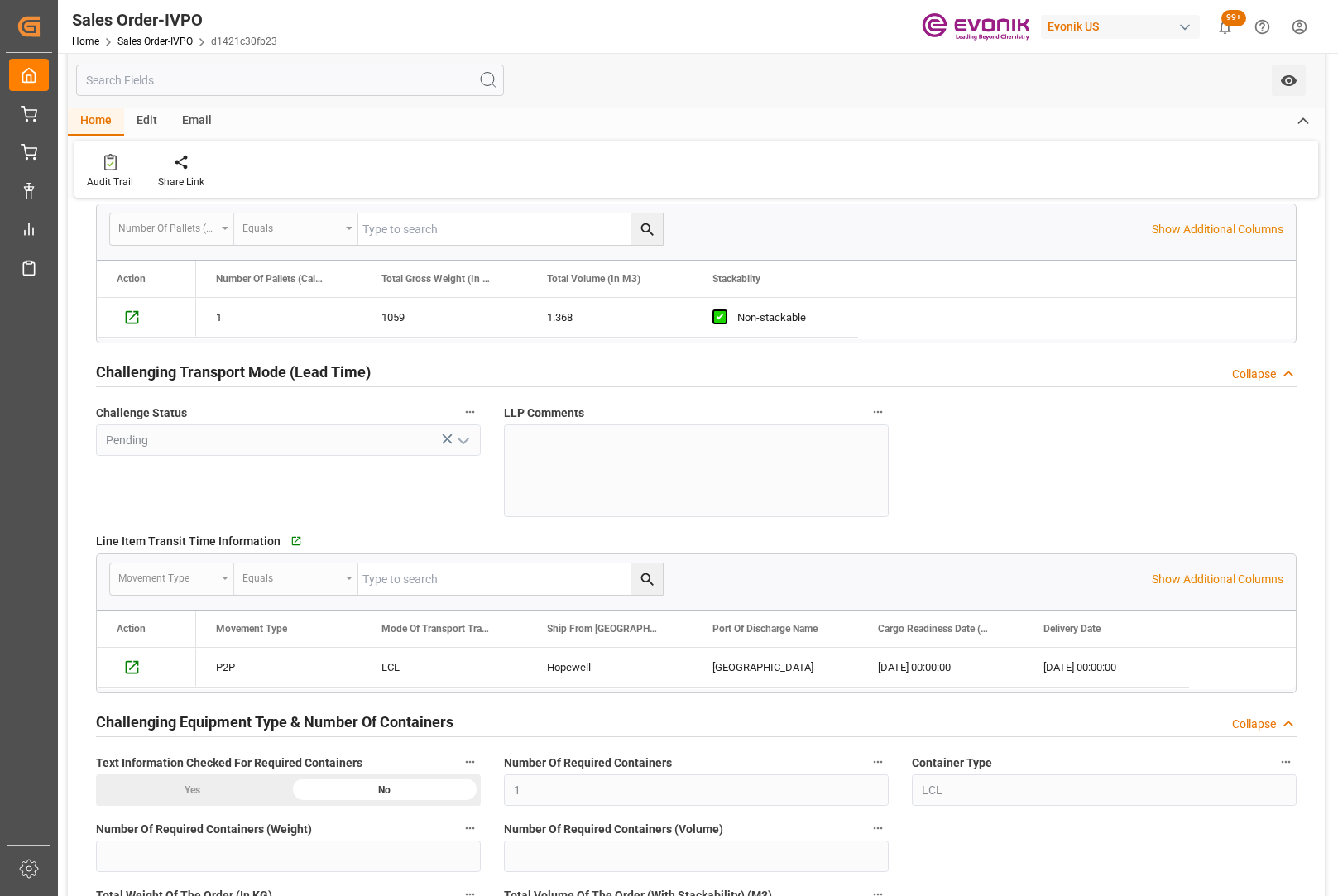
scroll to position [2566, 0]
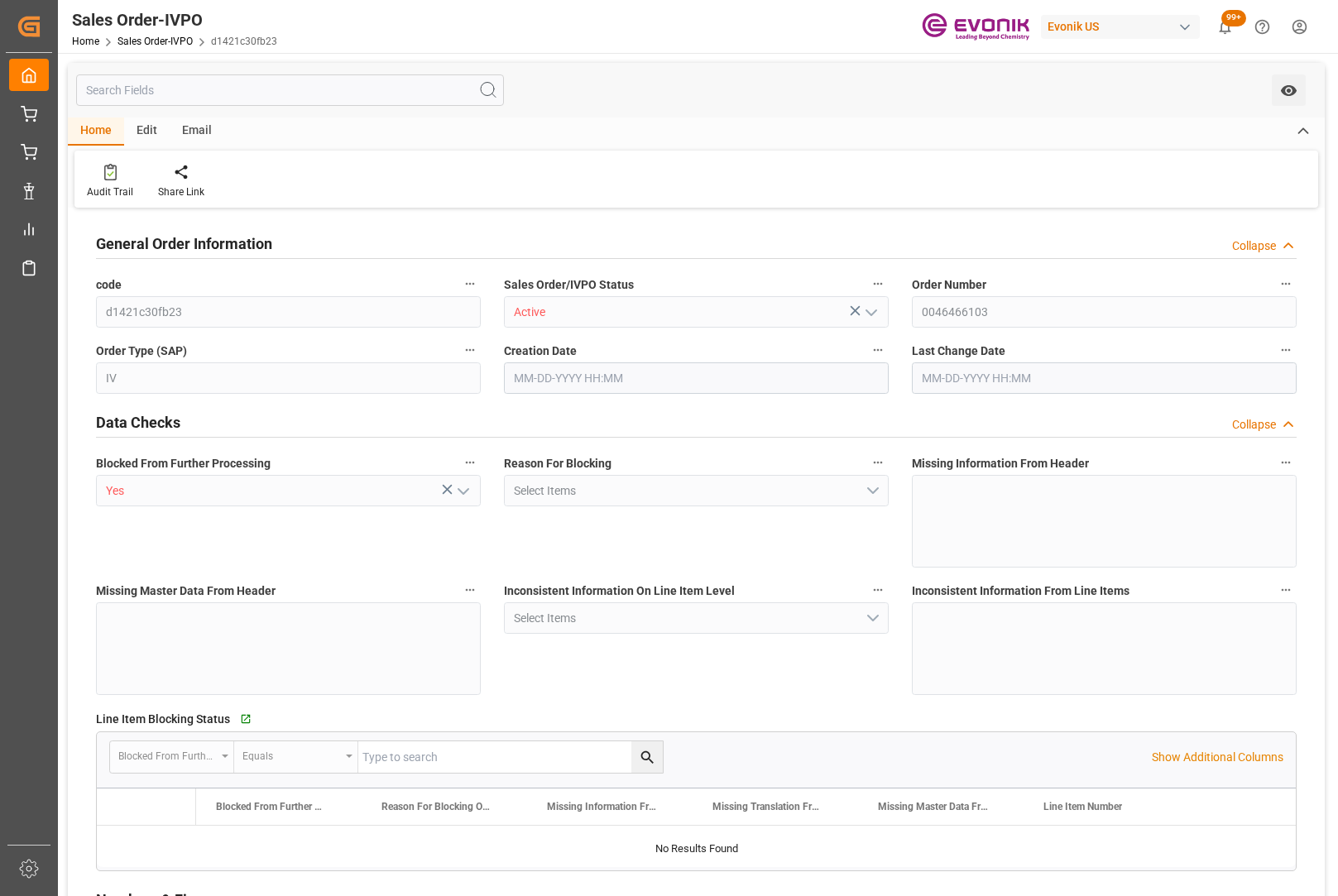
type input "DEHAM"
type input "0"
type input "1"
type input "1059"
type input "[DATE] 19:32"
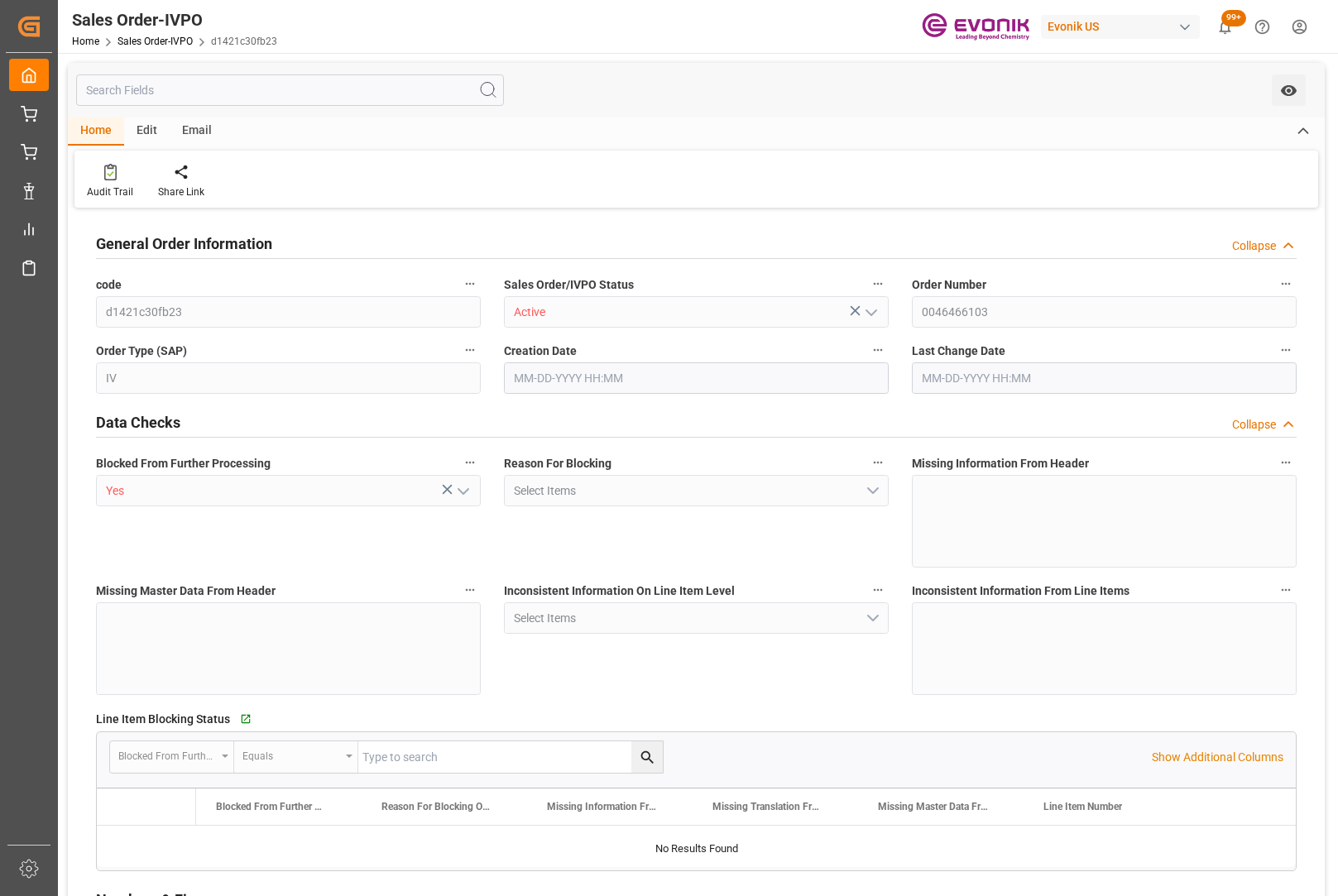
type input "[DATE] 17:11"
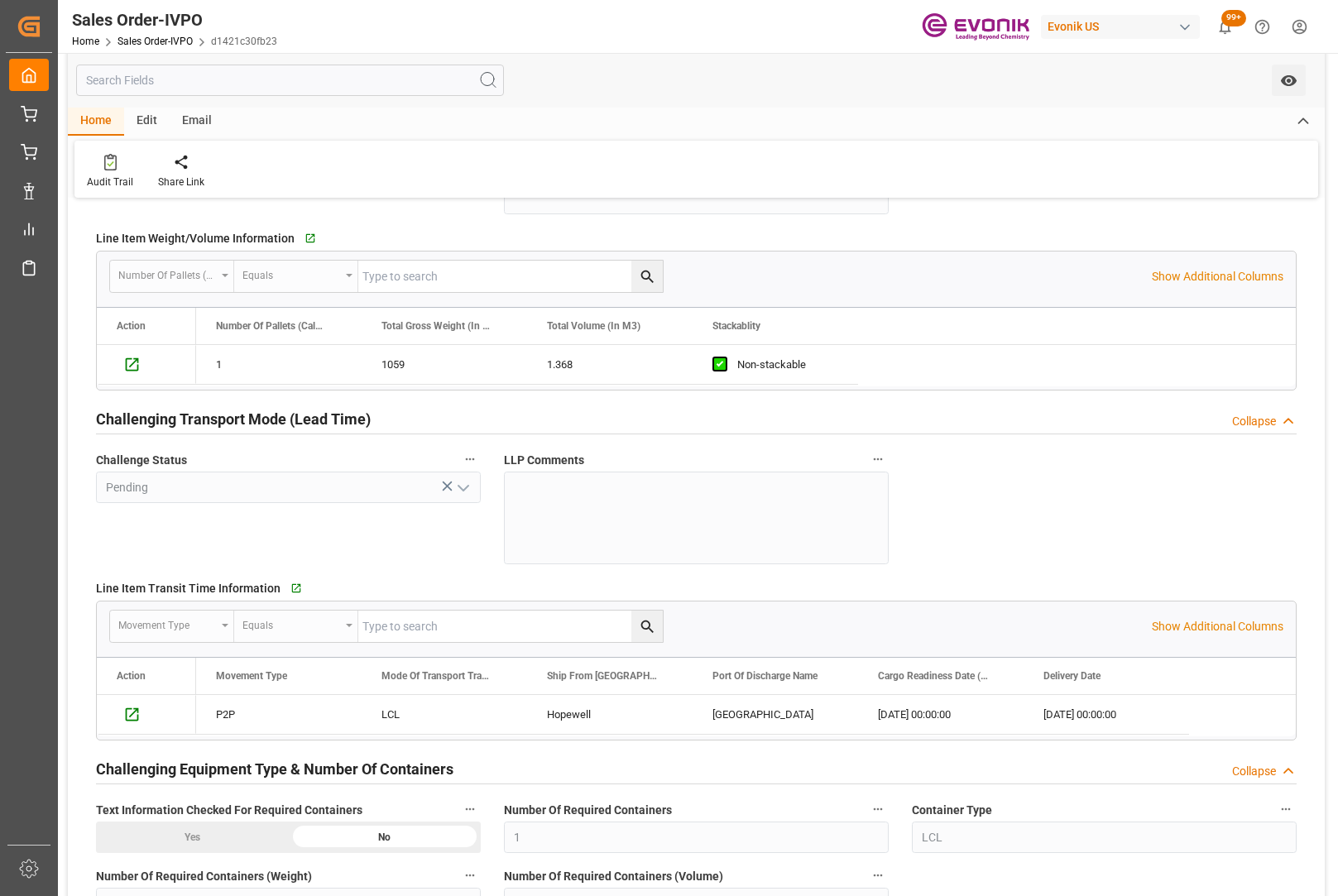
scroll to position [2648, 0]
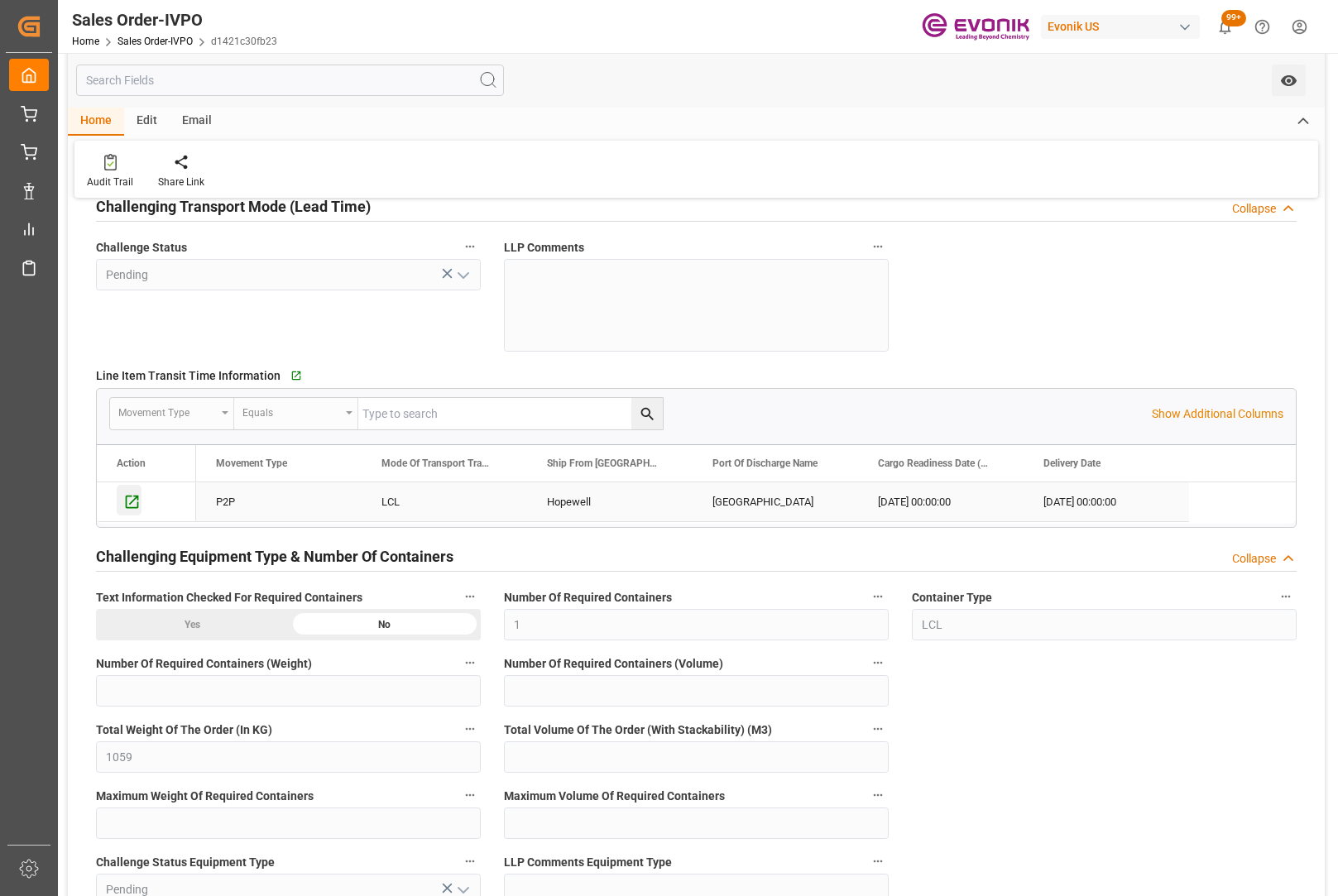
click at [135, 507] on icon "Press SPACE to select this row." at bounding box center [131, 501] width 17 height 17
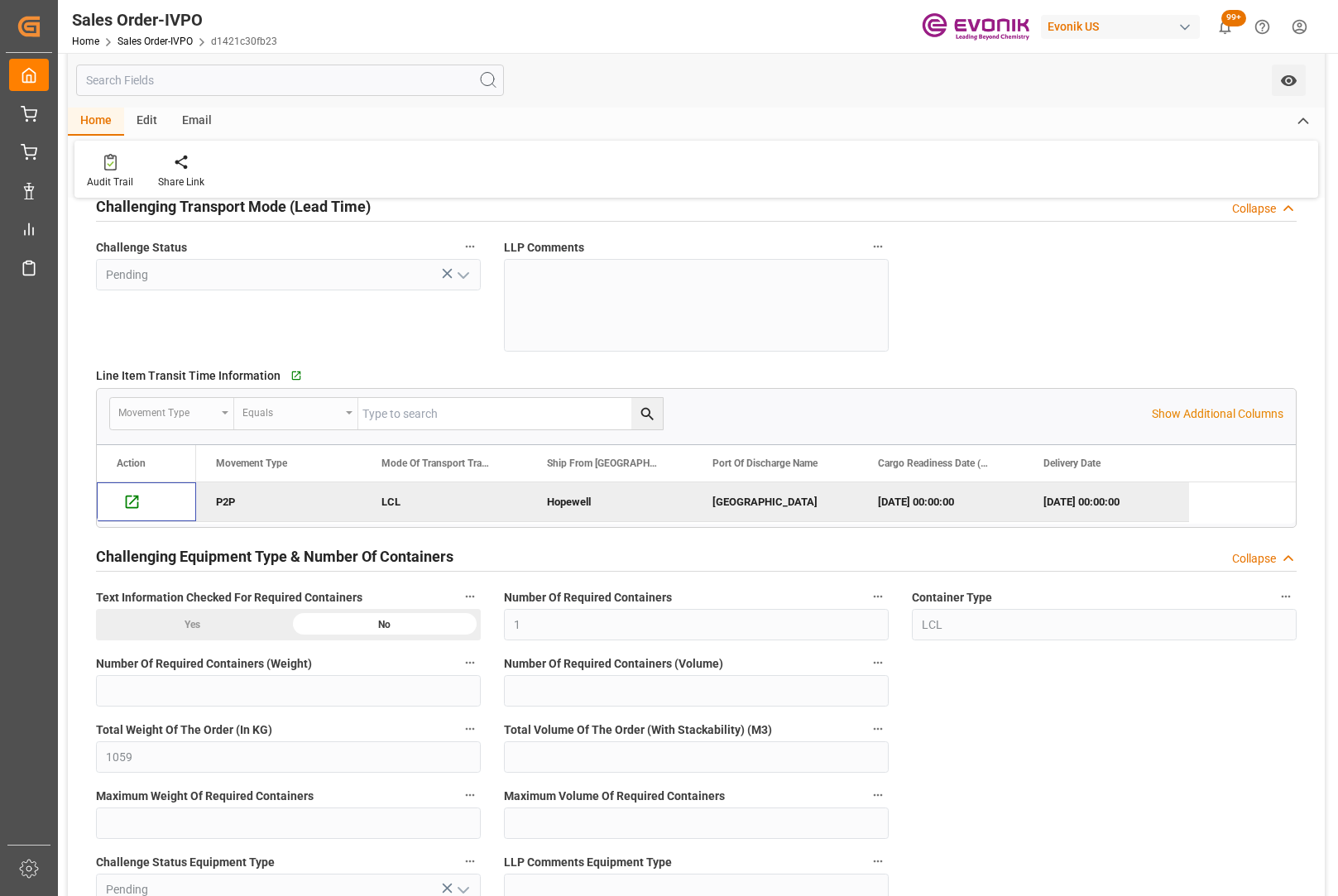
click at [616, 552] on div "Challenging Equipment Type & Number Of Containers Collapse" at bounding box center [696, 556] width 1201 height 32
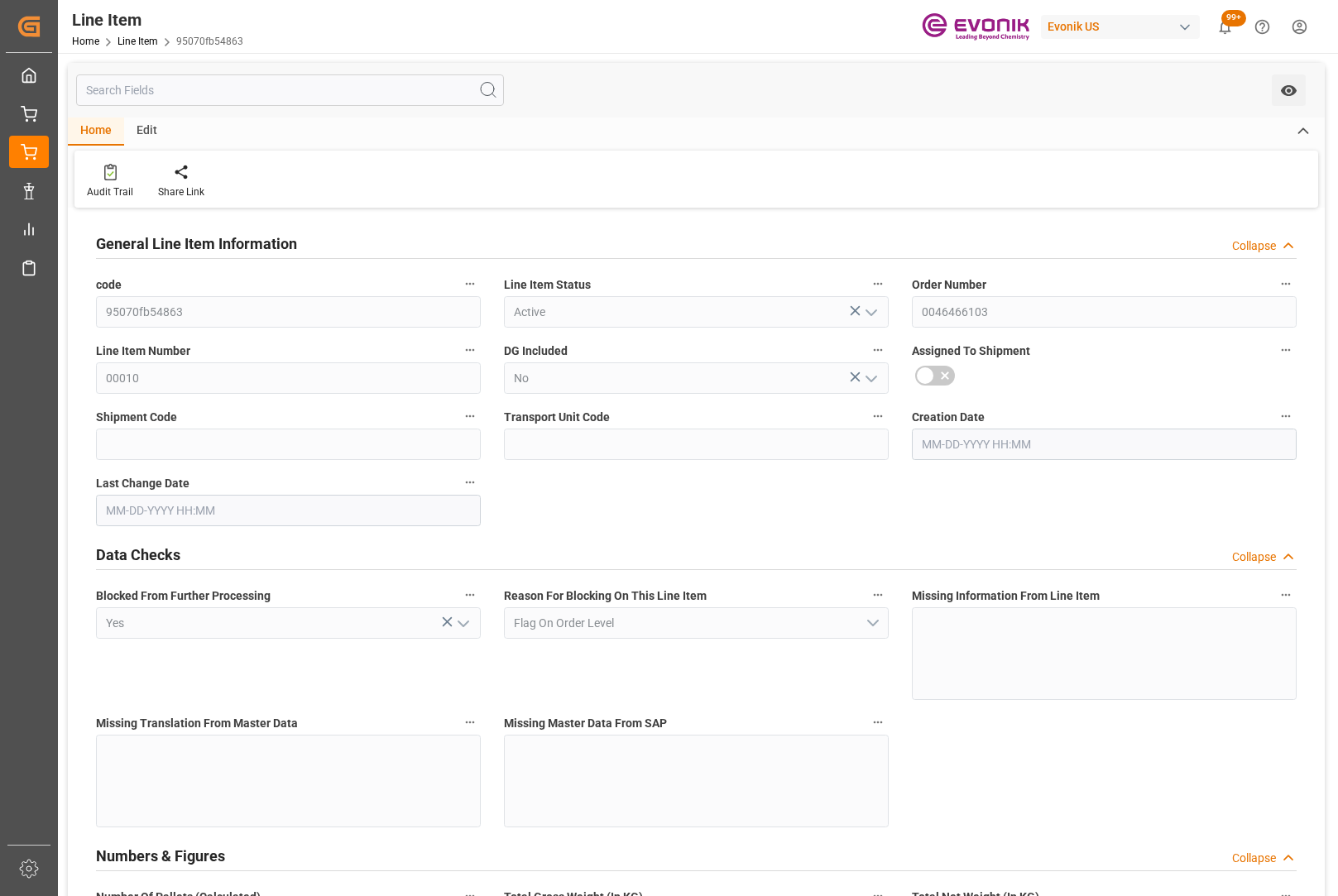
type input "1"
type input "1059"
type input "1000"
type input "1.368"
type input "1"
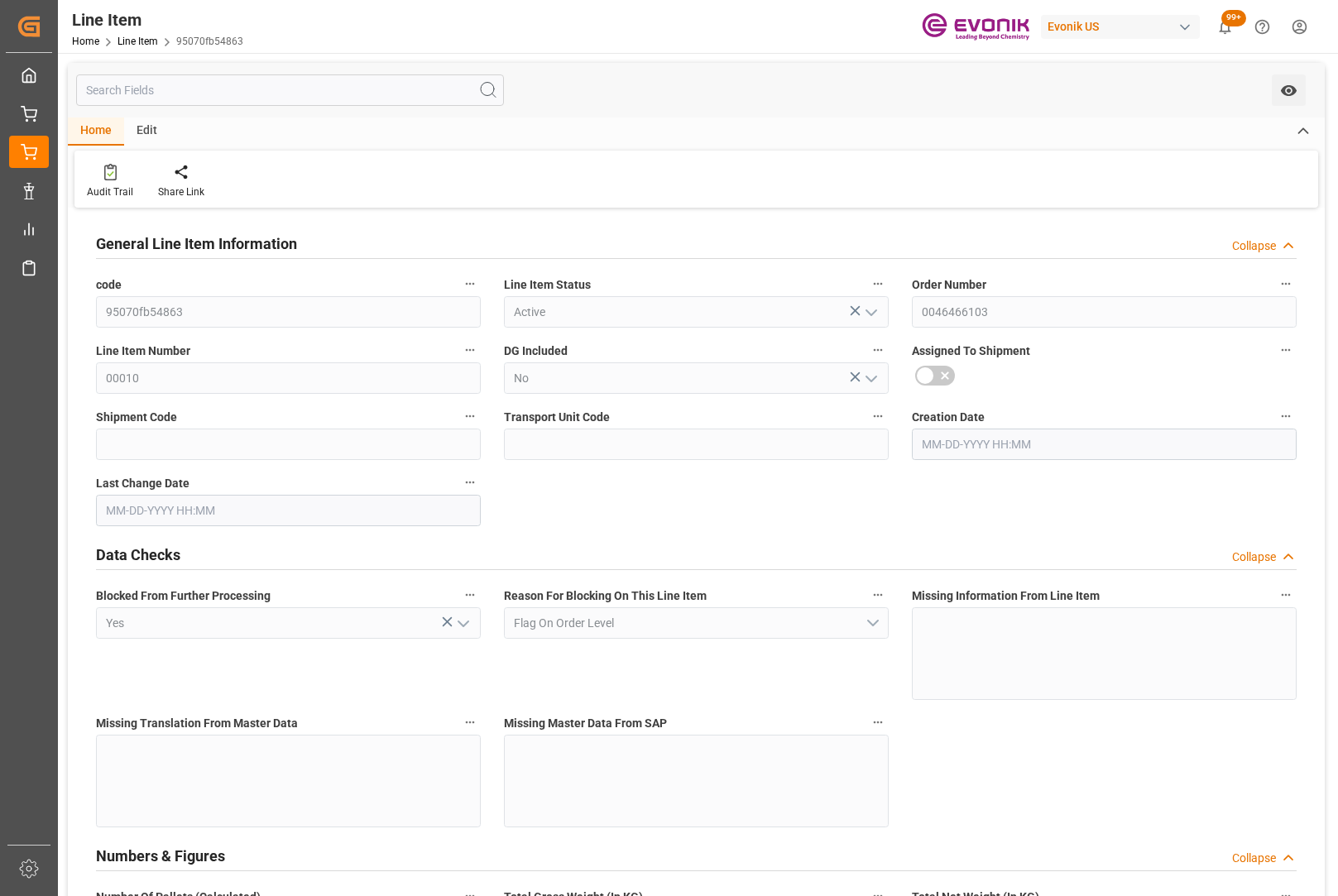
type input "12520"
type input "1"
type input "1000"
type input "1059"
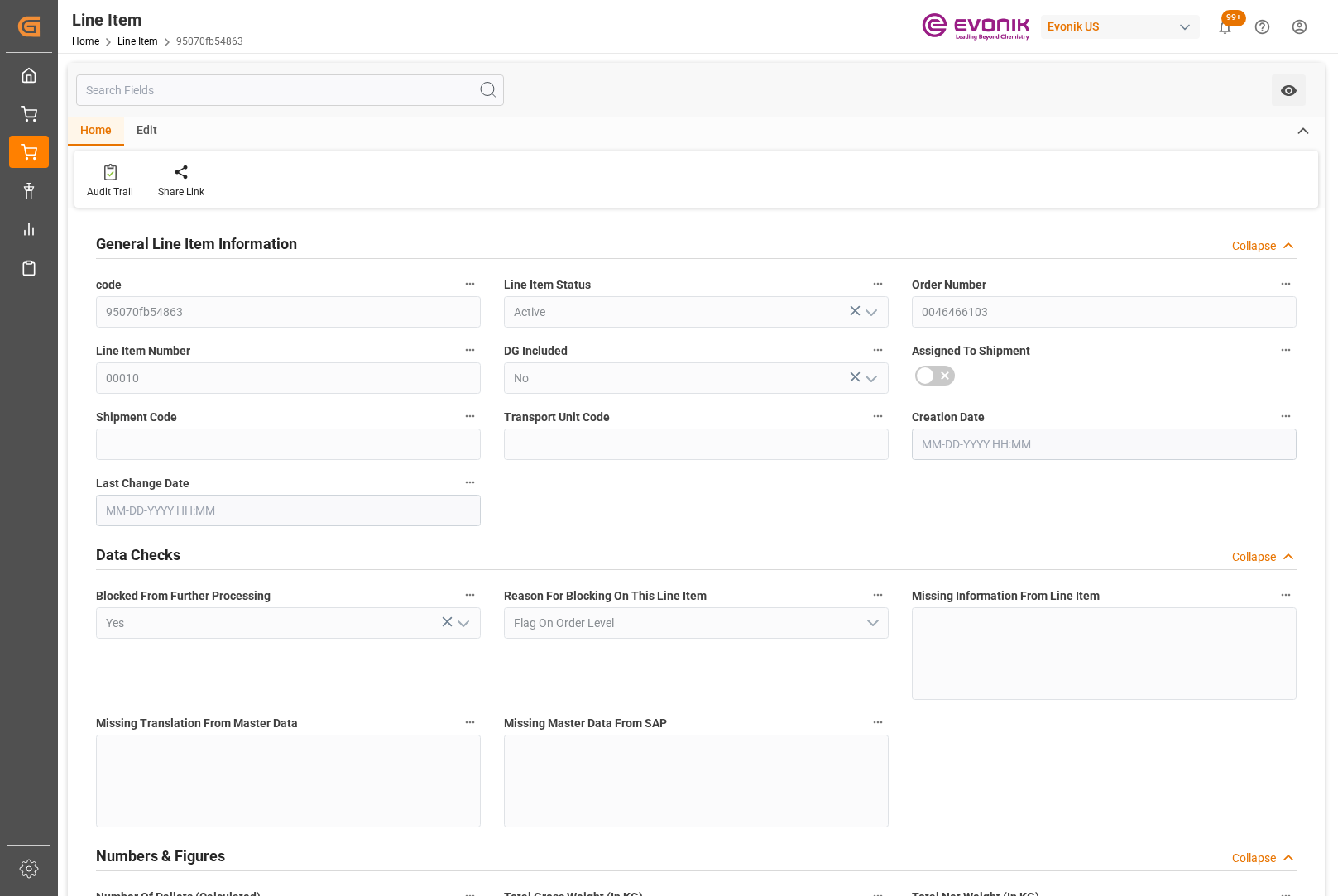
type input "1059"
type input "1000"
type input "1.368"
type input "1368"
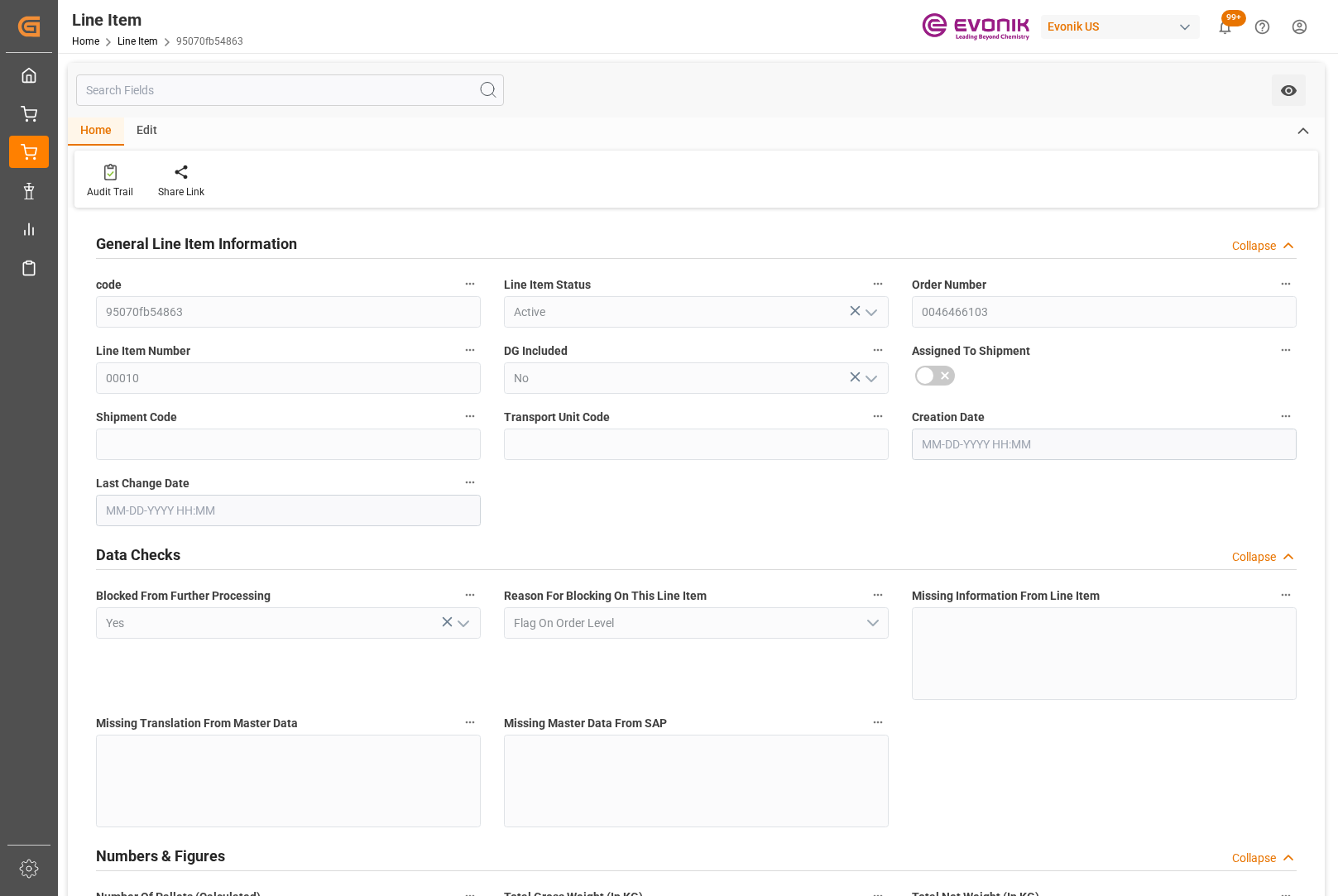
type input "0"
type input "[DATE] 19:32"
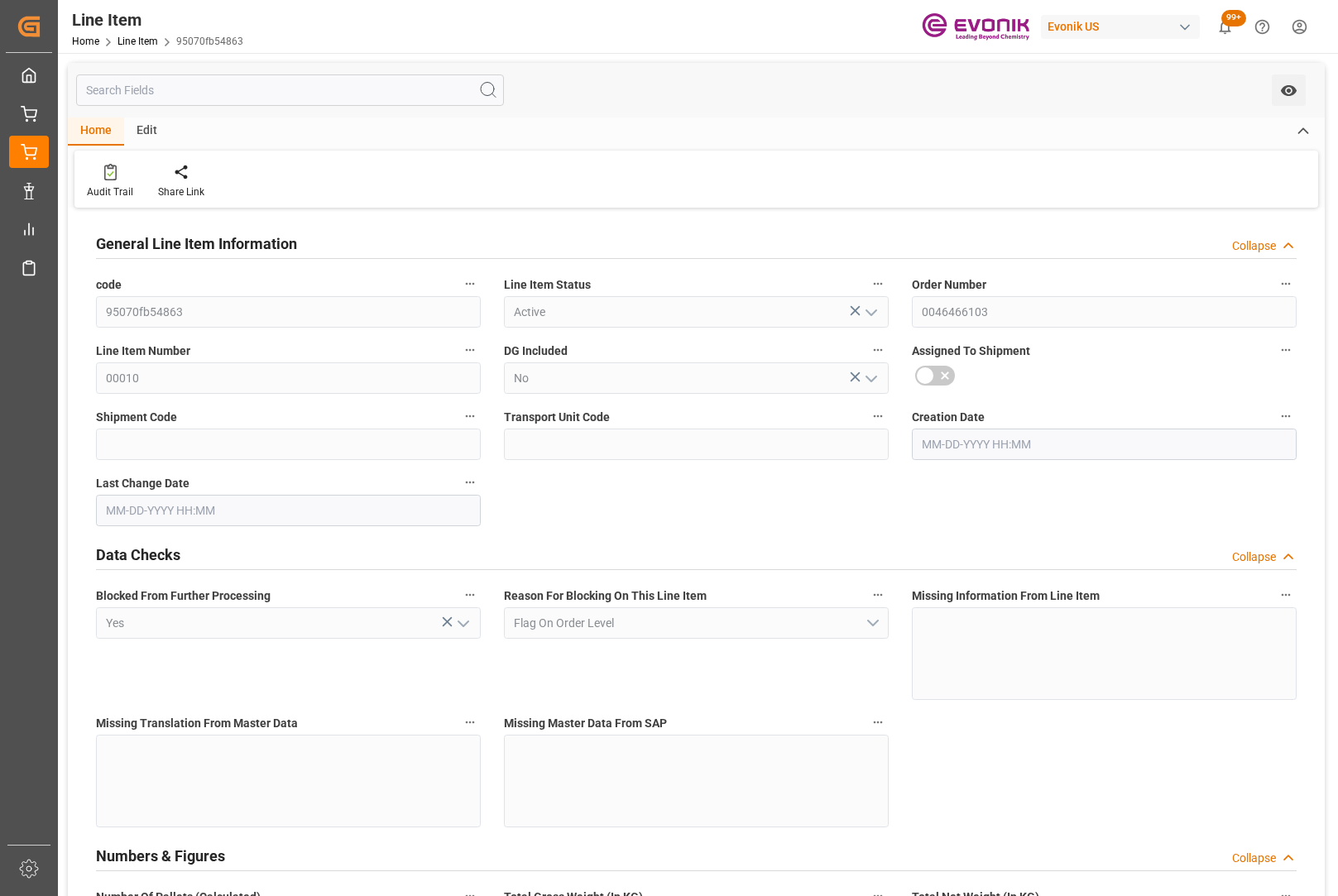
type input "[DATE] 17:11"
type input "[DATE]"
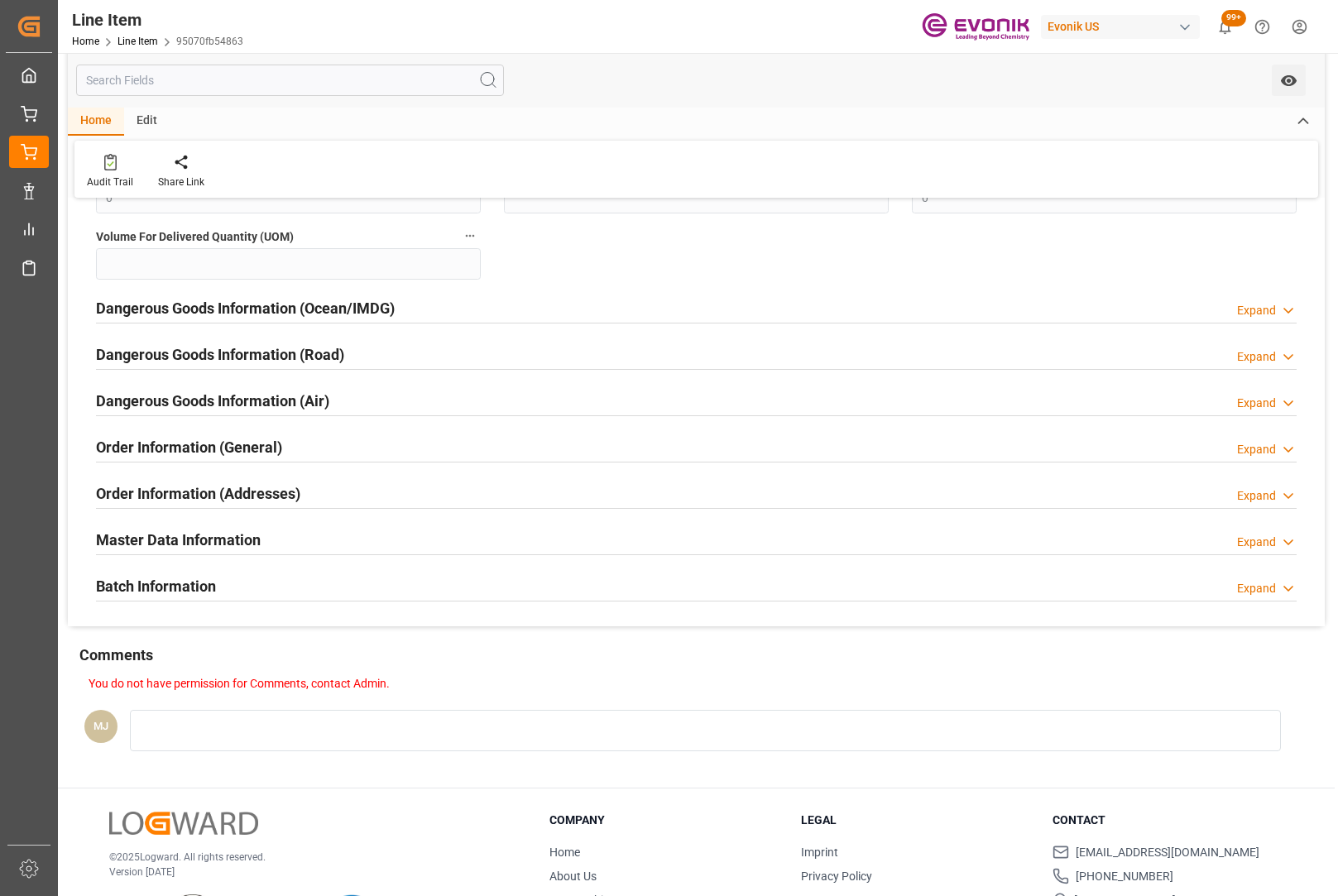
scroll to position [1986, 0]
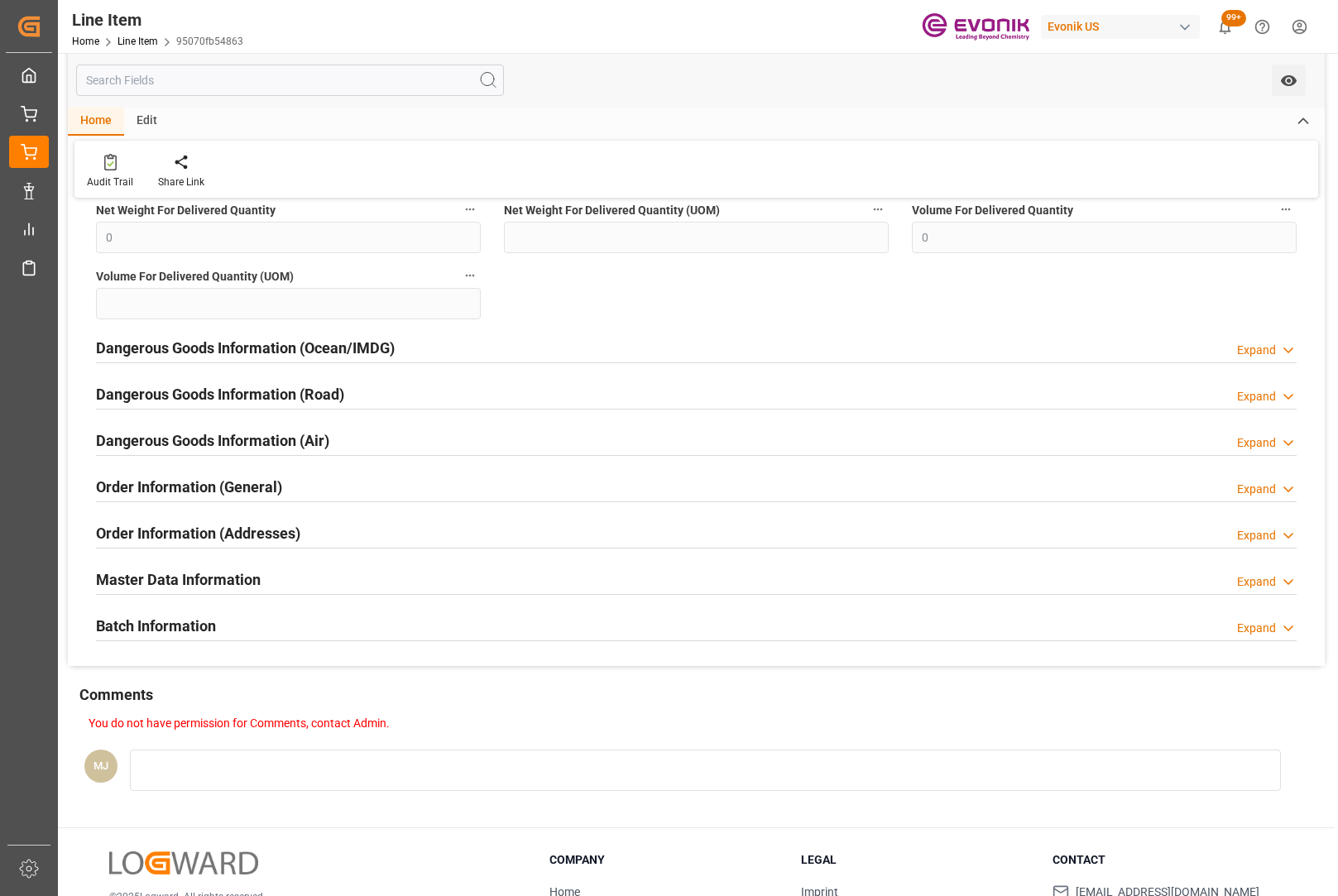
click at [1234, 483] on div "Order Information (General) Expand" at bounding box center [696, 486] width 1201 height 32
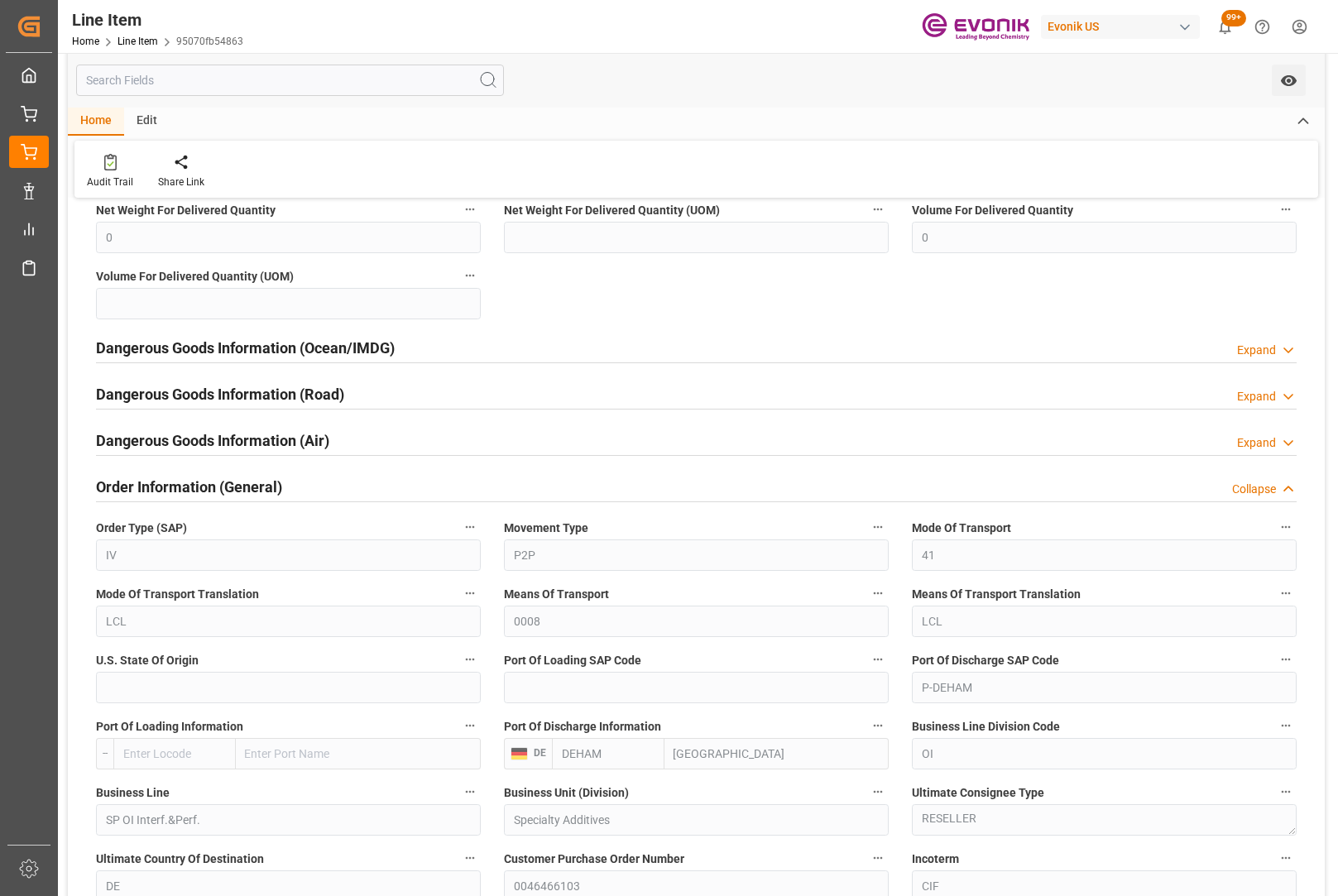
click at [882, 528] on icon "button" at bounding box center [878, 528] width 9 height 2
click at [911, 528] on li "Audits" at bounding box center [909, 527] width 85 height 27
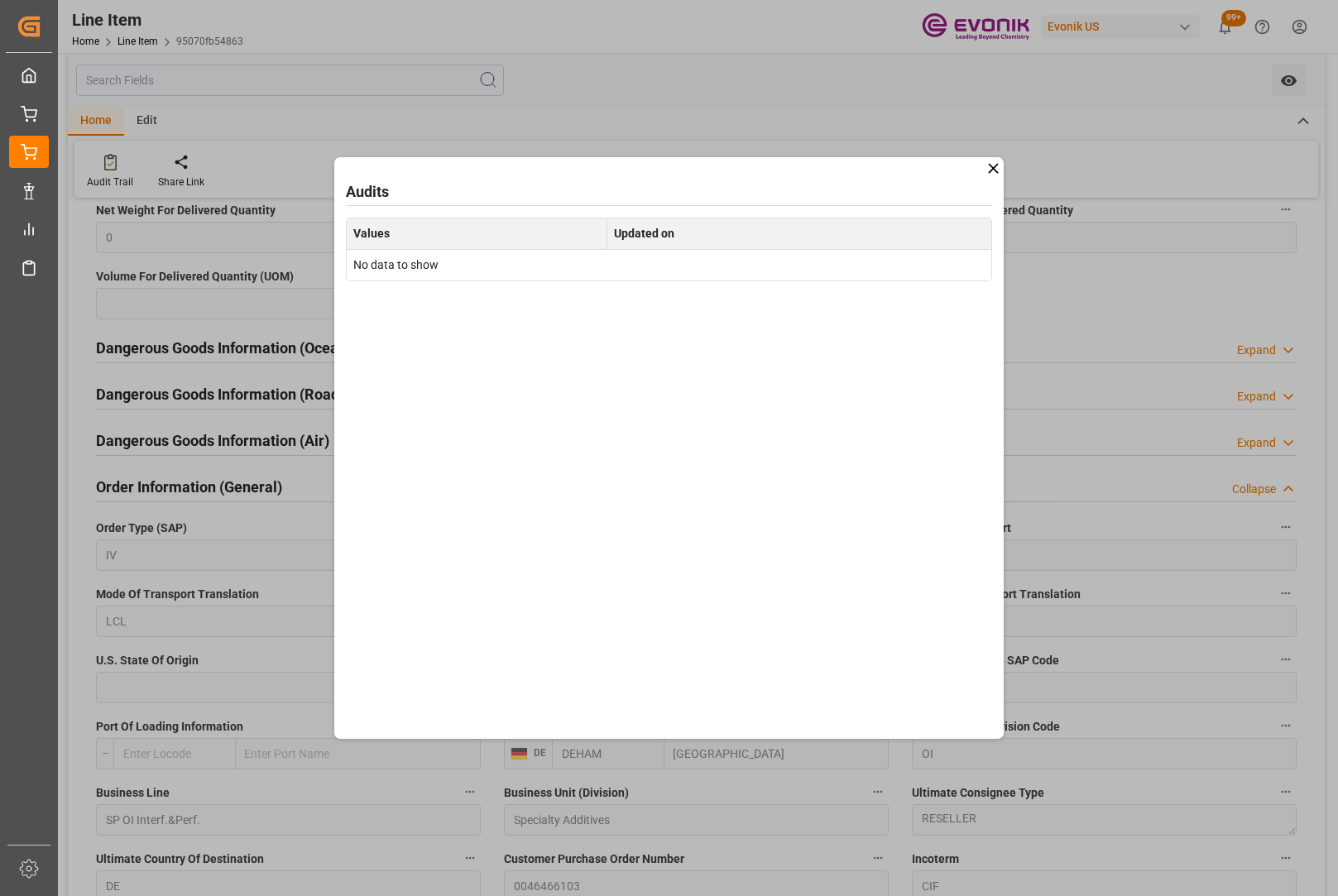
click at [990, 174] on icon at bounding box center [993, 167] width 17 height 17
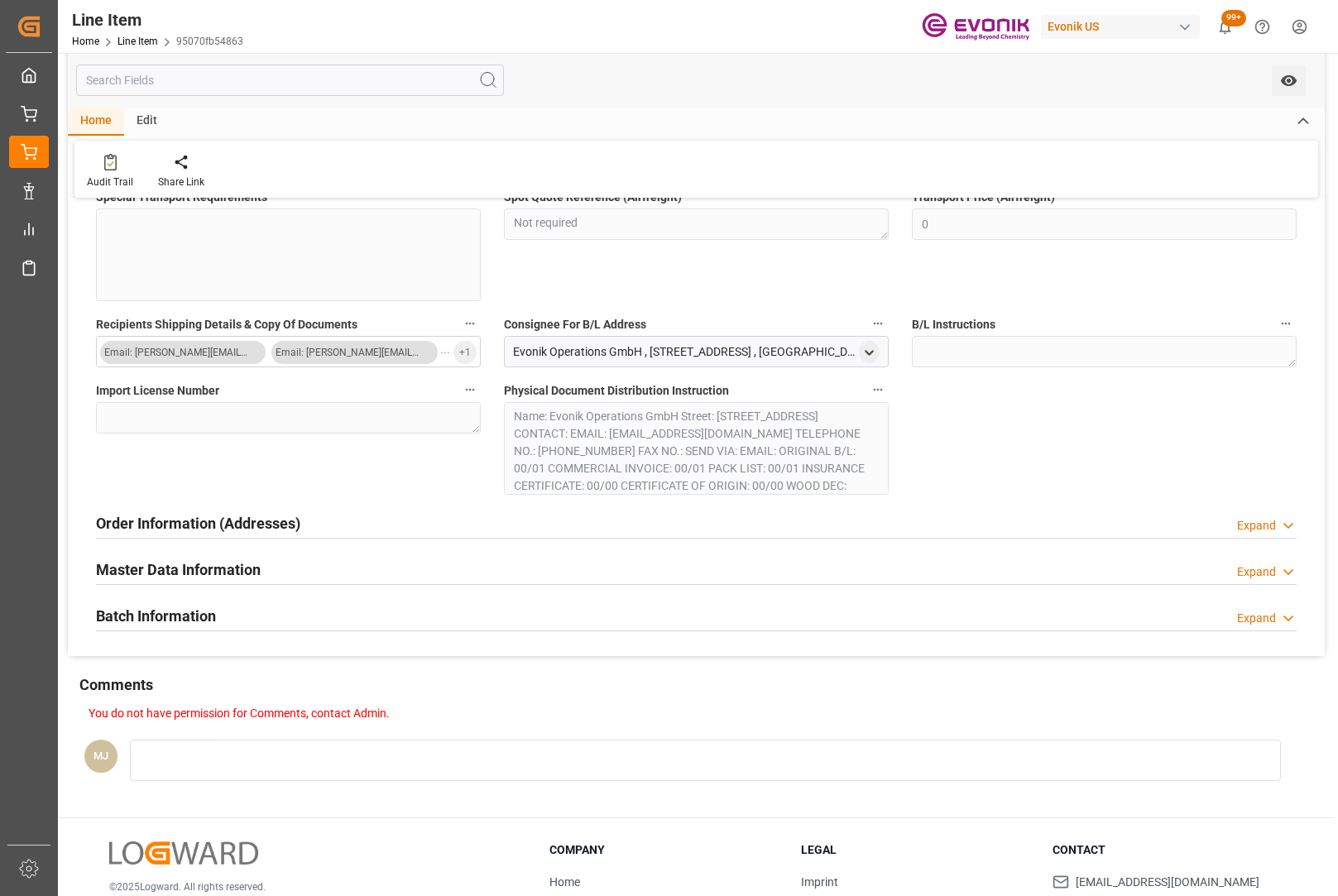
scroll to position [2814, 0]
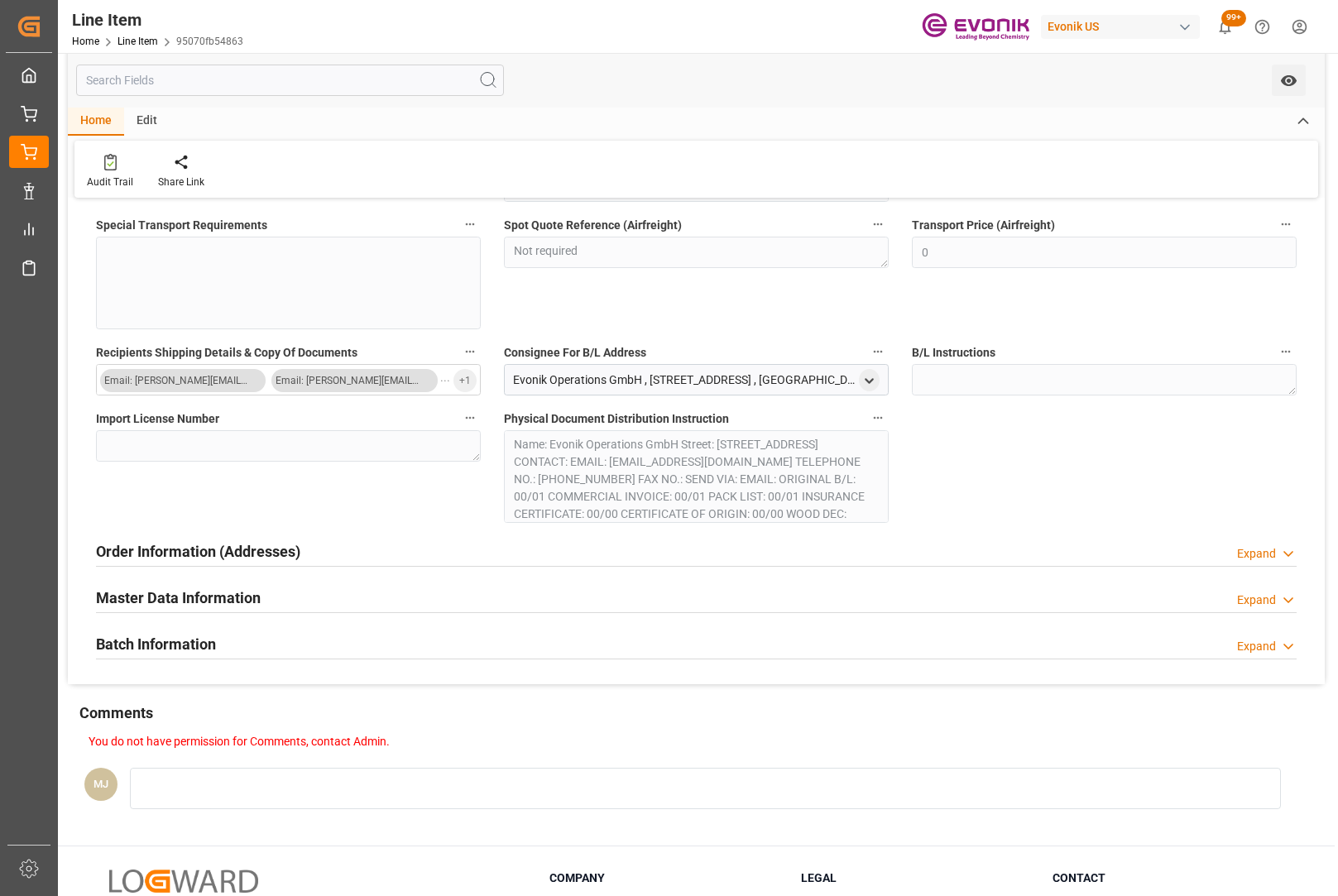
click at [1254, 560] on div "Expand" at bounding box center [1256, 554] width 39 height 17
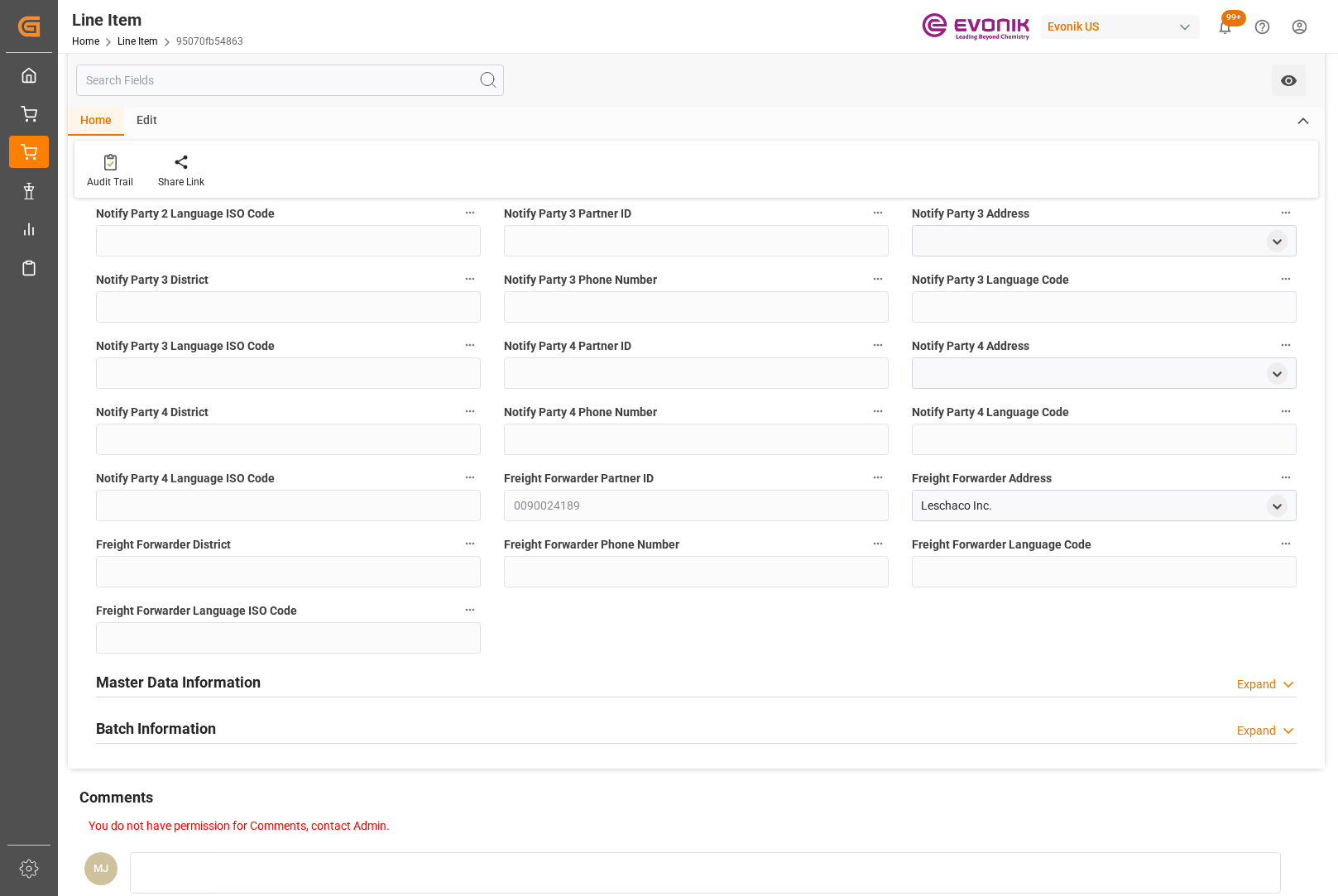
scroll to position [4541, 0]
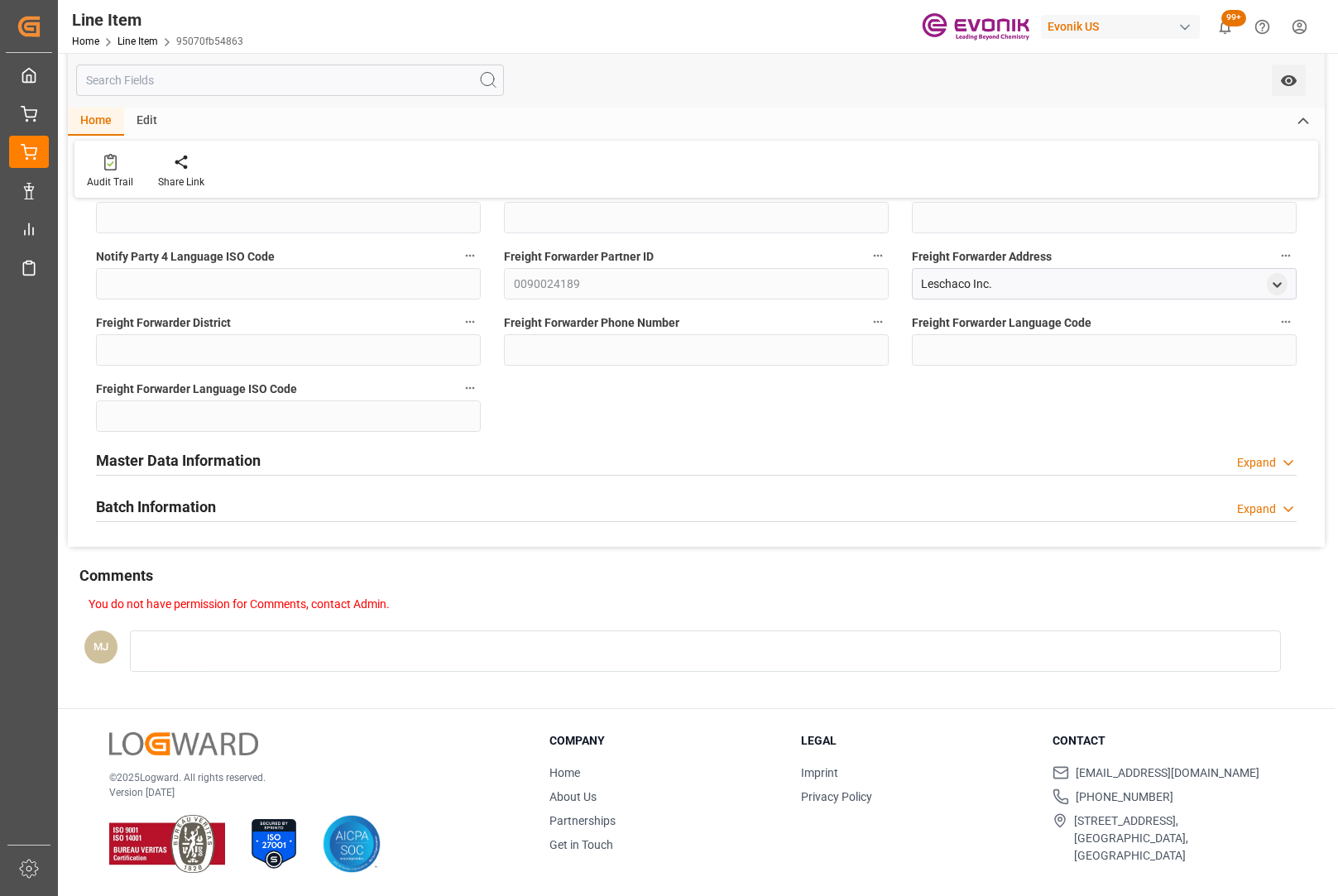
click at [1256, 473] on div "Master Data Information Expand" at bounding box center [696, 460] width 1201 height 32
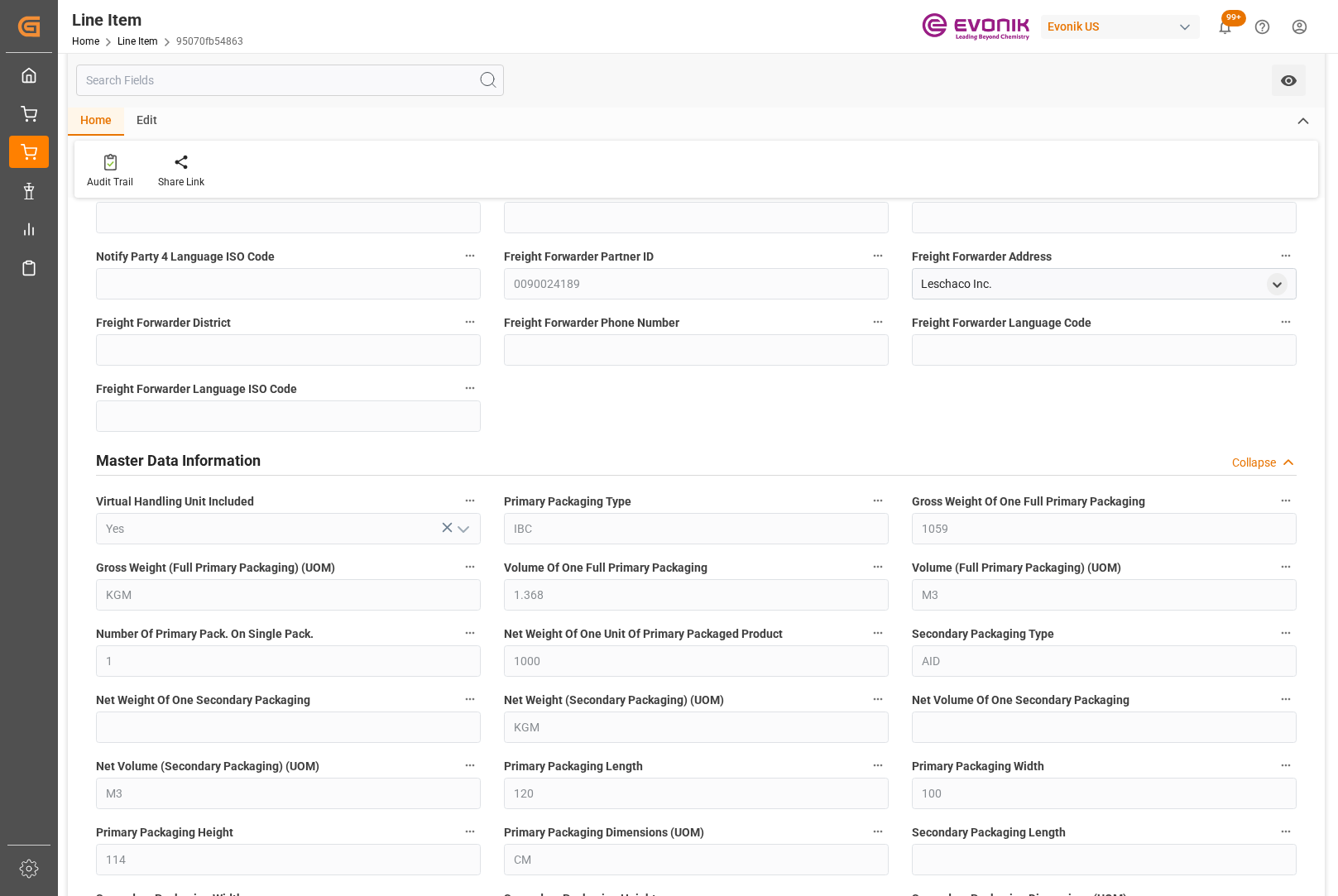
click at [1246, 467] on div "Collapse" at bounding box center [1254, 462] width 44 height 17
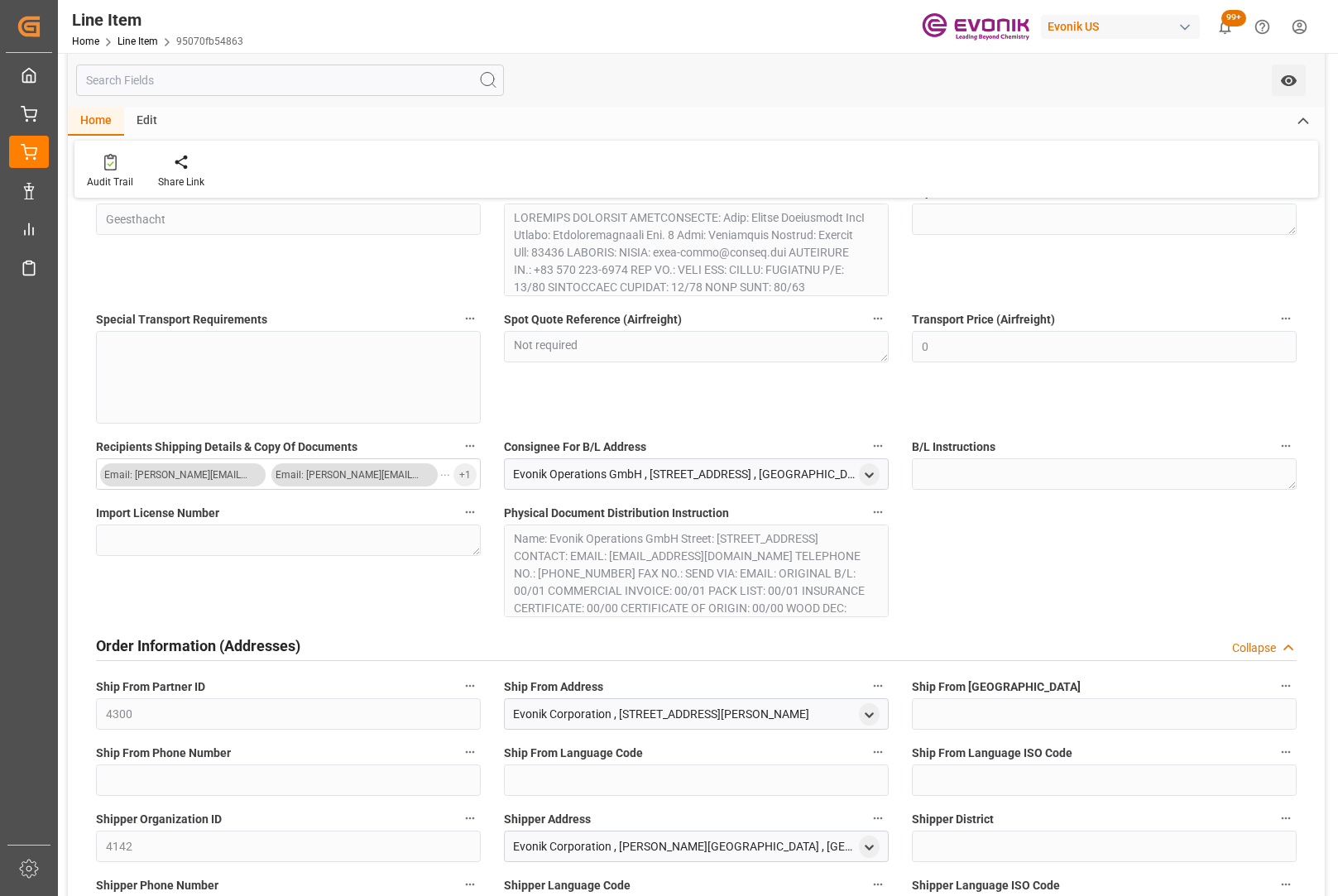
click at [1254, 649] on div "Collapse" at bounding box center [1254, 648] width 44 height 17
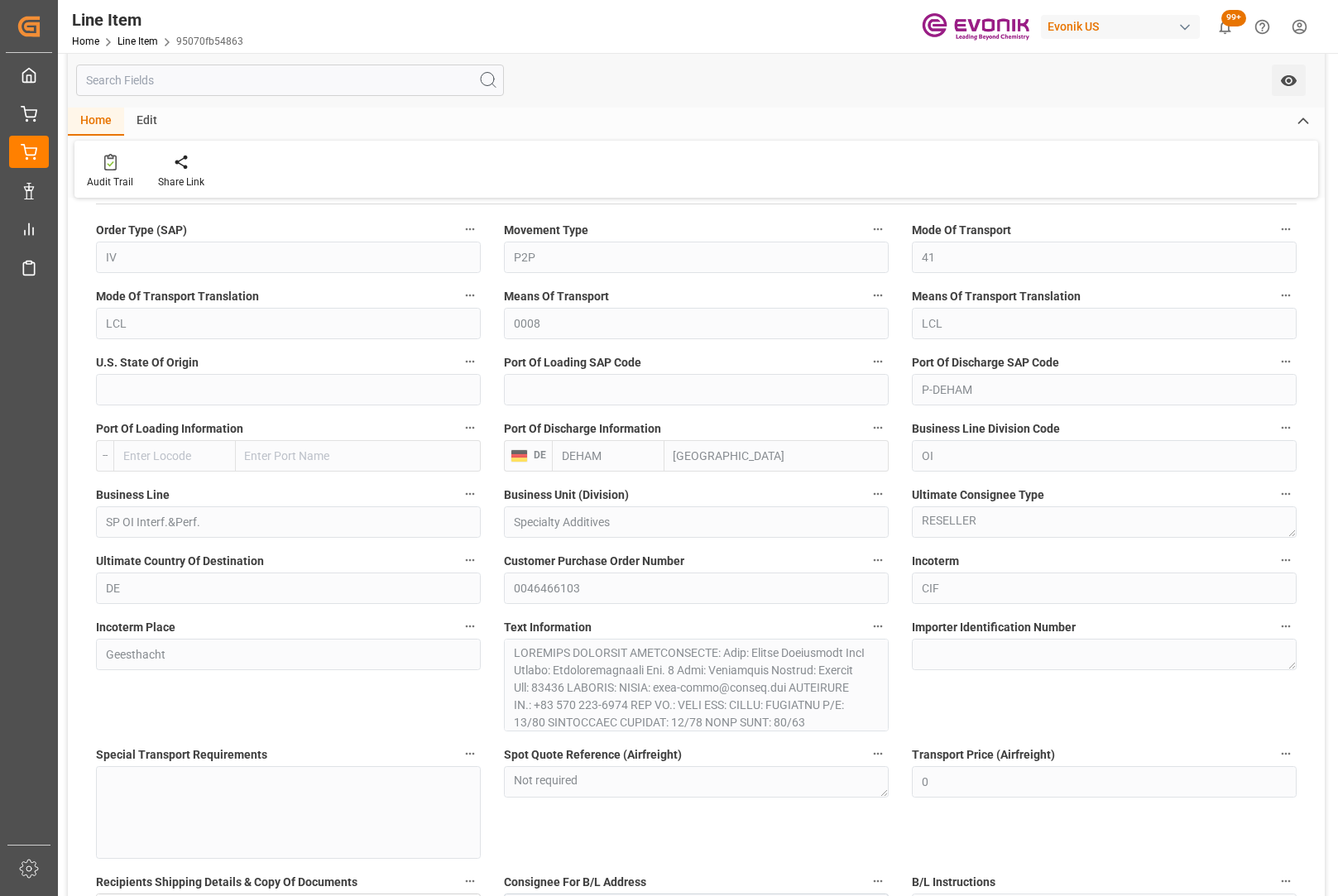
scroll to position [2058, 0]
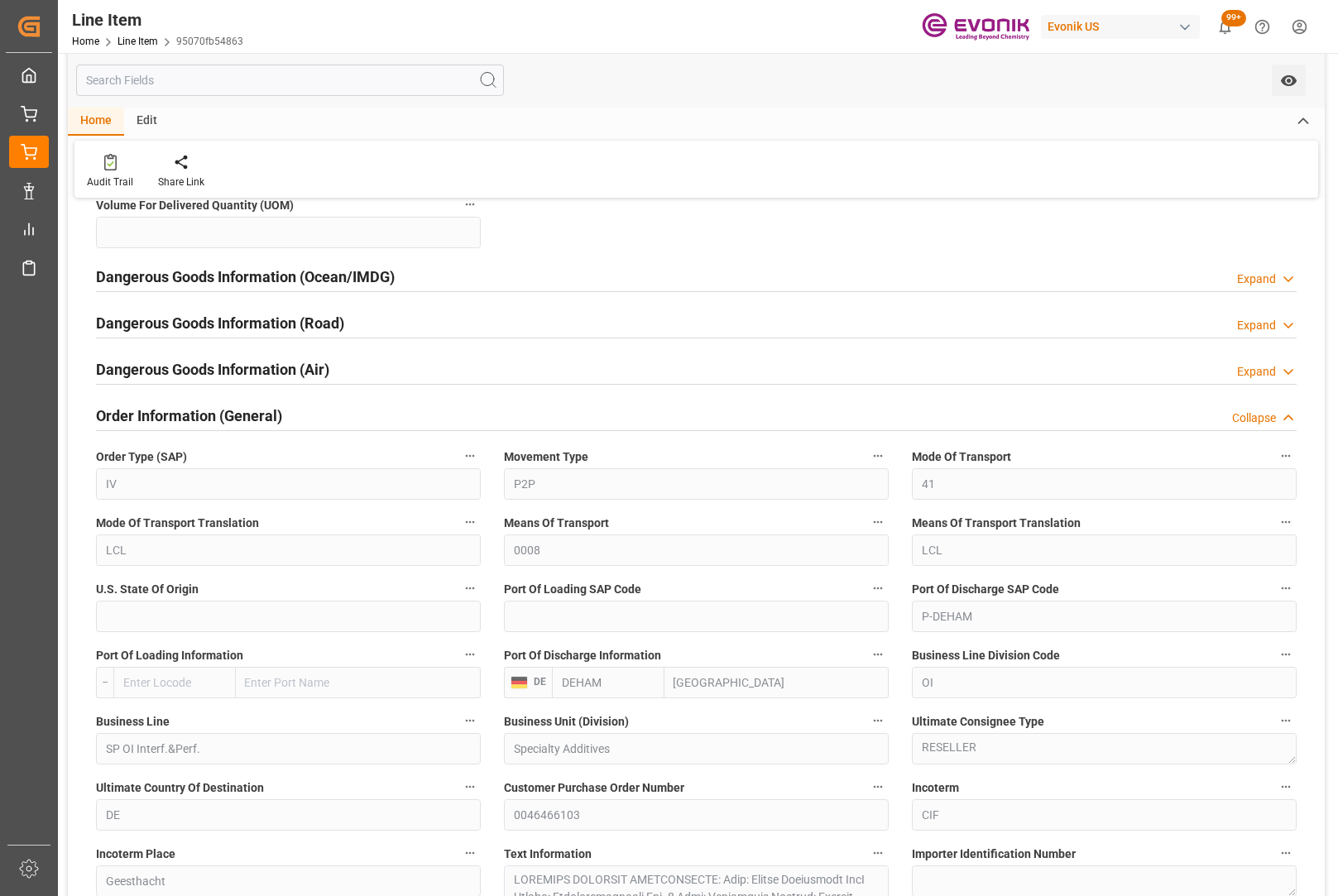
click at [690, 445] on label "Movement Type" at bounding box center [696, 456] width 385 height 23
click at [867, 445] on button "Movement Type" at bounding box center [878, 456] width 22 height 22
click at [650, 416] on div at bounding box center [669, 448] width 1338 height 896
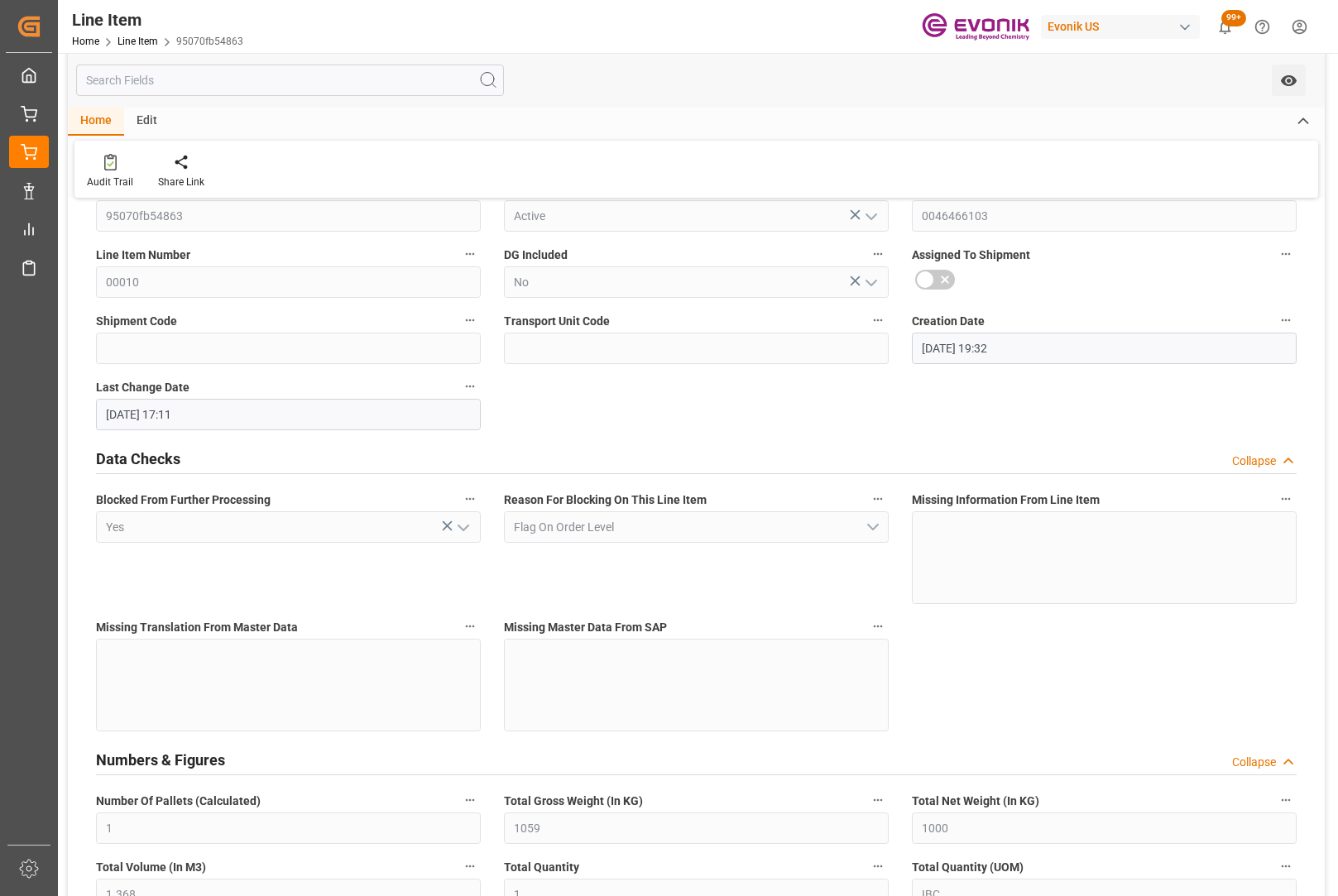
scroll to position [0, 0]
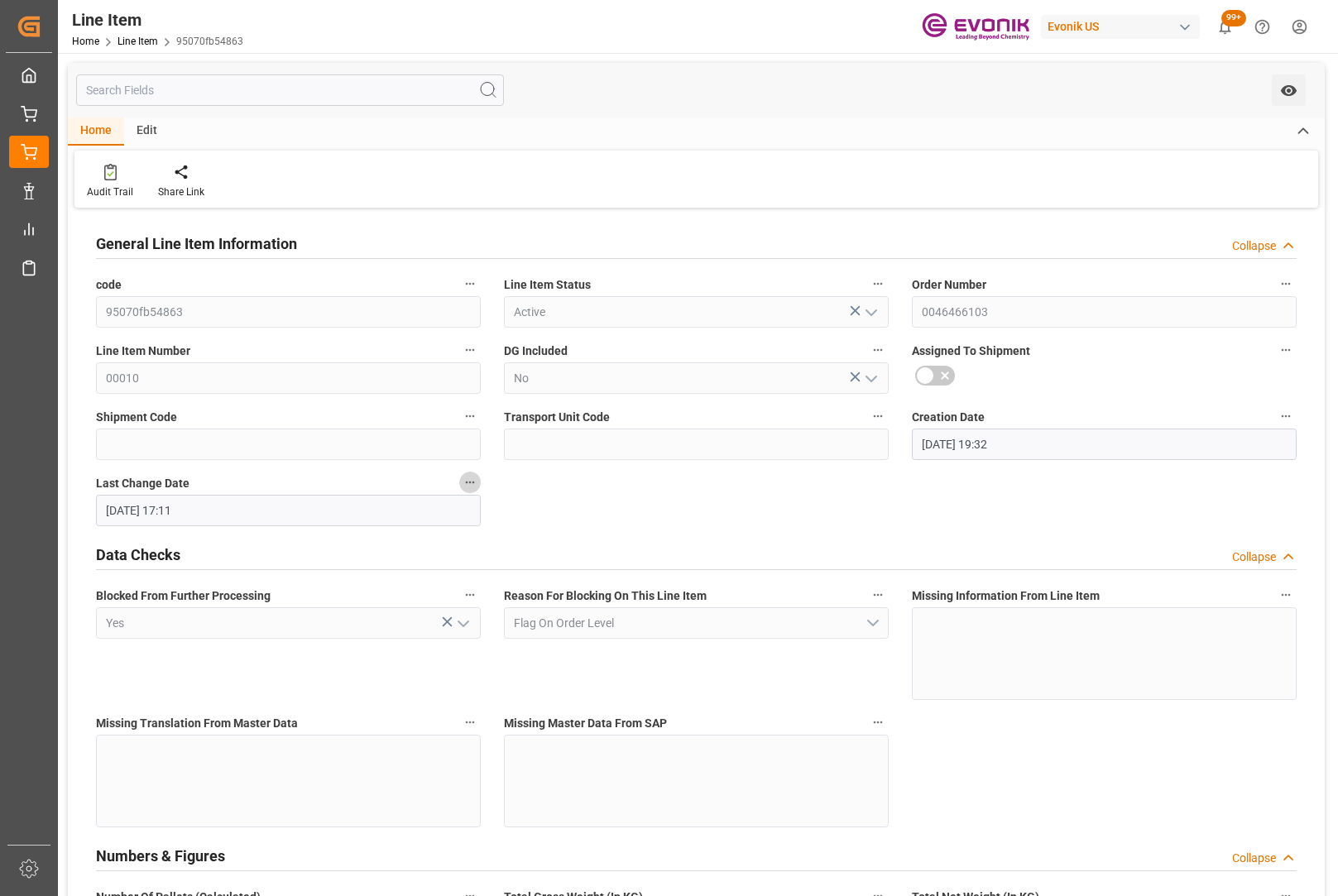
click at [468, 483] on icon "button" at bounding box center [470, 483] width 9 height 2
click at [499, 486] on li "Audits" at bounding box center [501, 482] width 85 height 27
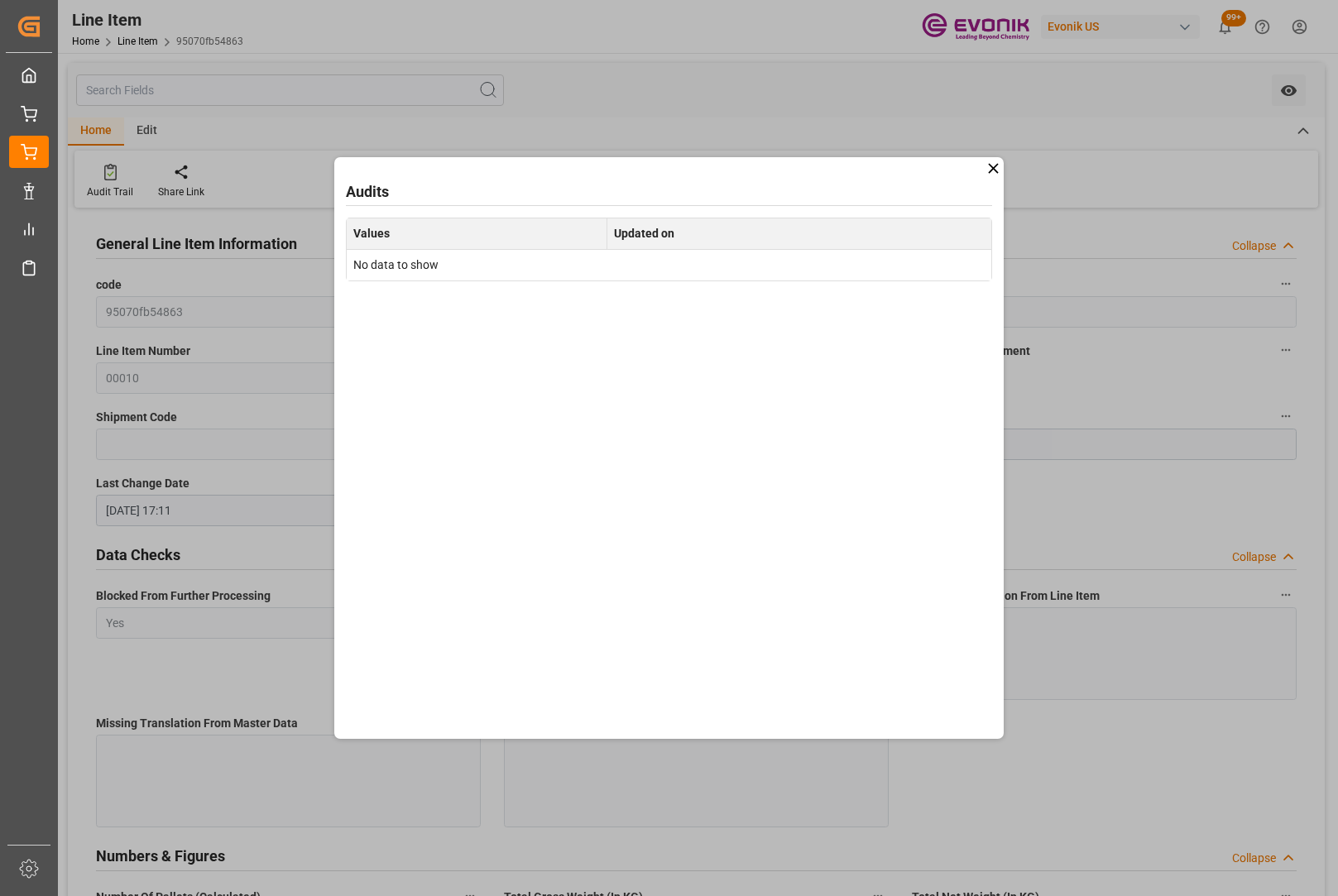
click at [986, 171] on icon at bounding box center [993, 167] width 17 height 17
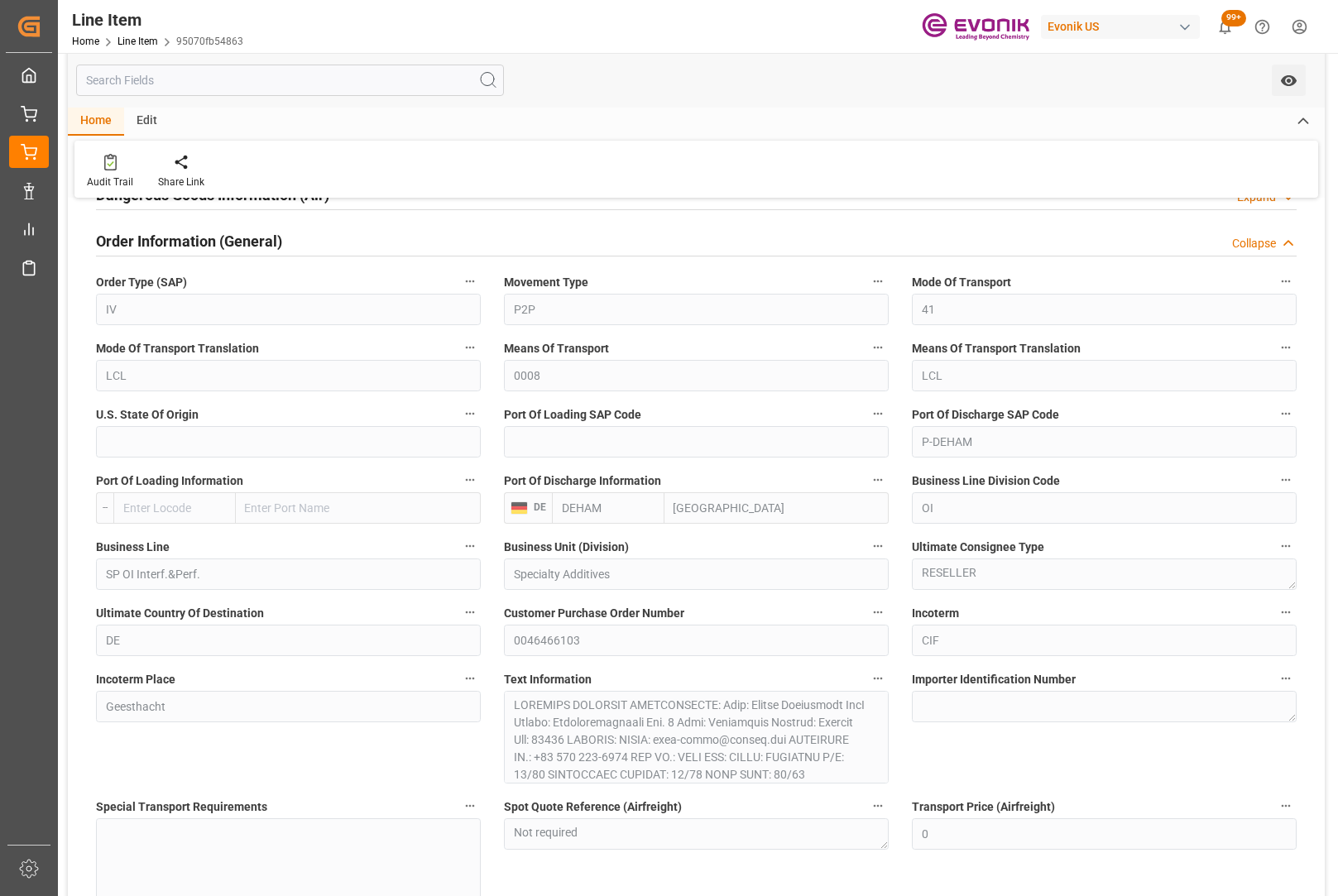
scroll to position [2124, 0]
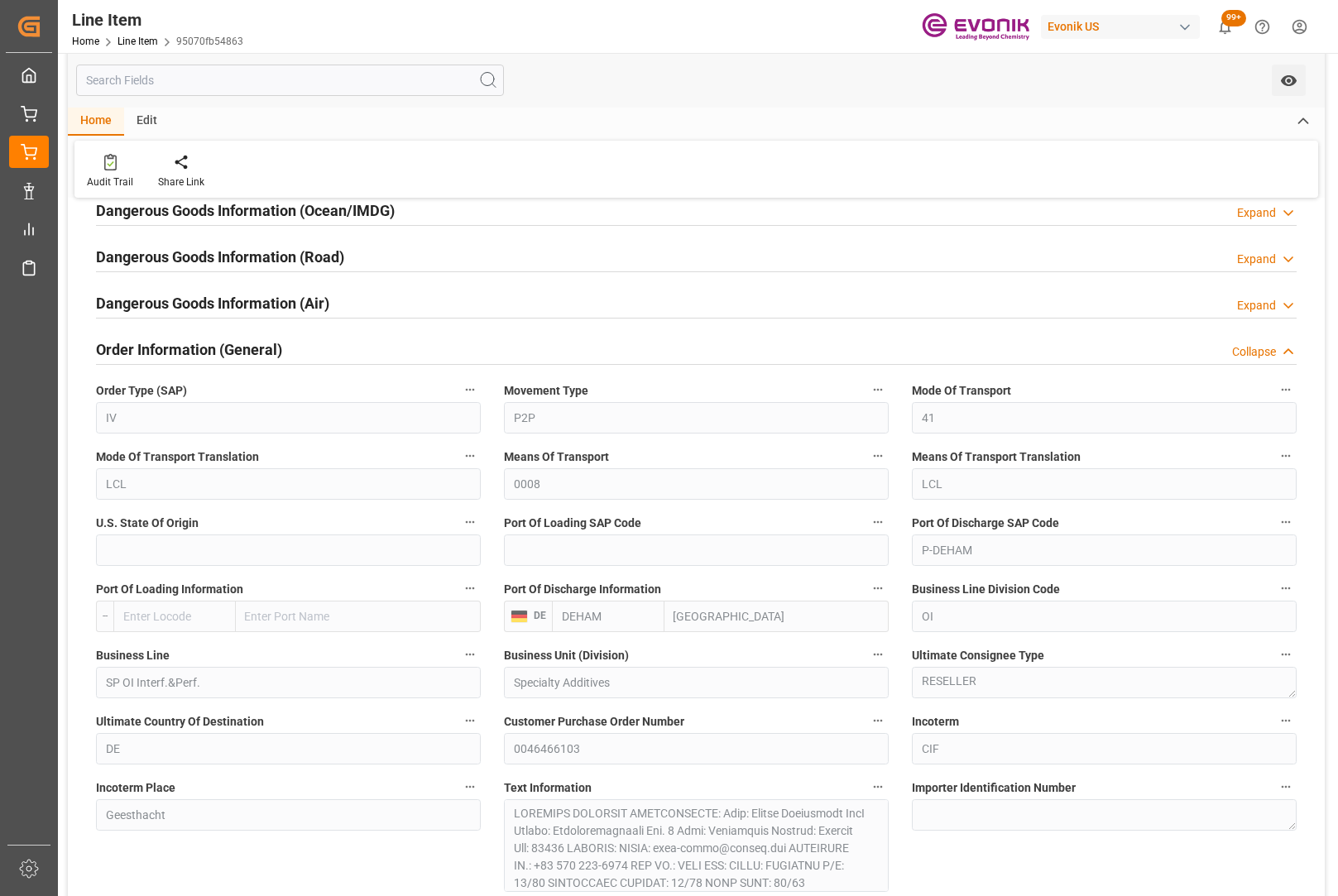
click at [870, 458] on button "Means Of Transport" at bounding box center [878, 456] width 22 height 22
click at [889, 461] on icon at bounding box center [889, 456] width 17 height 17
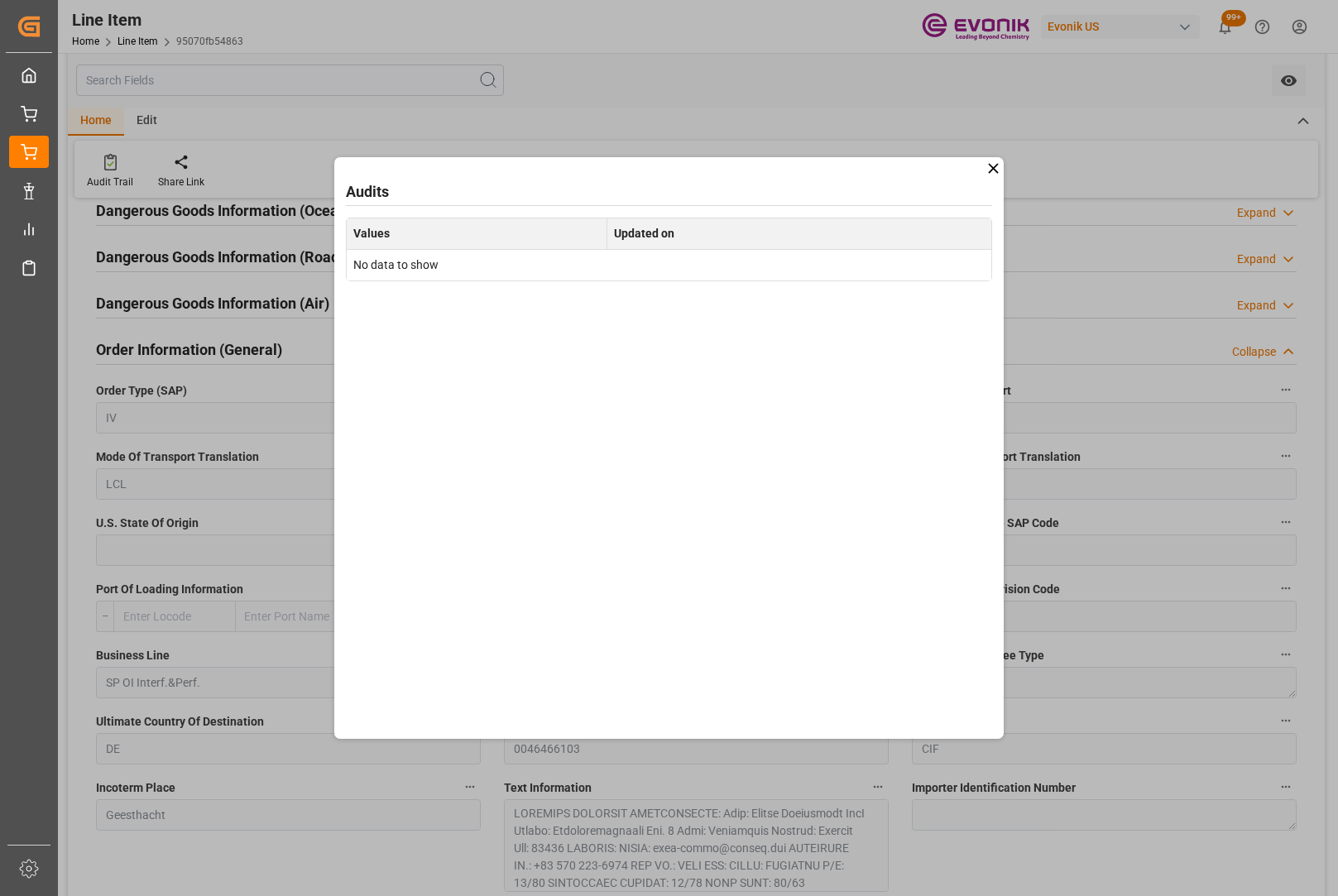
click at [985, 171] on icon at bounding box center [993, 167] width 17 height 17
